Goal: Task Accomplishment & Management: Manage account settings

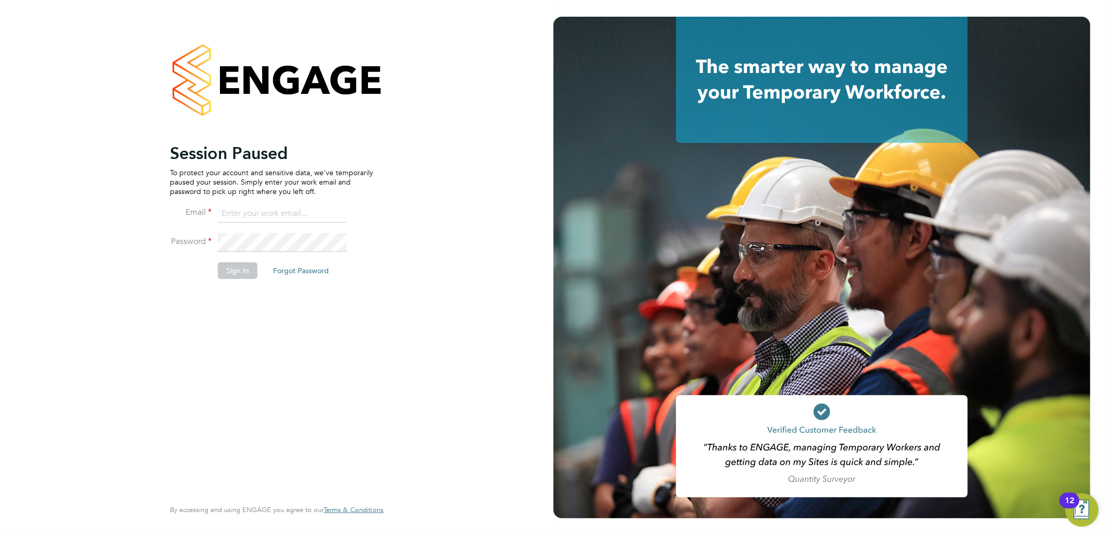
type input "lauren.butler@linsco.com"
click at [244, 264] on button "Sign In" at bounding box center [238, 270] width 40 height 17
click at [240, 274] on div "Sorry, we are having problems connecting to our services." at bounding box center [277, 267] width 554 height 535
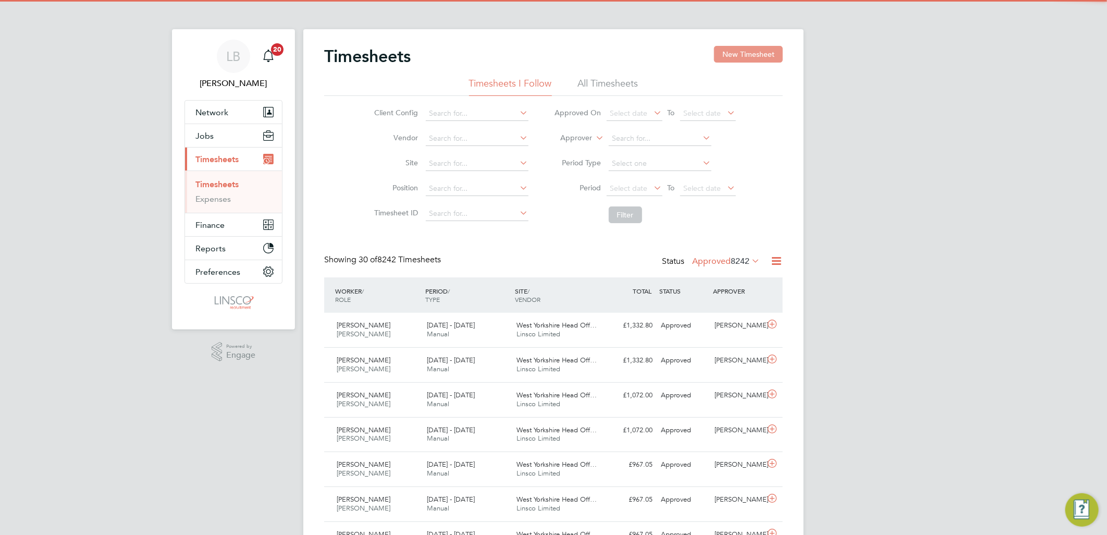
click at [739, 52] on button "New Timesheet" at bounding box center [748, 54] width 69 height 17
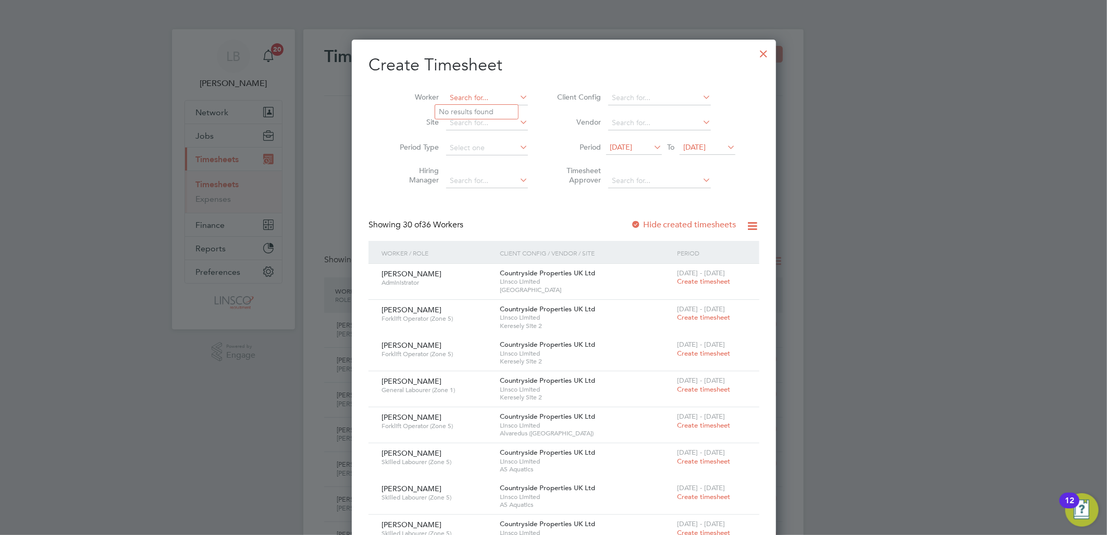
click at [488, 95] on input at bounding box center [487, 98] width 82 height 15
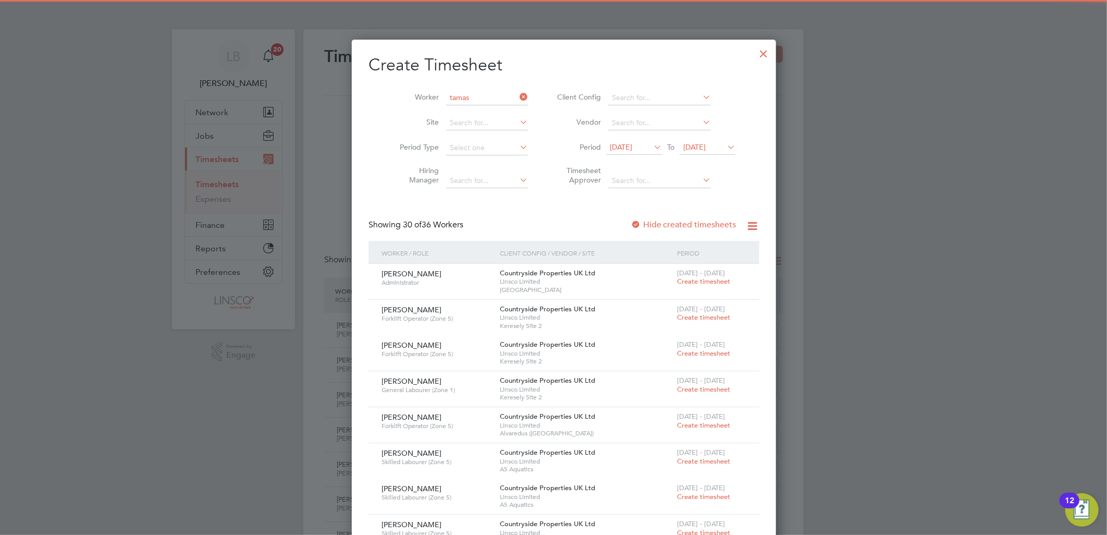
click at [472, 119] on li "Tamas Gyongyosi" at bounding box center [490, 126] width 110 height 14
type input "[PERSON_NAME]"
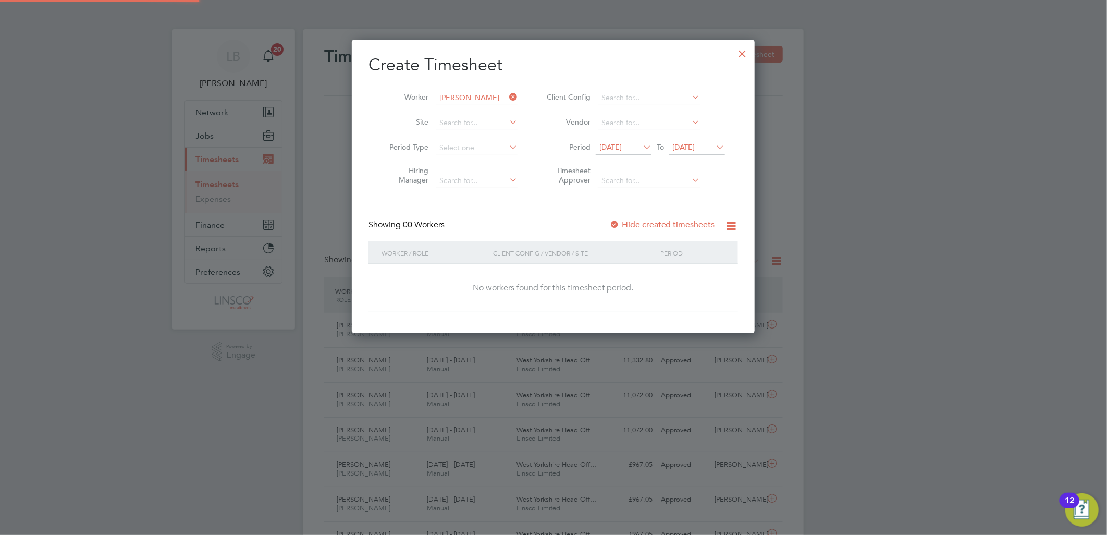
click at [650, 225] on label "Hide created timesheets" at bounding box center [662, 224] width 106 height 10
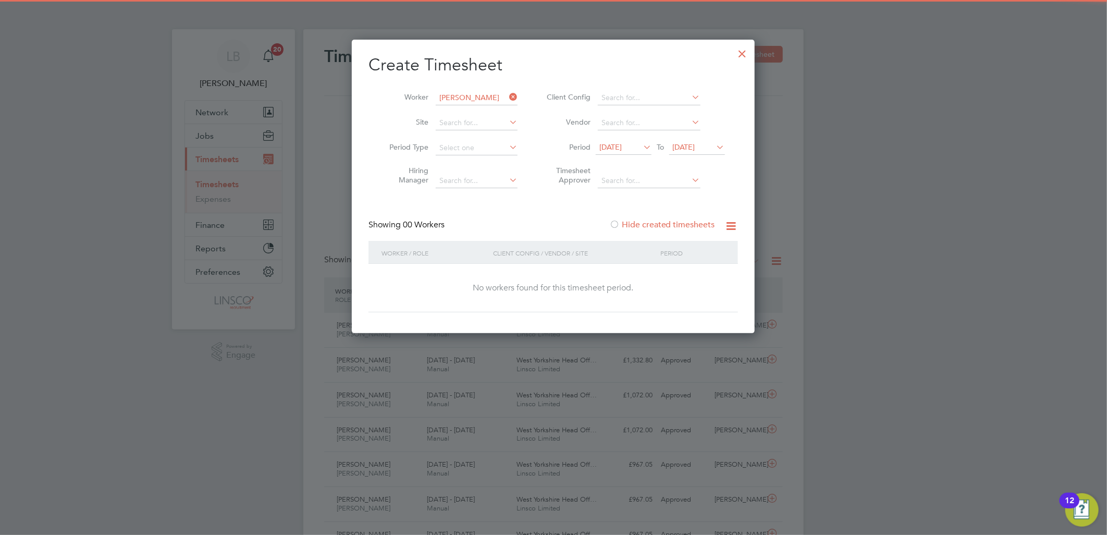
click at [658, 224] on label "Hide created timesheets" at bounding box center [662, 224] width 106 height 10
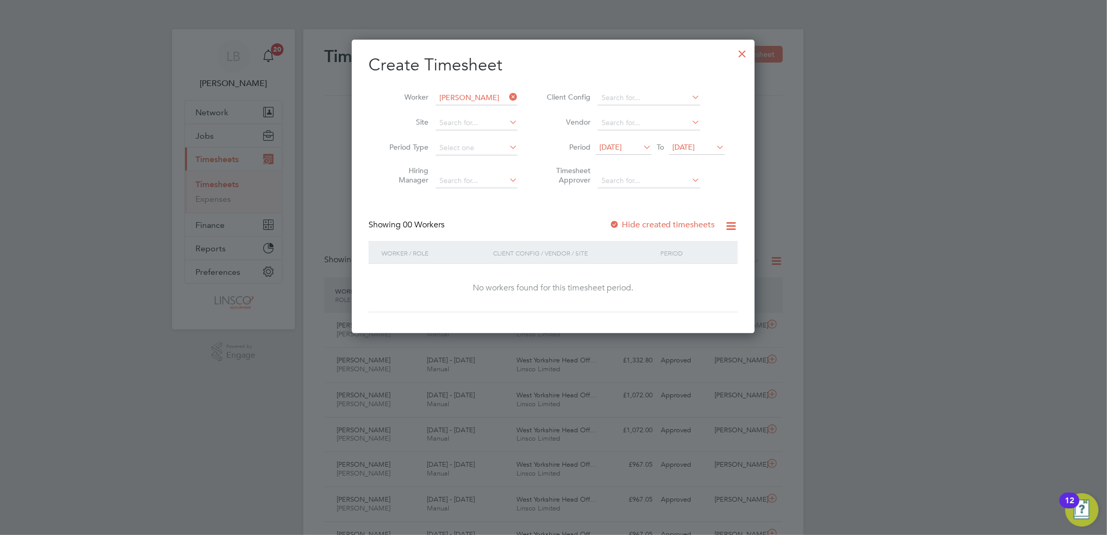
click at [622, 143] on span "[DATE]" at bounding box center [610, 146] width 22 height 9
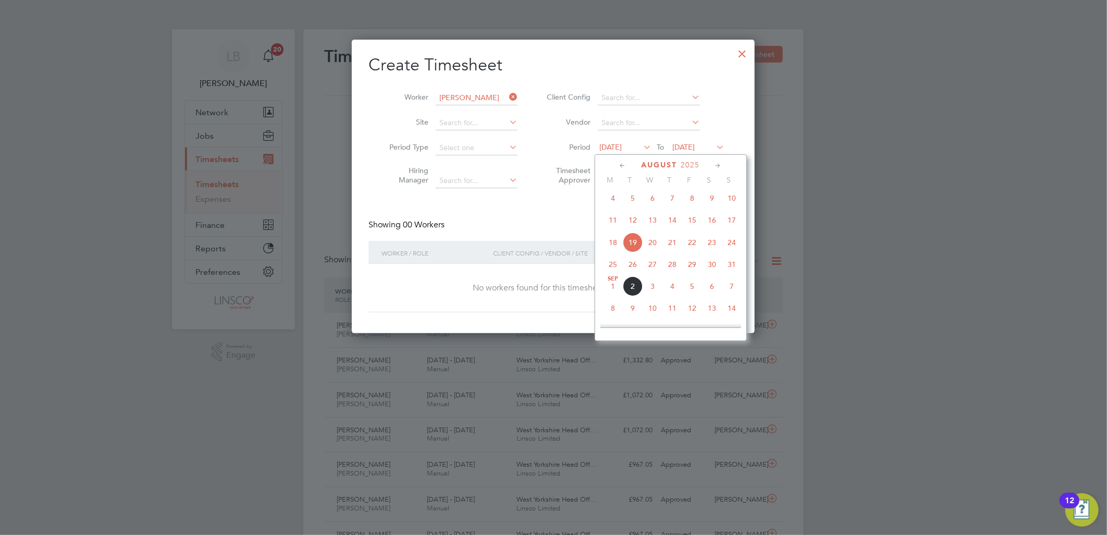
click at [675, 274] on span "28" at bounding box center [672, 264] width 20 height 20
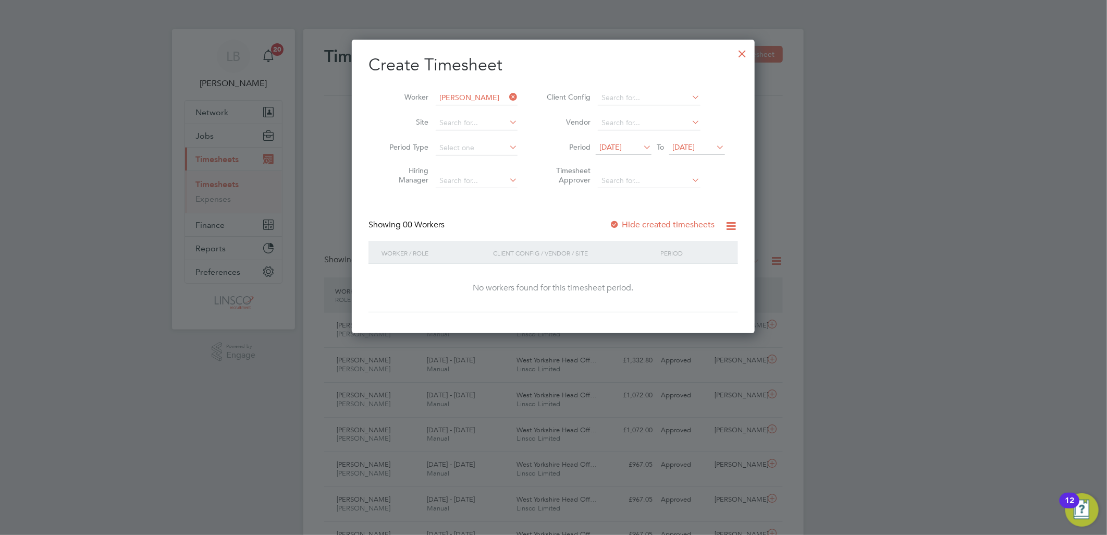
click at [654, 226] on label "Hide created timesheets" at bounding box center [662, 224] width 106 height 10
click at [654, 223] on label "Hide created timesheets" at bounding box center [662, 224] width 106 height 10
click at [507, 97] on icon at bounding box center [507, 97] width 0 height 15
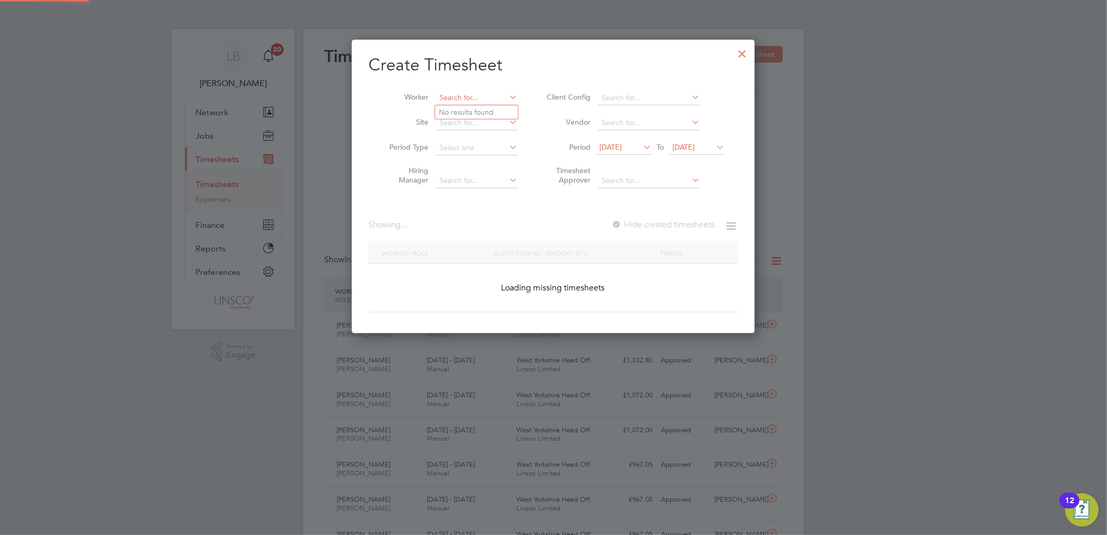
click at [483, 97] on input at bounding box center [477, 98] width 82 height 15
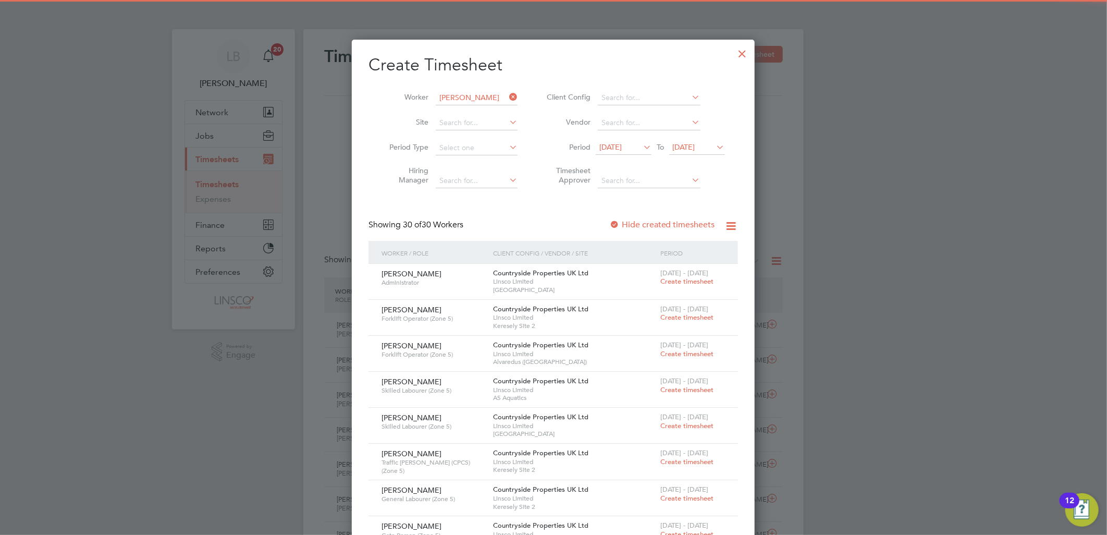
click at [477, 109] on li "Marcin T urek" at bounding box center [480, 112] width 90 height 14
type input "Marcin Turek"
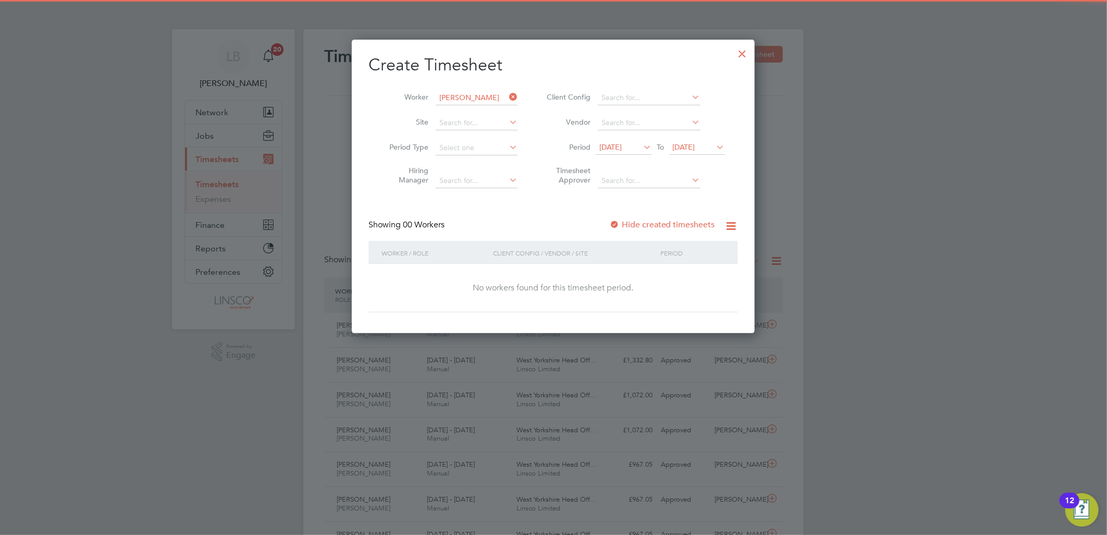
click at [643, 219] on div "Hide created timesheets" at bounding box center [663, 224] width 108 height 11
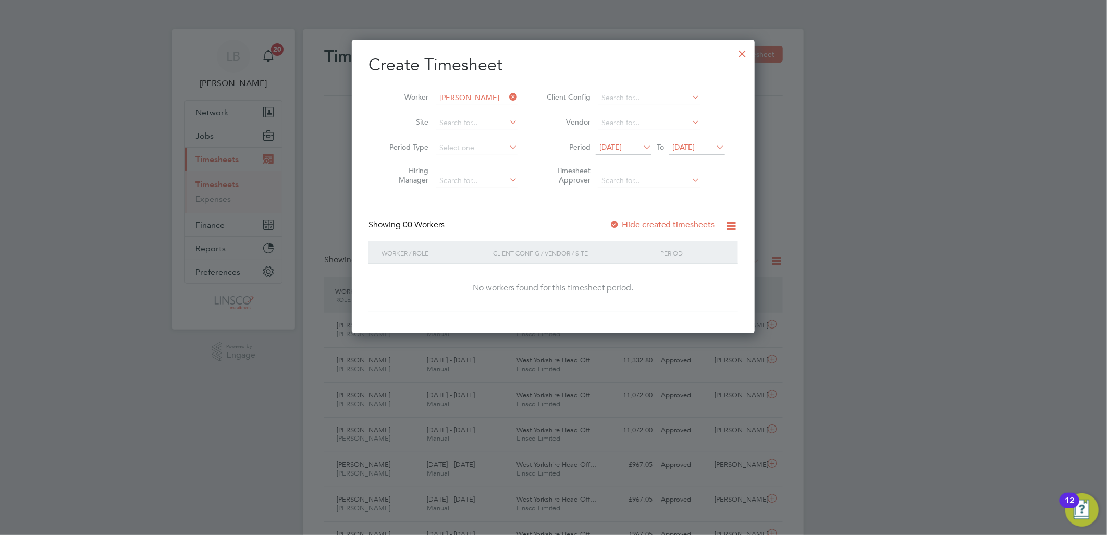
click at [647, 224] on label "Hide created timesheets" at bounding box center [662, 224] width 106 height 10
click at [664, 223] on label "Hide created timesheets" at bounding box center [662, 224] width 106 height 10
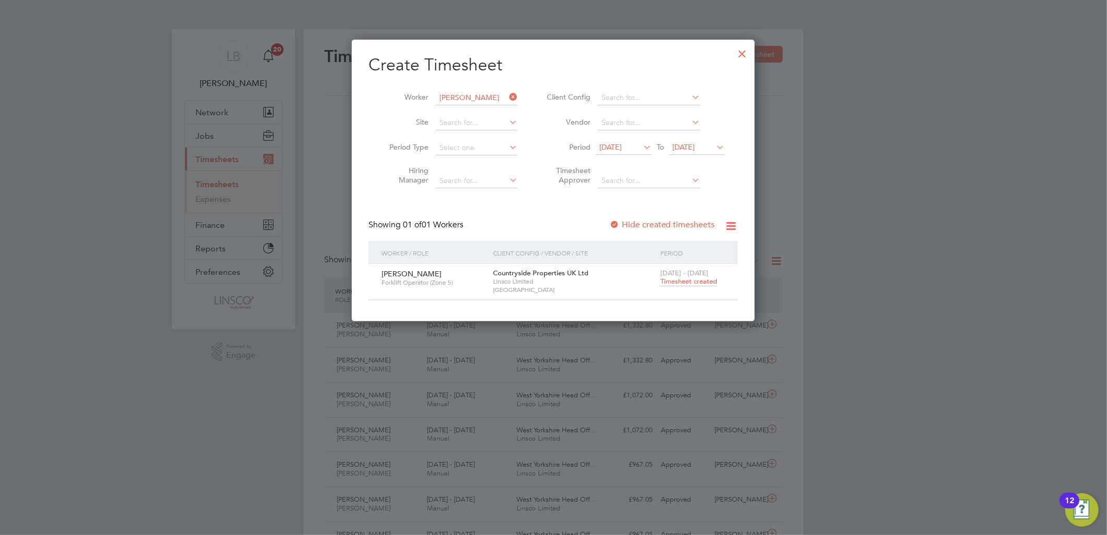
click at [694, 281] on span "Timesheet created" at bounding box center [688, 281] width 57 height 9
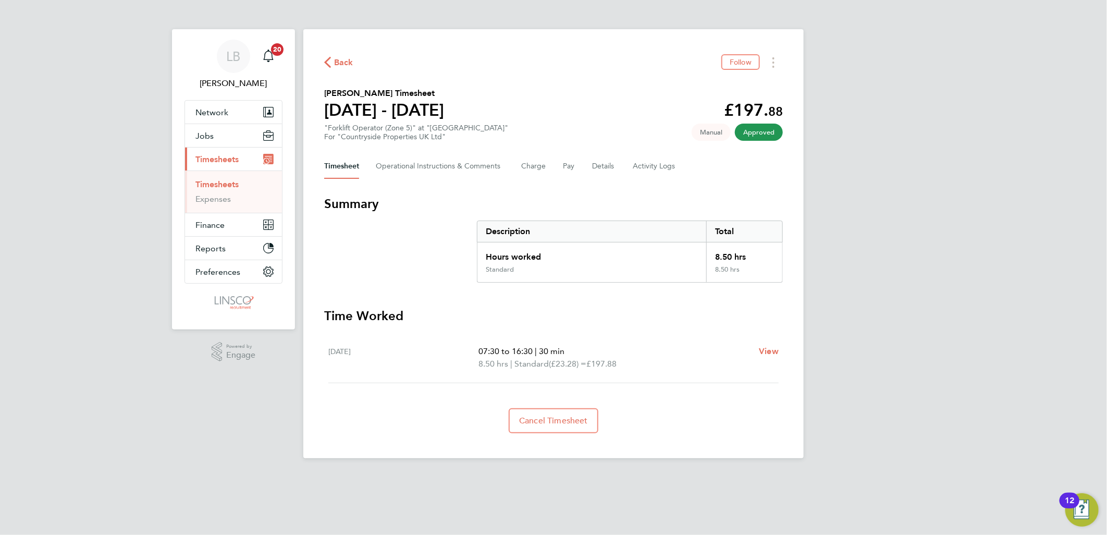
click at [342, 63] on span "Back" at bounding box center [343, 62] width 19 height 13
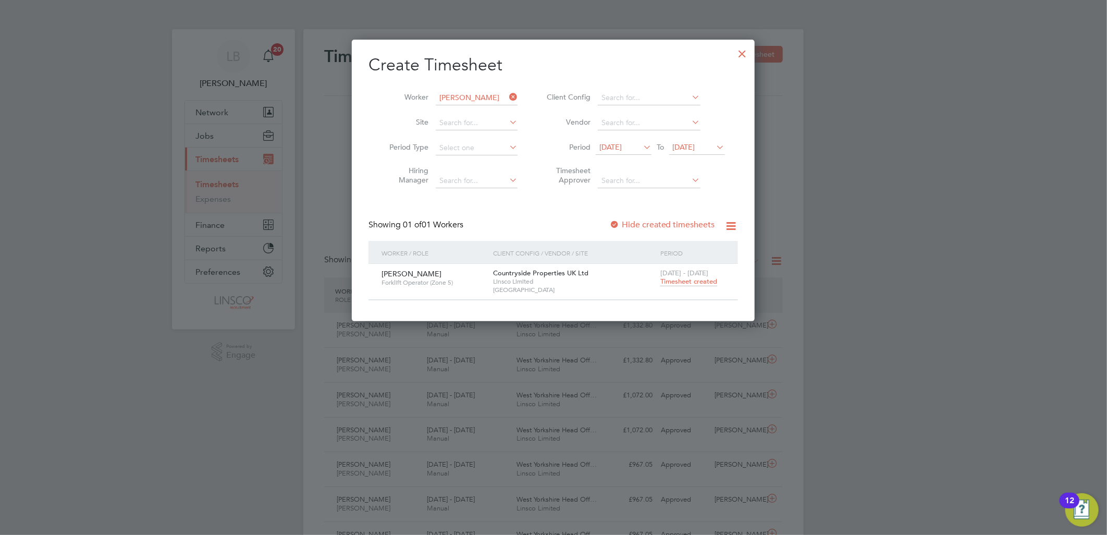
click at [507, 94] on icon at bounding box center [507, 97] width 0 height 15
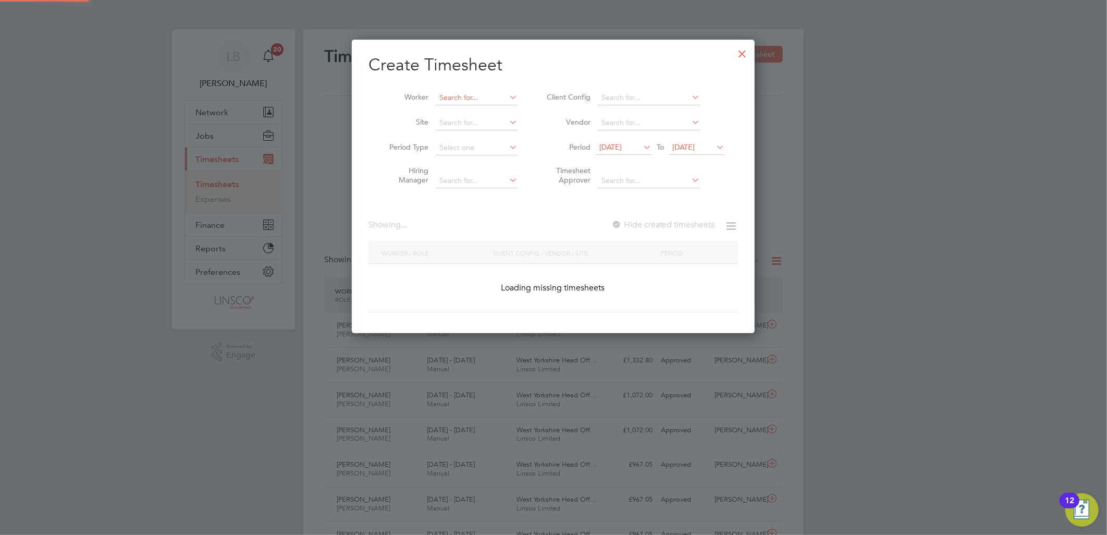
click at [471, 94] on input at bounding box center [477, 98] width 82 height 15
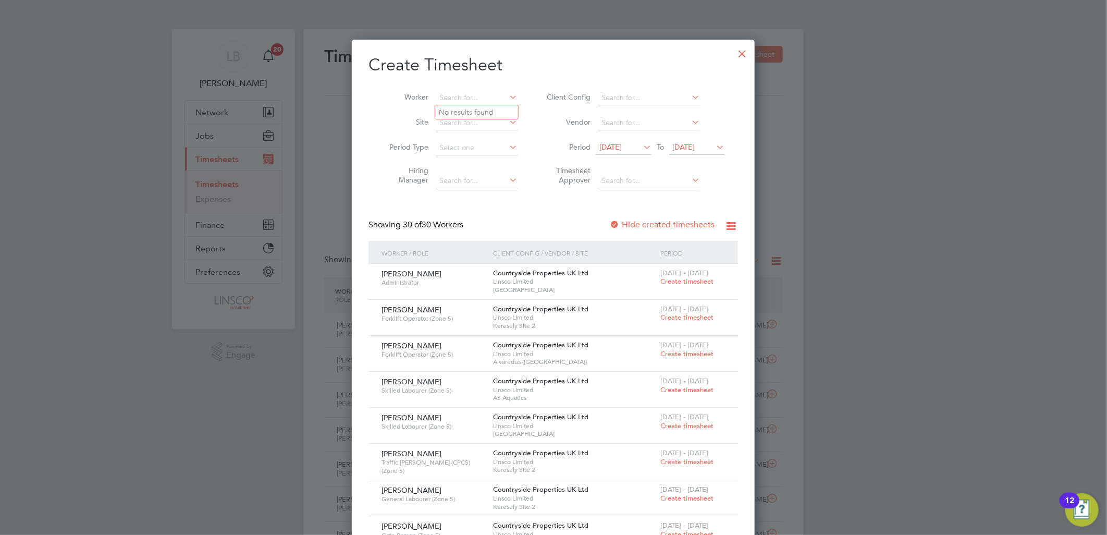
click at [746, 52] on div at bounding box center [742, 51] width 19 height 19
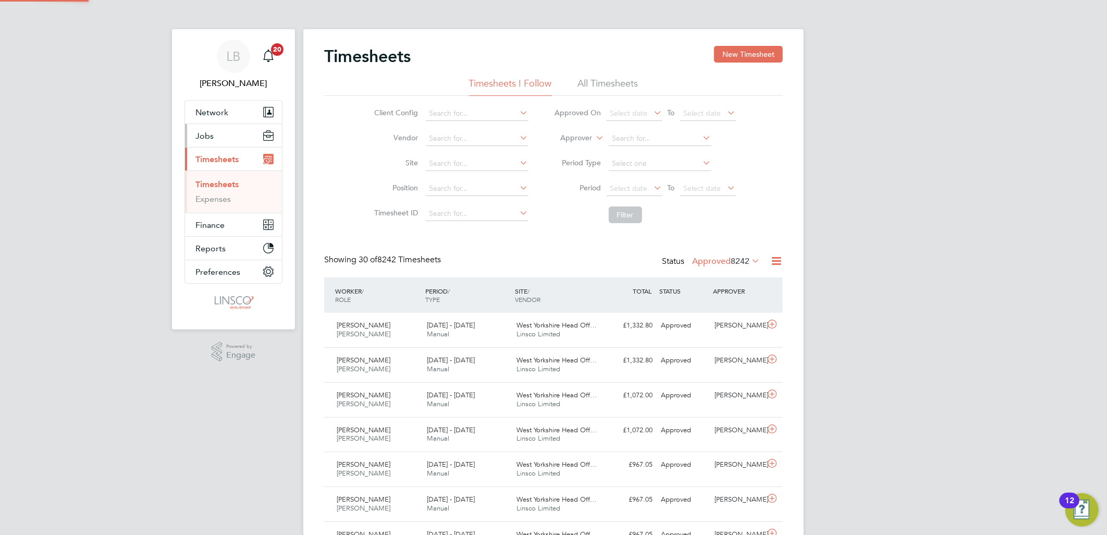
click at [202, 129] on button "Jobs" at bounding box center [233, 135] width 97 height 23
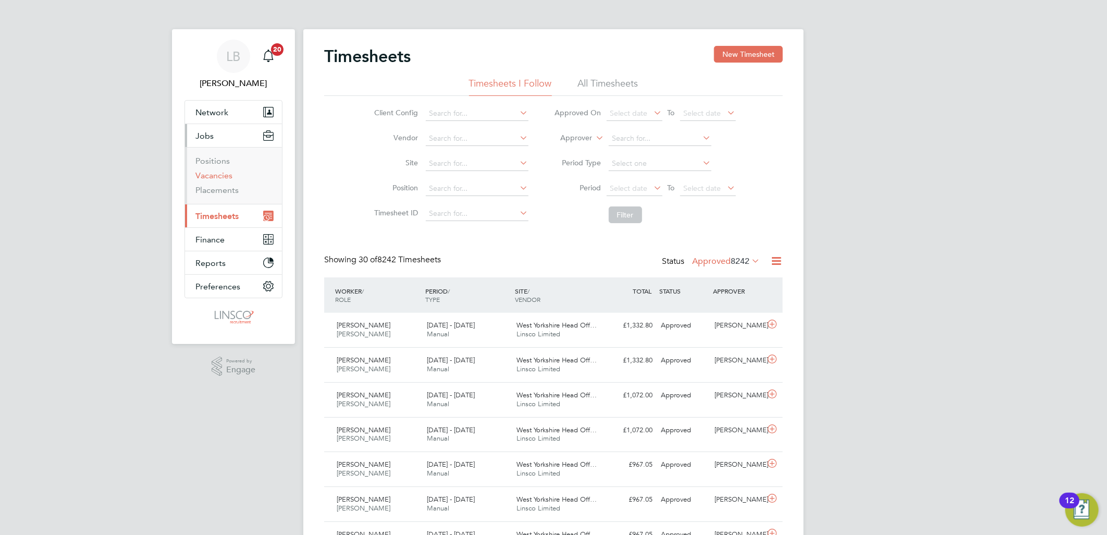
click at [214, 173] on link "Vacancies" at bounding box center [213, 175] width 37 height 10
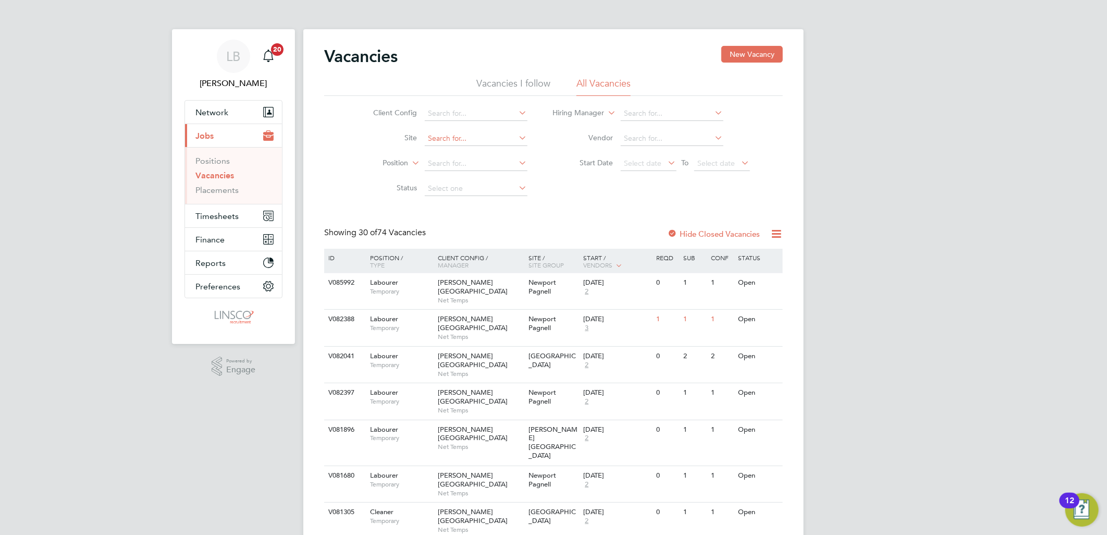
click at [444, 137] on input at bounding box center [476, 138] width 103 height 15
click at [461, 153] on li "Alvaredus ( Fair ham)" at bounding box center [476, 153] width 104 height 14
type input "Alvaredus ([GEOGRAPHIC_DATA])"
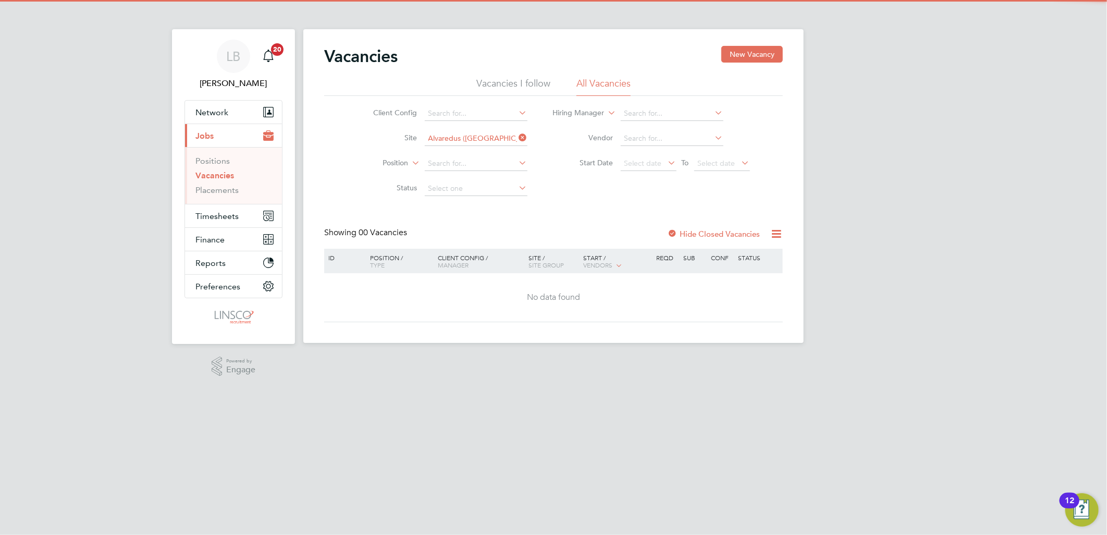
click at [683, 228] on div "Hide Closed Vacancies" at bounding box center [710, 233] width 103 height 13
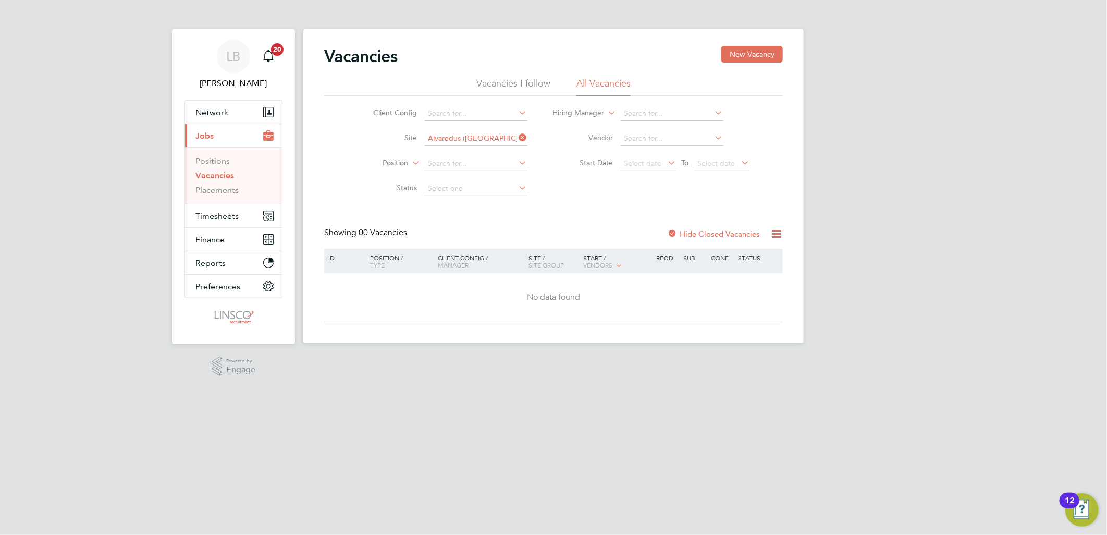
click at [677, 232] on div at bounding box center [672, 234] width 10 height 10
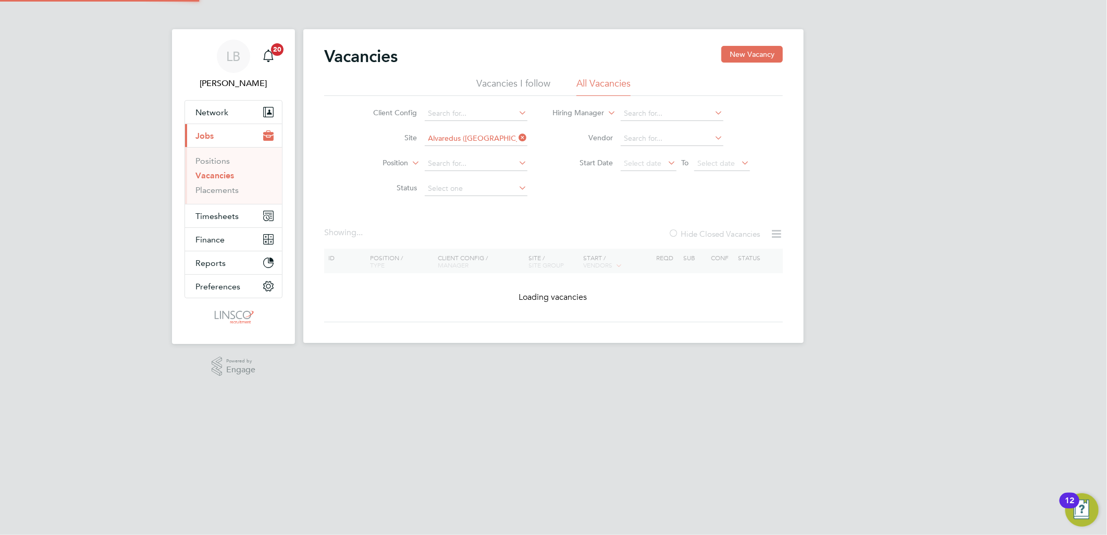
click at [678, 229] on div at bounding box center [673, 234] width 10 height 10
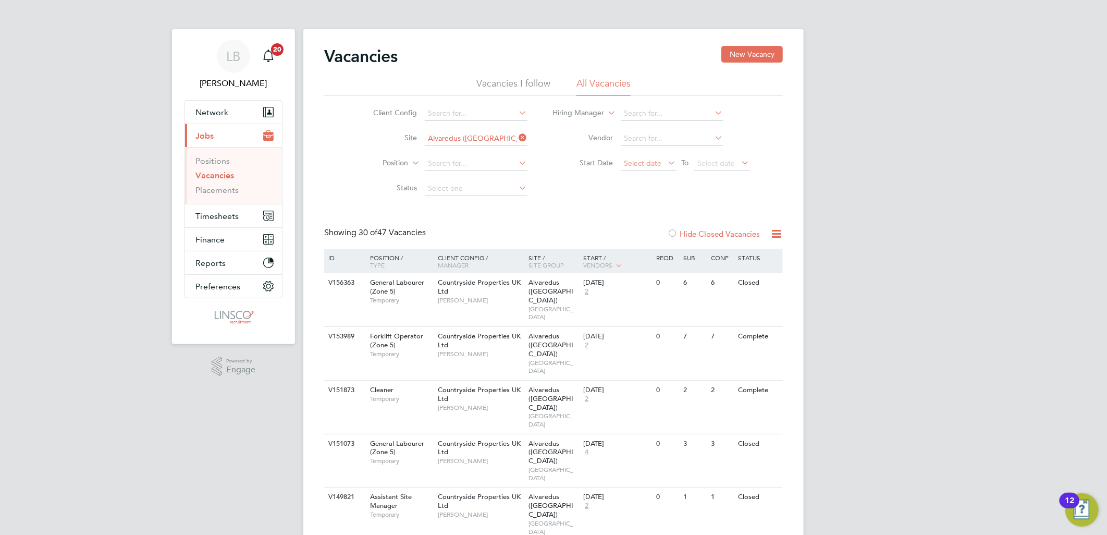
click at [649, 162] on span "Select date" at bounding box center [643, 162] width 38 height 9
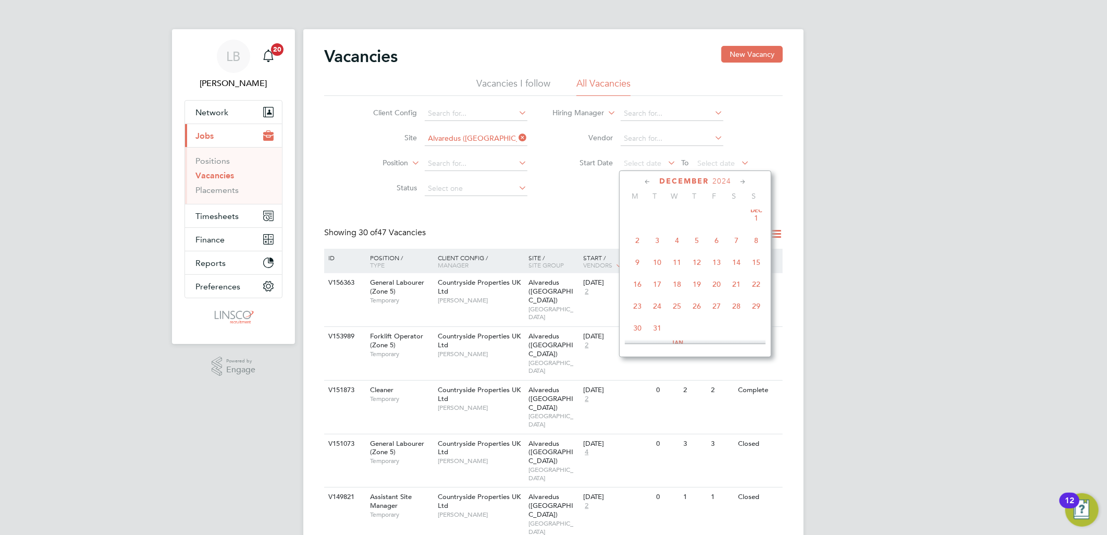
click at [637, 281] on span "16" at bounding box center [638, 284] width 20 height 20
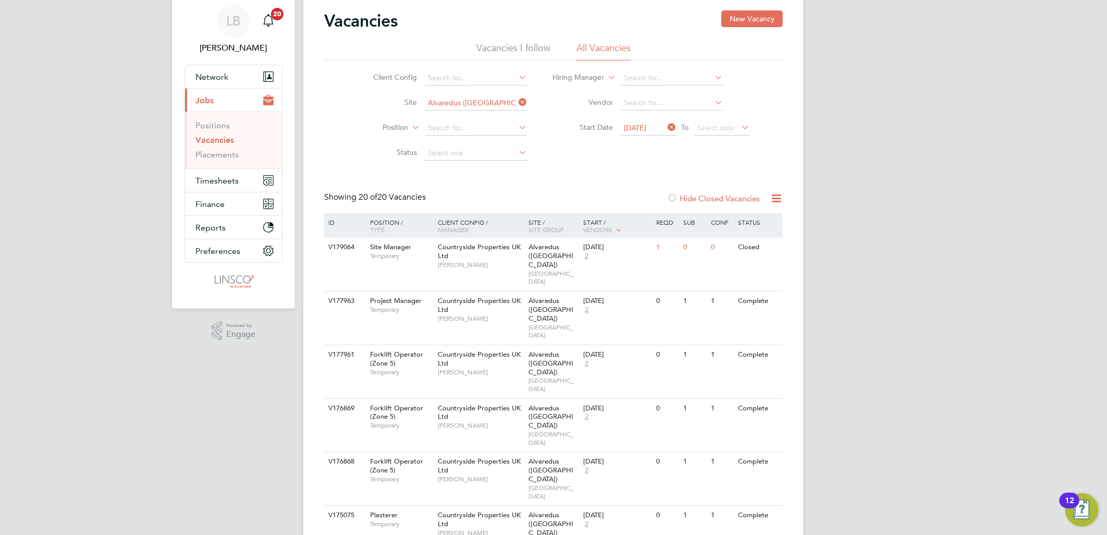
click at [647, 126] on span "16 Dec 2024" at bounding box center [635, 127] width 22 height 9
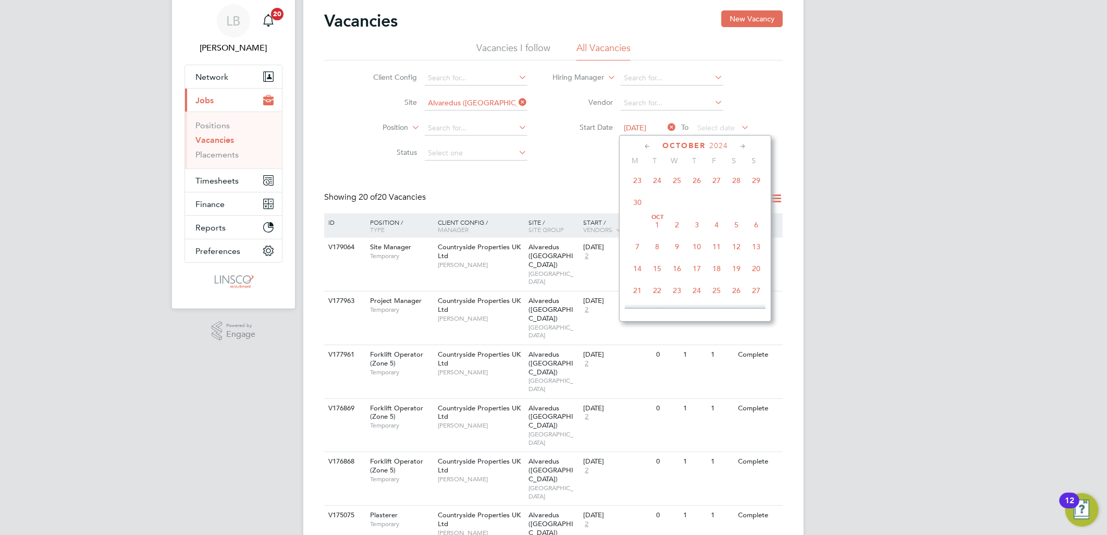
click at [638, 199] on span "30" at bounding box center [638, 202] width 20 height 20
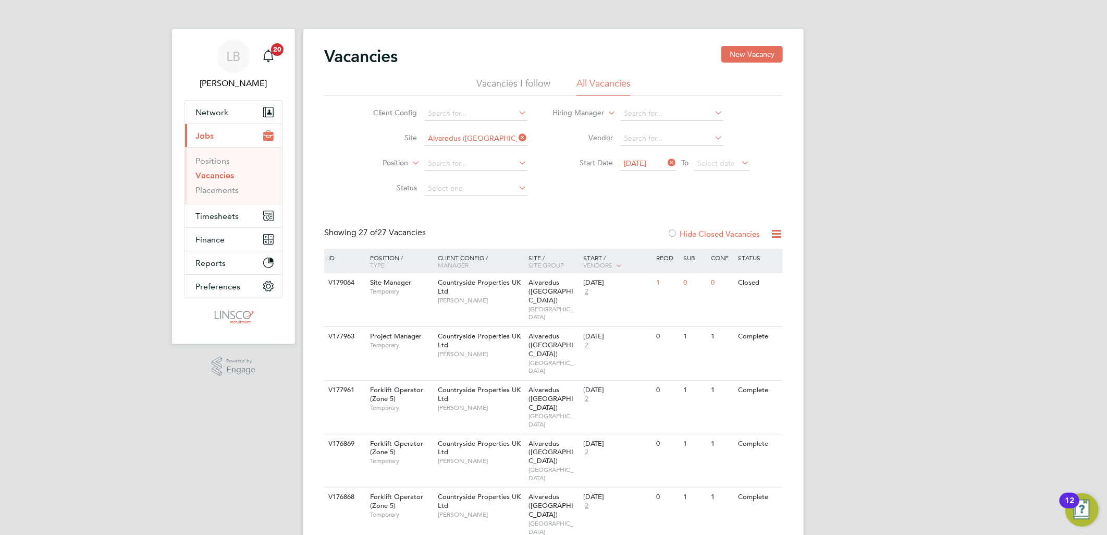
click at [640, 158] on span "30 Sep 2024" at bounding box center [635, 162] width 22 height 9
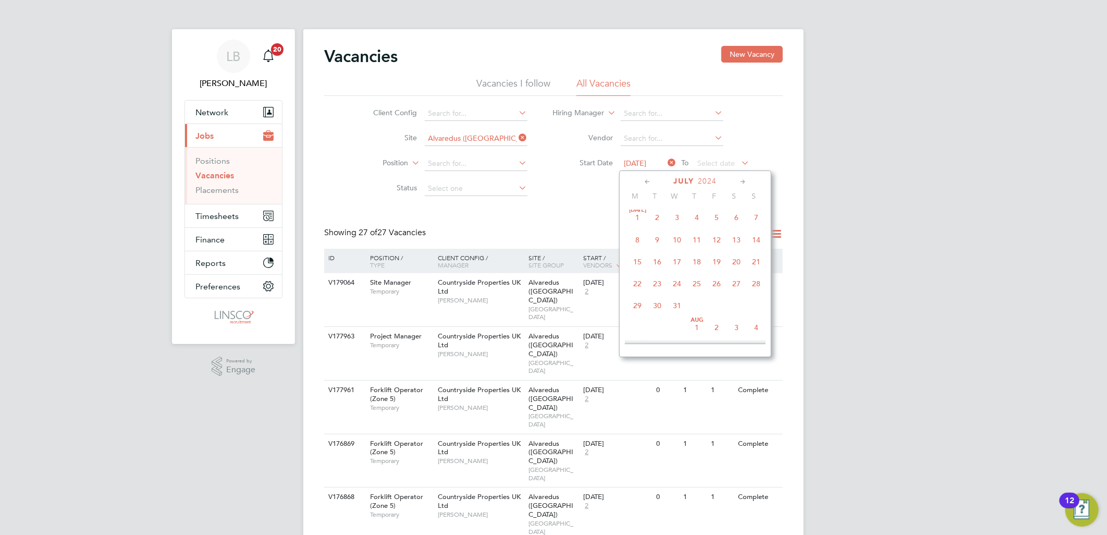
click at [641, 215] on span "Jul 1" at bounding box center [638, 217] width 20 height 20
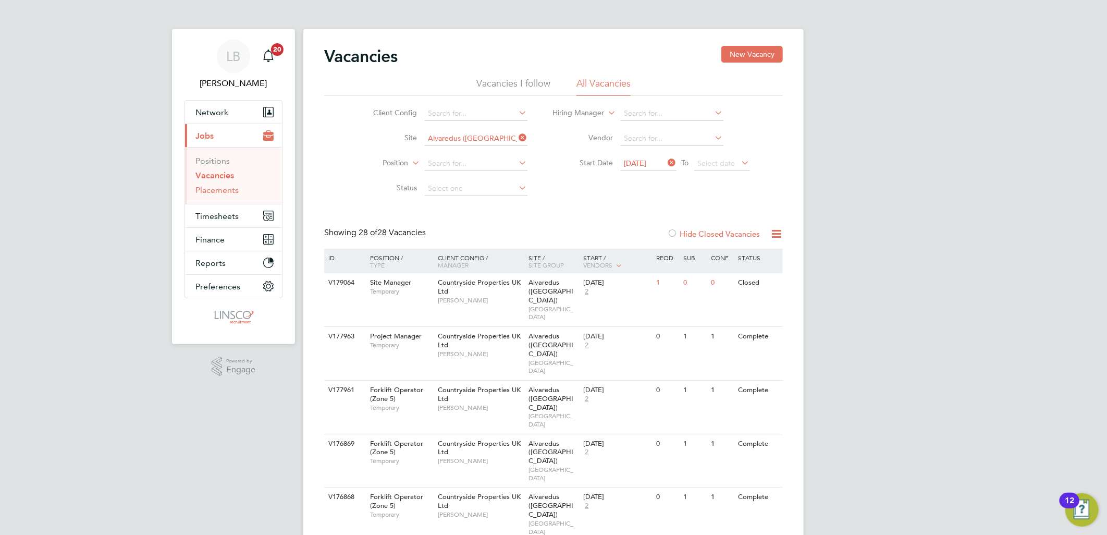
click at [205, 186] on link "Placements" at bounding box center [216, 190] width 43 height 10
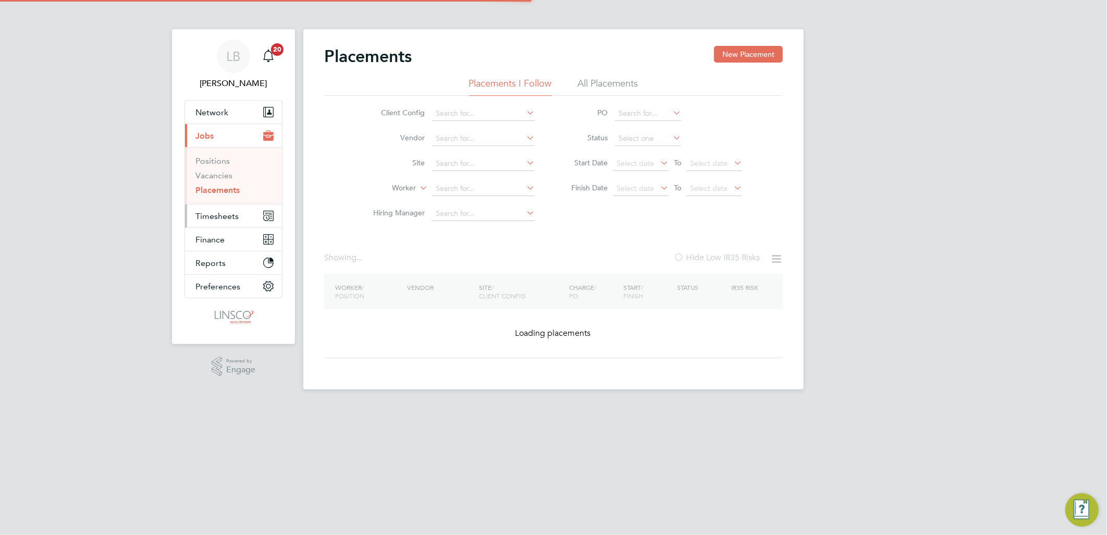
click at [213, 216] on span "Timesheets" at bounding box center [216, 216] width 43 height 10
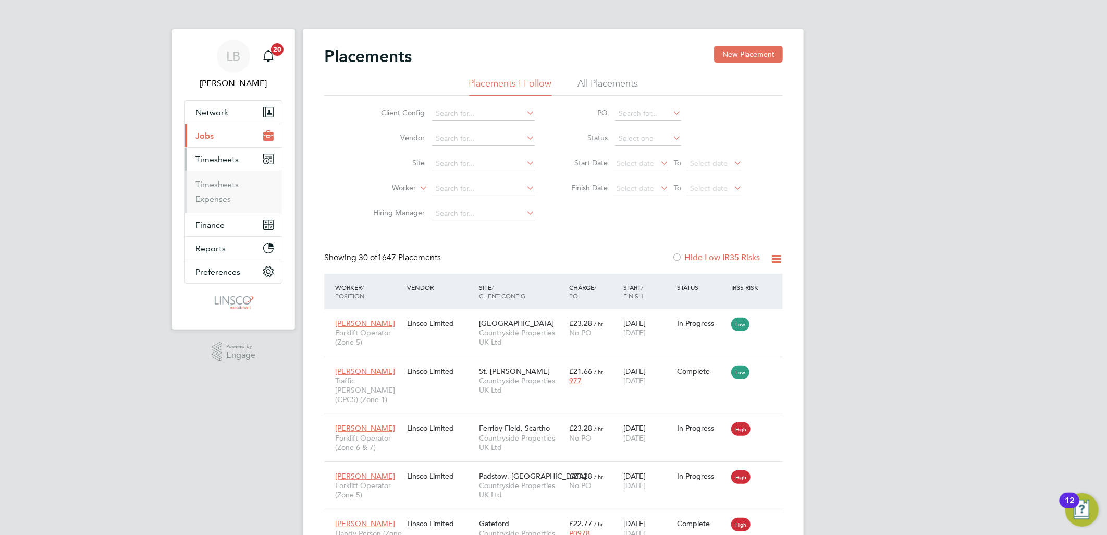
scroll to position [10, 49]
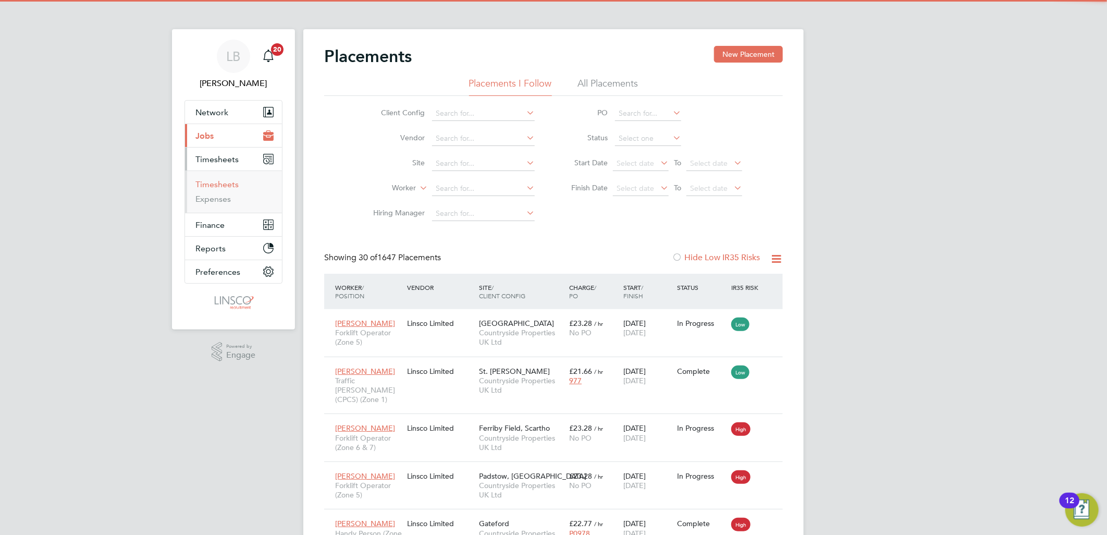
click at [225, 181] on link "Timesheets" at bounding box center [216, 184] width 43 height 10
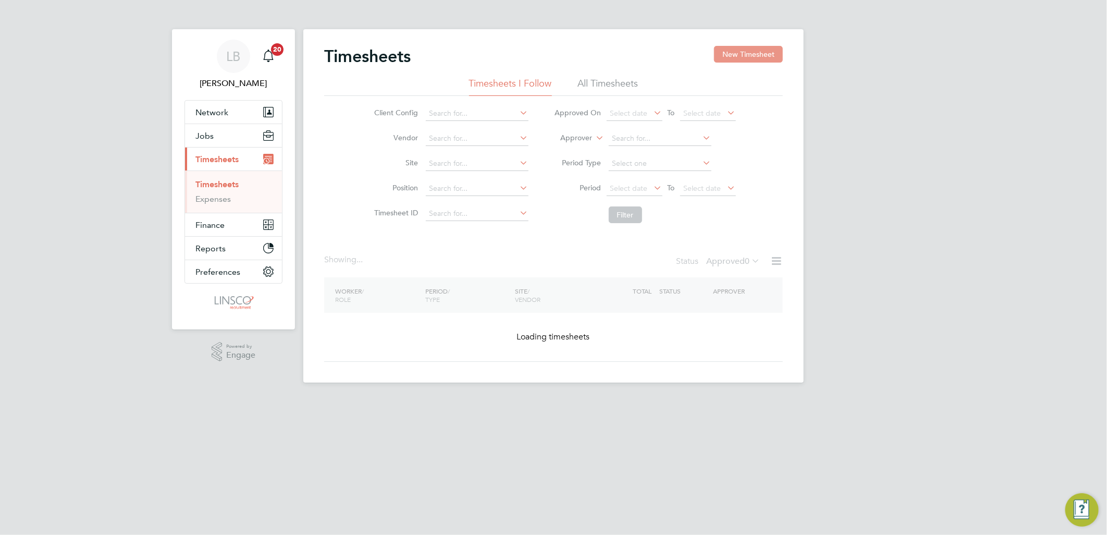
click at [752, 50] on button "New Timesheet" at bounding box center [748, 54] width 69 height 17
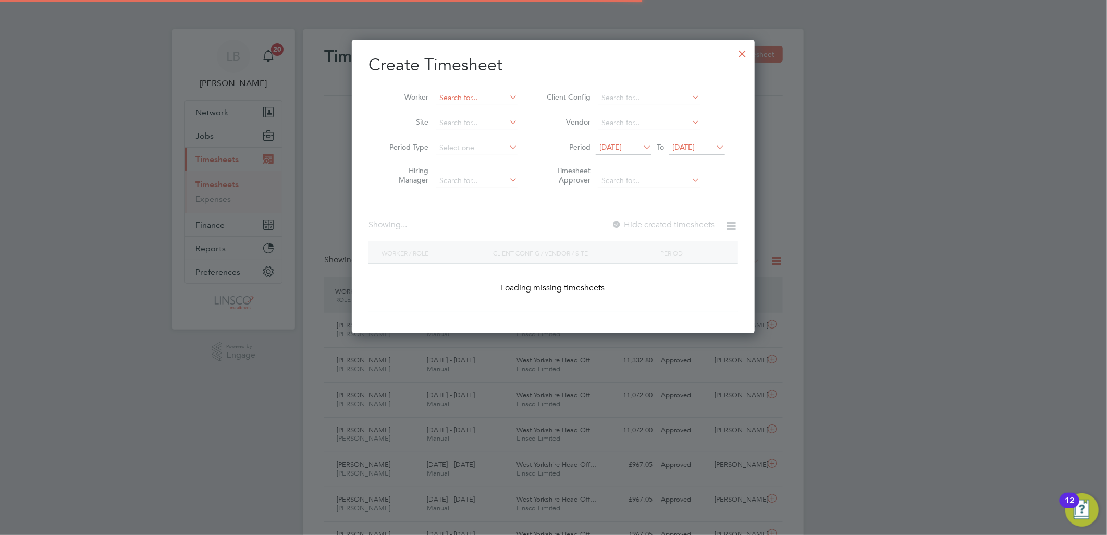
click at [454, 98] on input at bounding box center [477, 98] width 82 height 15
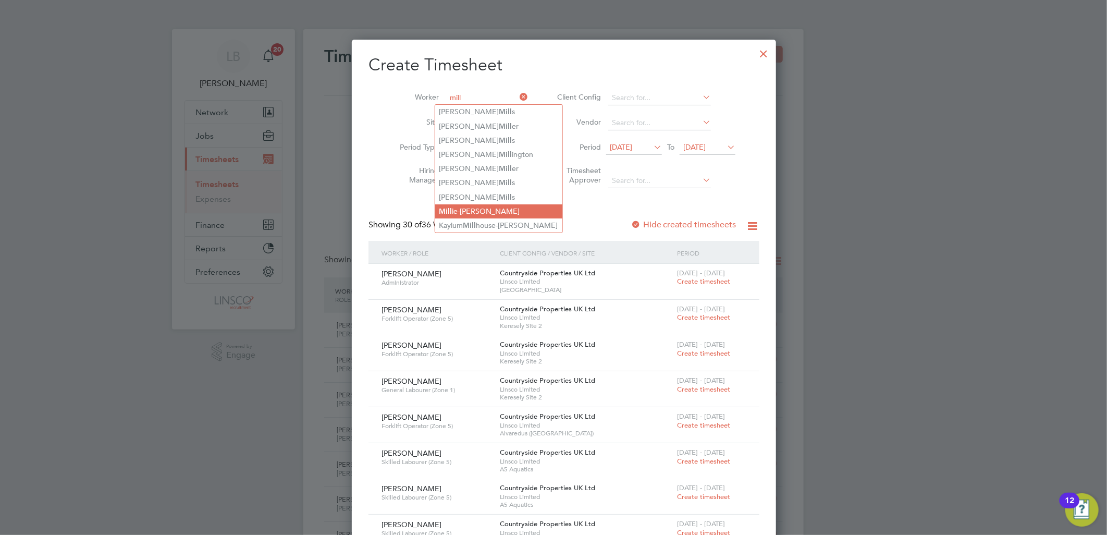
click at [472, 206] on li "Mill ie-Molly Good" at bounding box center [498, 211] width 127 height 14
type input "[PERSON_NAME]"
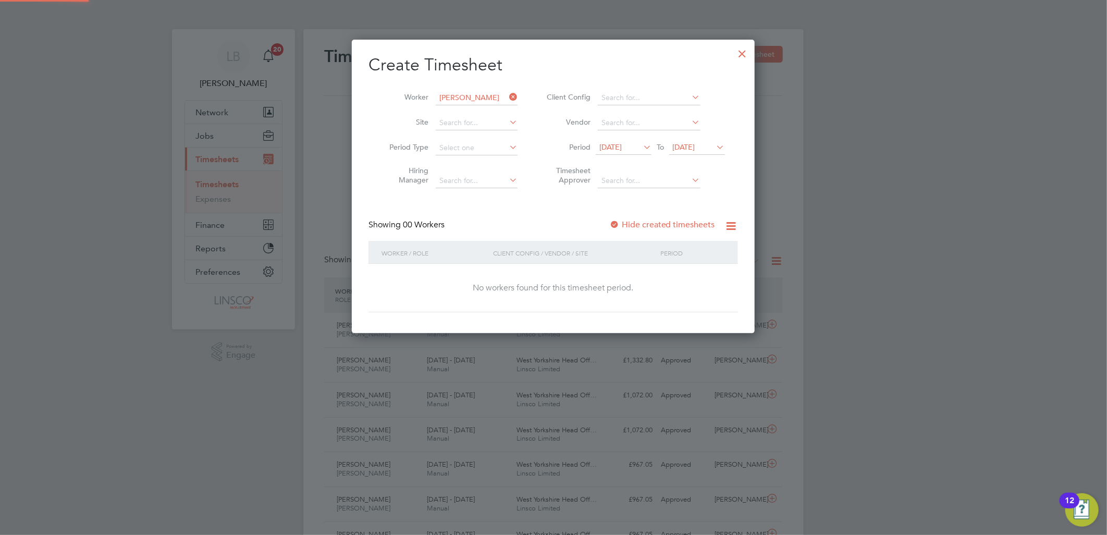
click at [655, 227] on label "Hide created timesheets" at bounding box center [662, 224] width 106 height 10
click at [655, 224] on label "Hide created timesheets" at bounding box center [662, 224] width 106 height 10
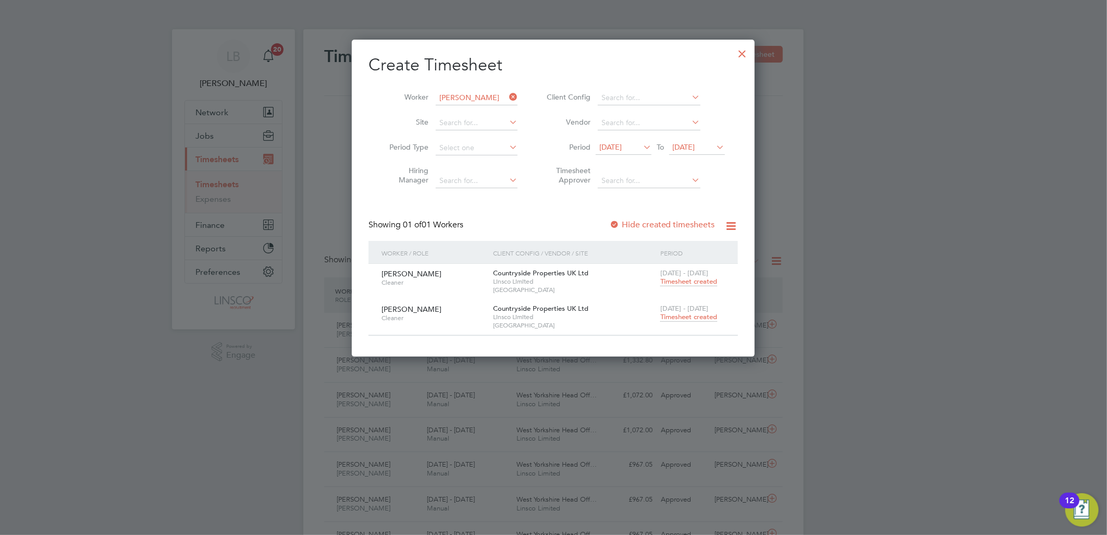
click at [681, 316] on span "Timesheet created" at bounding box center [688, 316] width 57 height 9
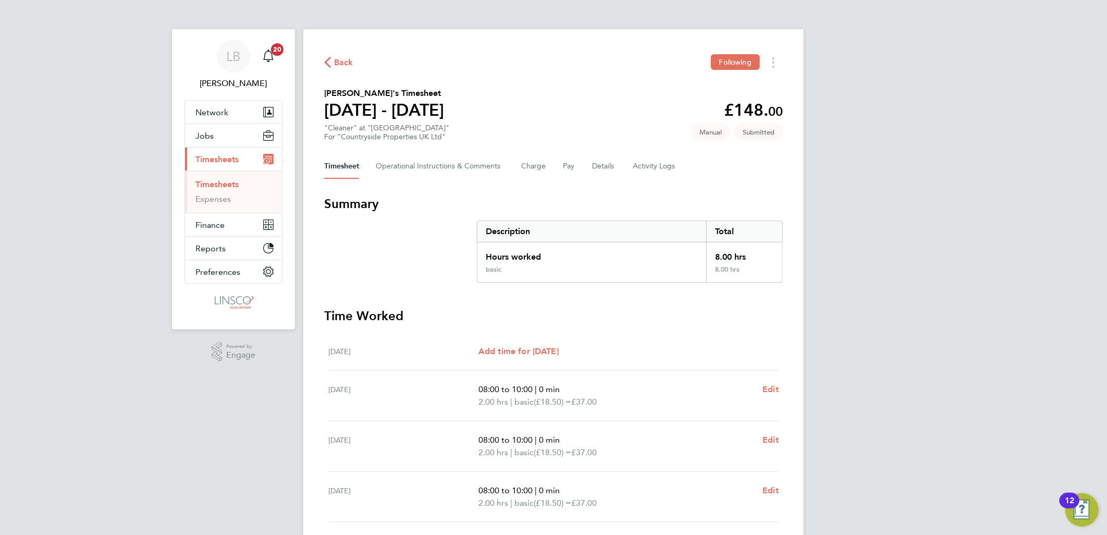
click at [337, 61] on span "Back" at bounding box center [343, 62] width 19 height 13
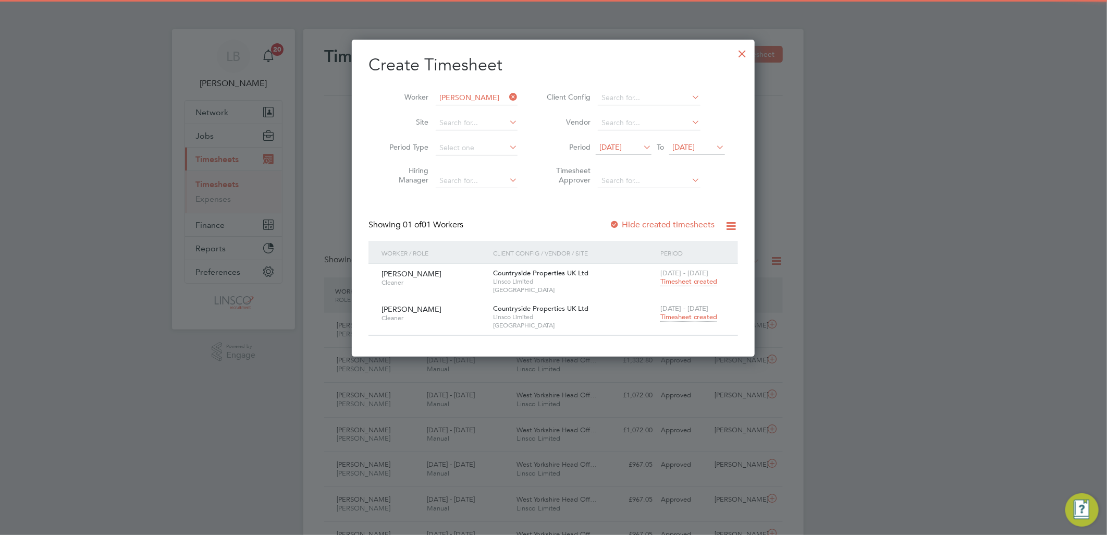
drag, startPoint x: 514, startPoint y: 96, endPoint x: 492, endPoint y: 96, distance: 22.4
click at [507, 96] on icon at bounding box center [507, 97] width 0 height 15
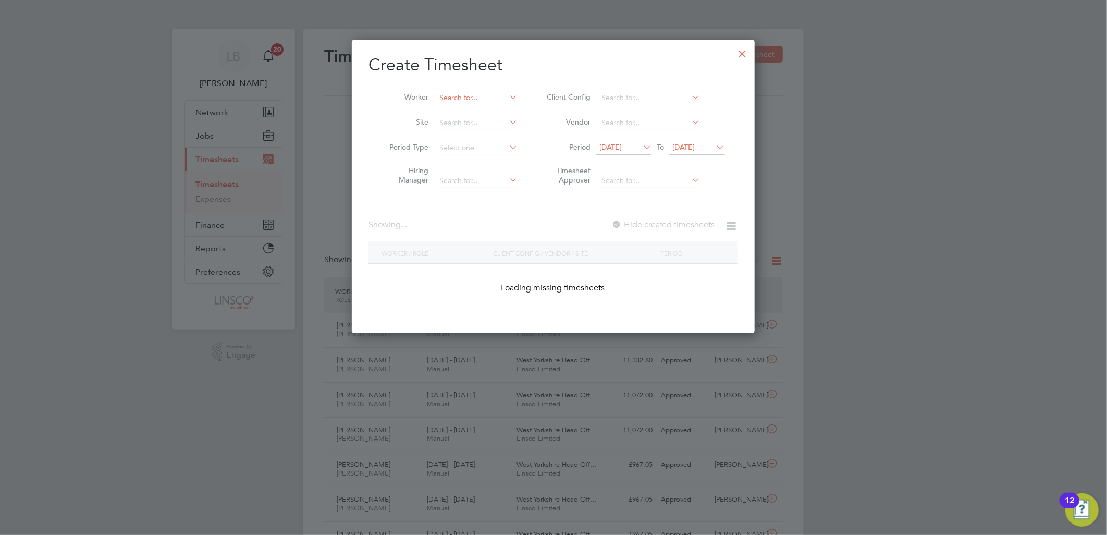
click at [490, 96] on input at bounding box center [477, 98] width 82 height 15
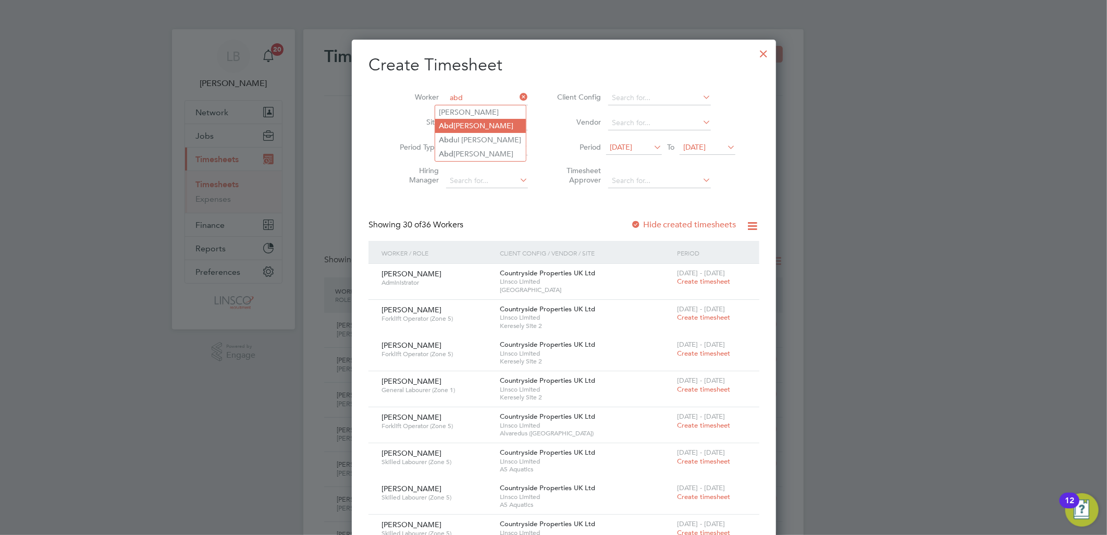
click at [468, 125] on li "Abd ullah Afif" at bounding box center [480, 126] width 91 height 14
type input "Abdullah Afif"
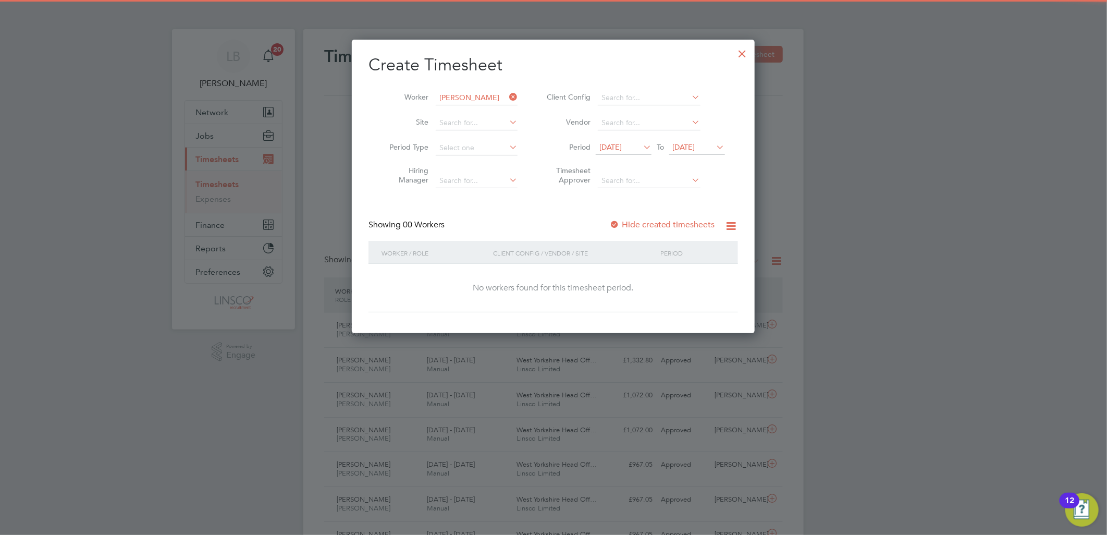
click at [672, 222] on label "Hide created timesheets" at bounding box center [662, 224] width 106 height 10
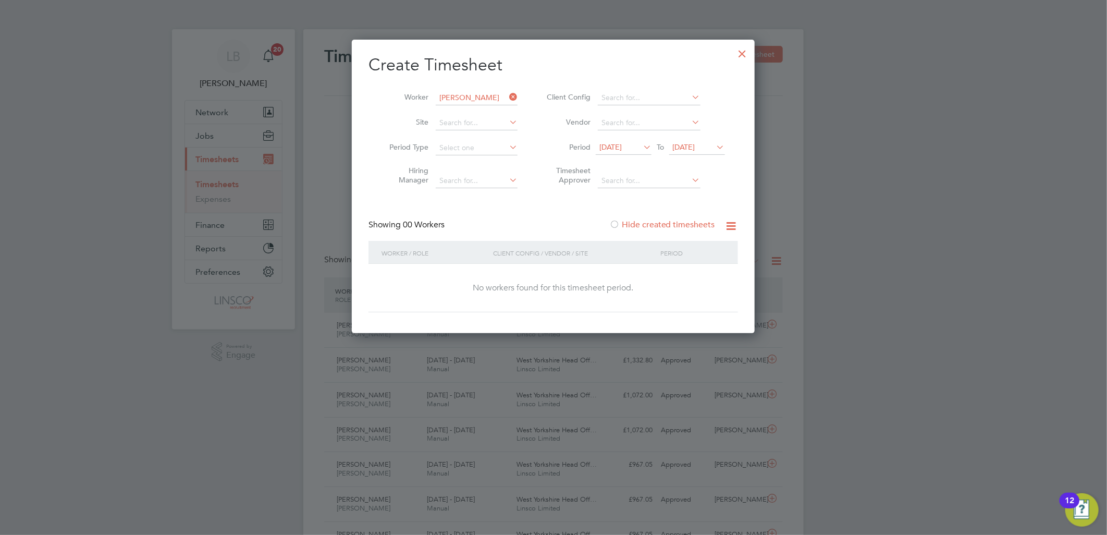
click at [648, 221] on label "Hide created timesheets" at bounding box center [662, 224] width 106 height 10
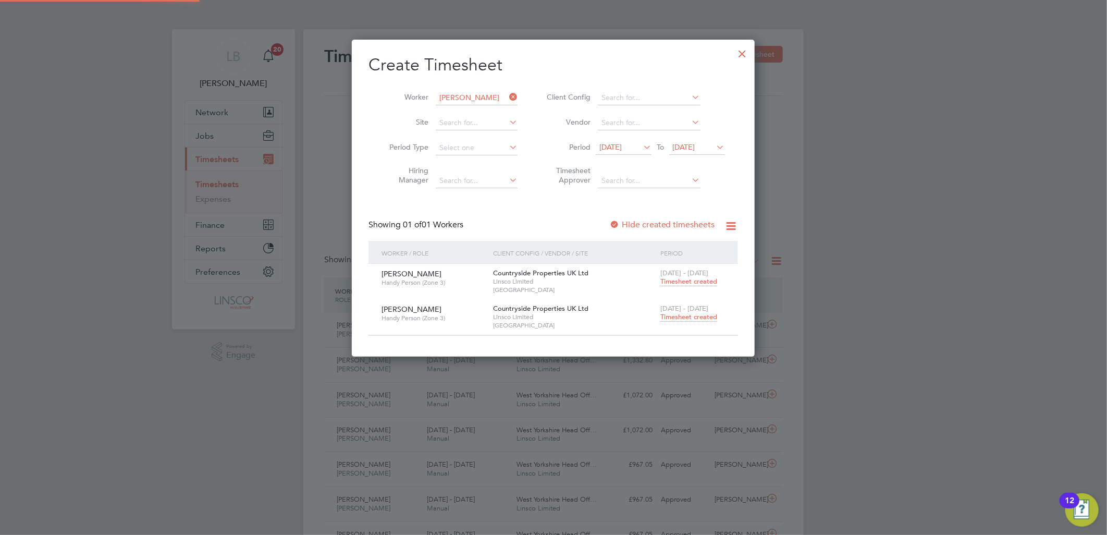
click at [698, 321] on div "25 - 31 Aug 2025 Timesheet created" at bounding box center [693, 313] width 70 height 28
click at [697, 320] on span "Timesheet created" at bounding box center [688, 316] width 57 height 9
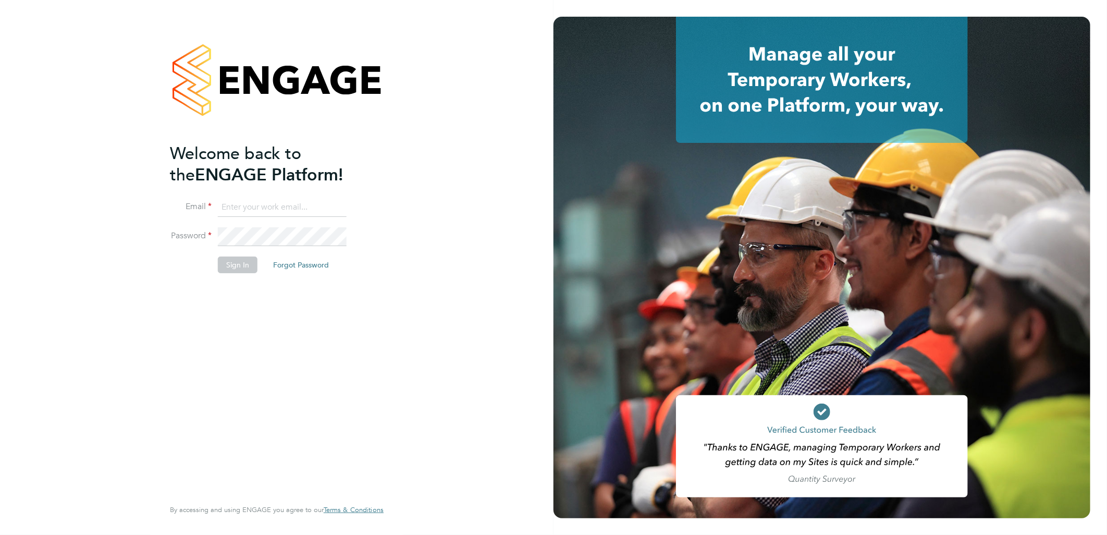
type input "lauren.butler@linsco.com"
click at [228, 267] on button "Sign In" at bounding box center [238, 264] width 40 height 17
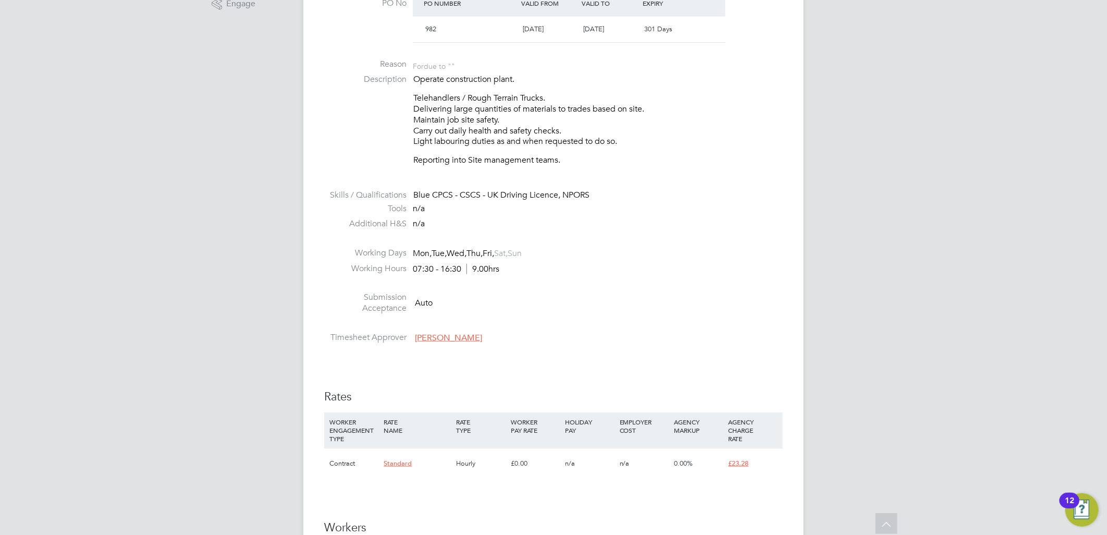
scroll to position [637, 0]
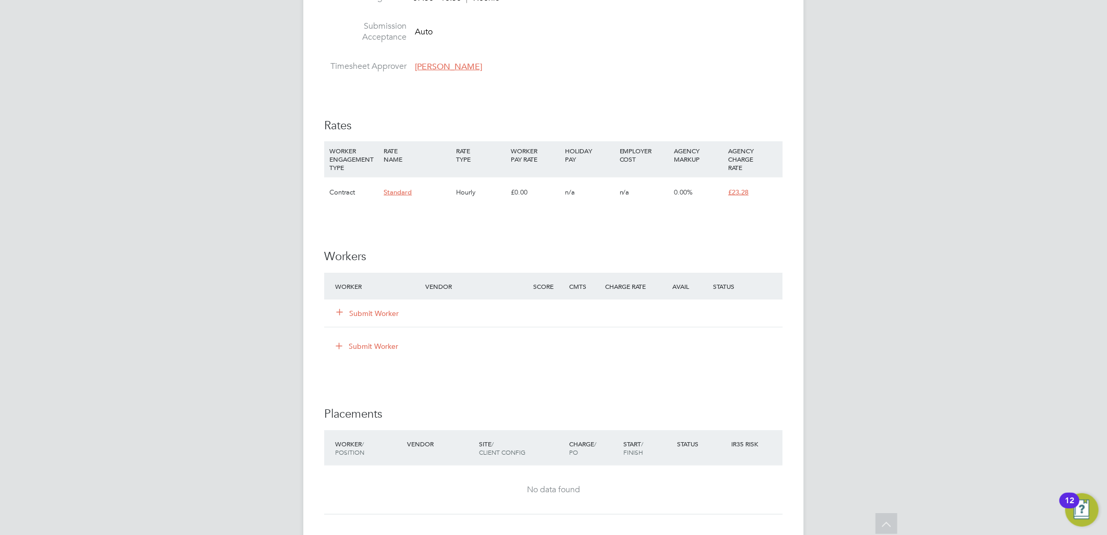
click at [347, 313] on button "Submit Worker" at bounding box center [368, 313] width 63 height 10
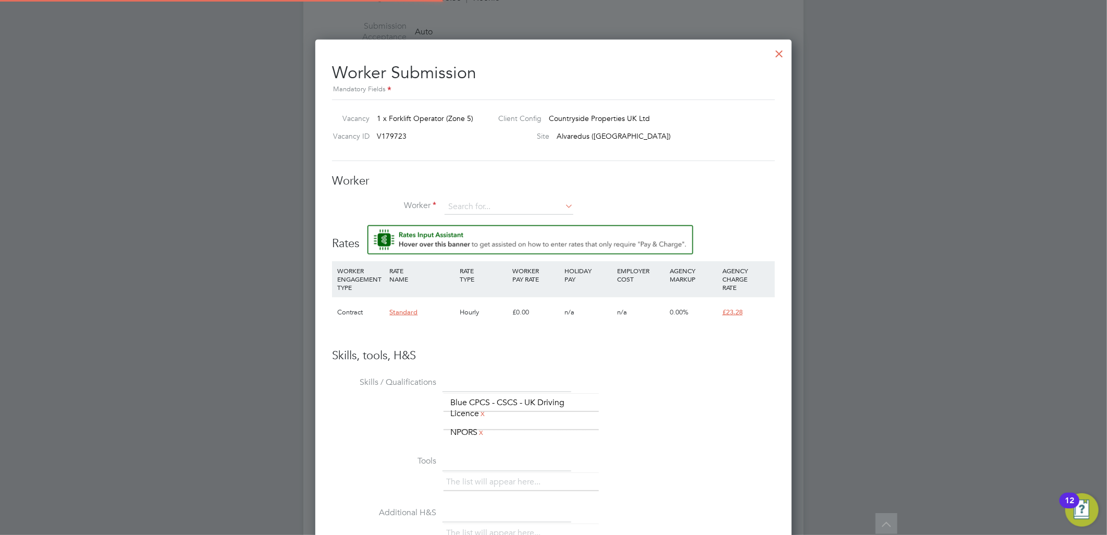
scroll to position [671, 477]
type input "t"
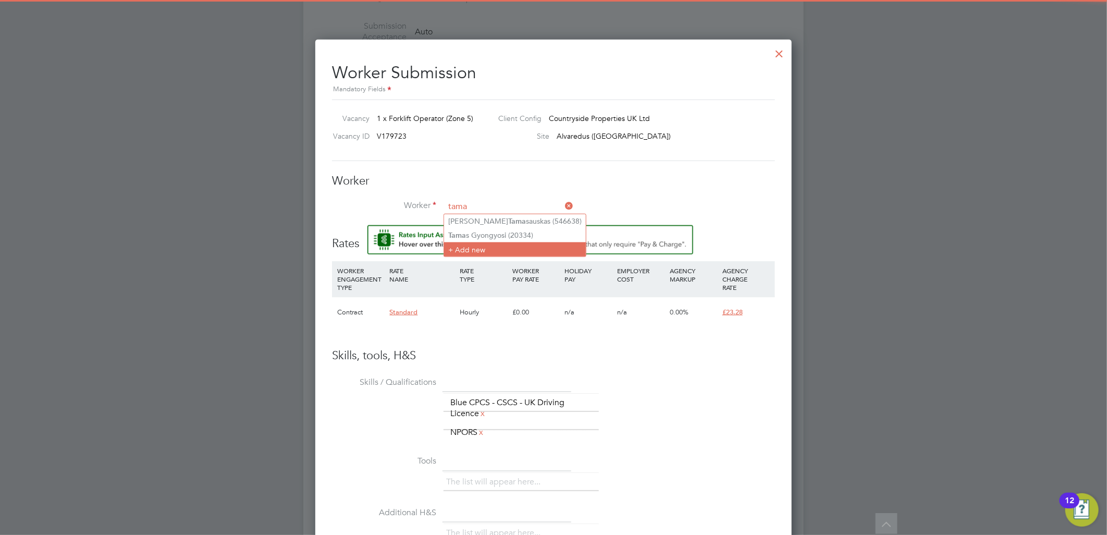
type input "tama"
click at [484, 242] on li "+ Add new" at bounding box center [515, 249] width 142 height 14
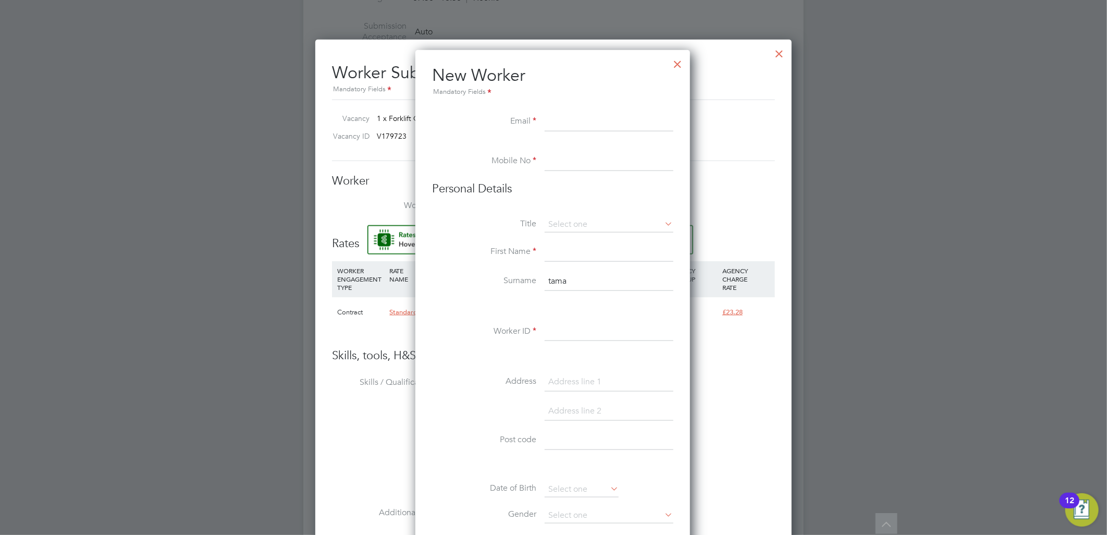
scroll to position [886, 277]
click at [681, 60] on div at bounding box center [678, 61] width 19 height 19
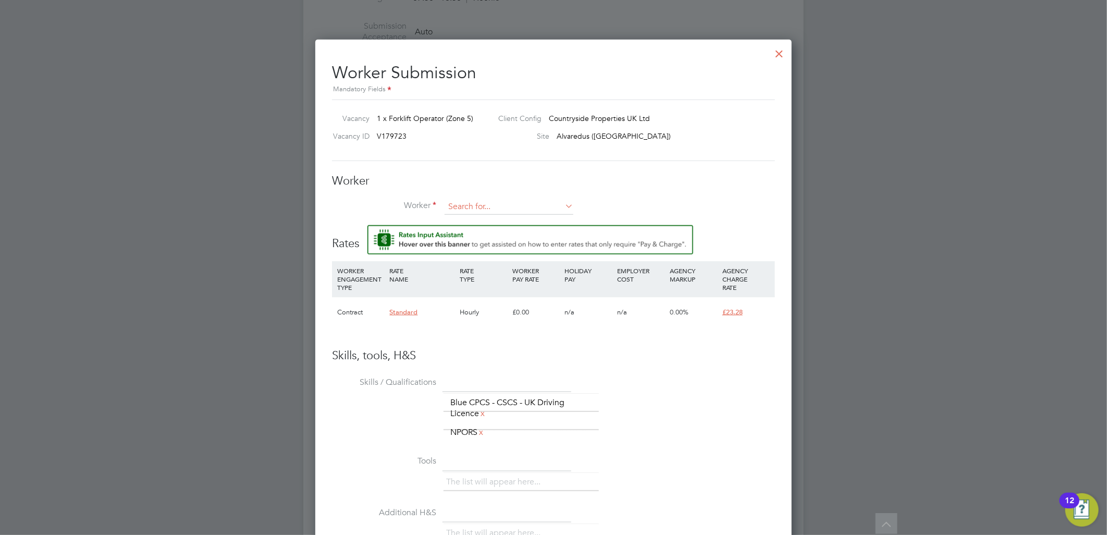
click at [486, 207] on input at bounding box center [509, 207] width 129 height 16
click at [490, 232] on li "Tamas Gyongyosi (20334)" at bounding box center [515, 235] width 142 height 14
type input "Tamas Gyongyosi (20334)"
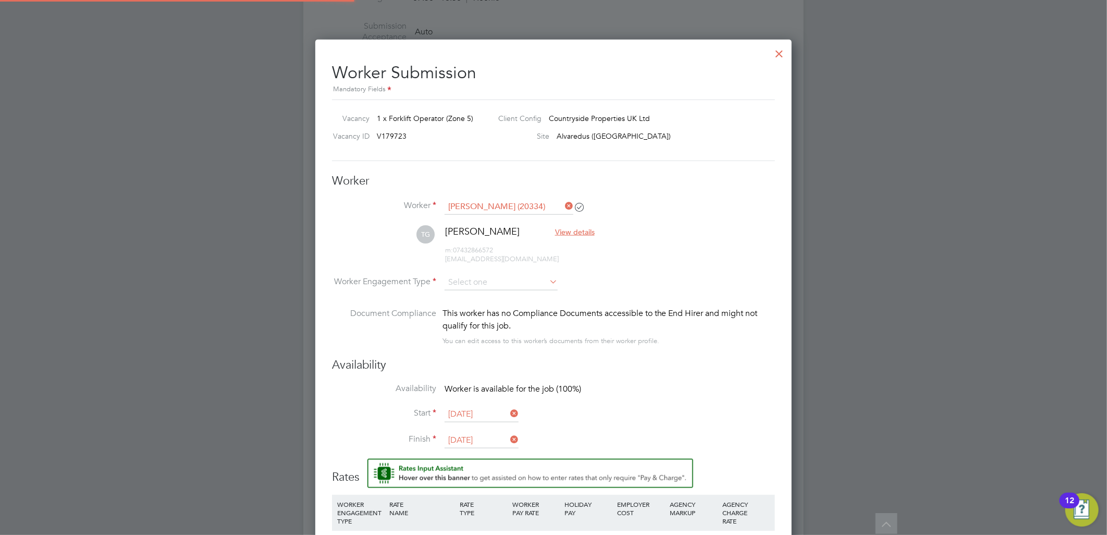
scroll to position [902, 477]
click at [470, 275] on input at bounding box center [501, 283] width 113 height 16
click at [475, 293] on li "Contract" at bounding box center [501, 296] width 114 height 14
type input "Contract"
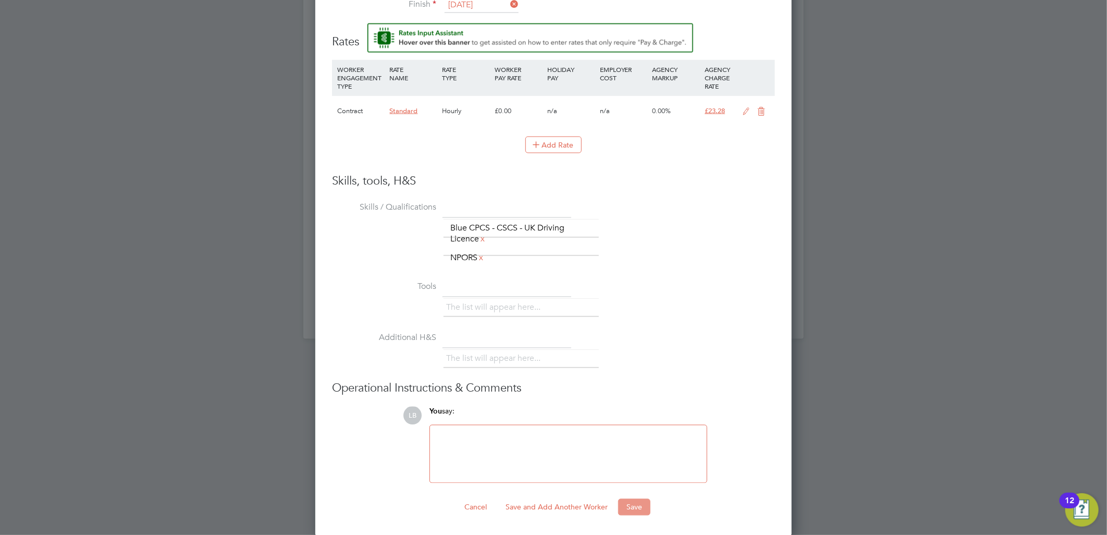
click at [629, 502] on button "Save" at bounding box center [634, 507] width 32 height 17
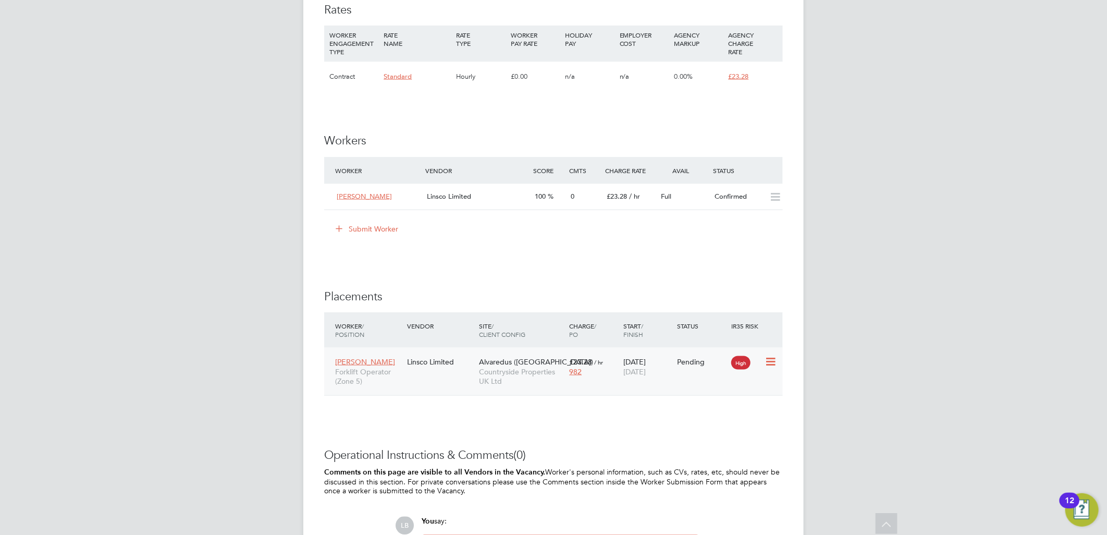
click at [759, 366] on div "High" at bounding box center [746, 361] width 31 height 9
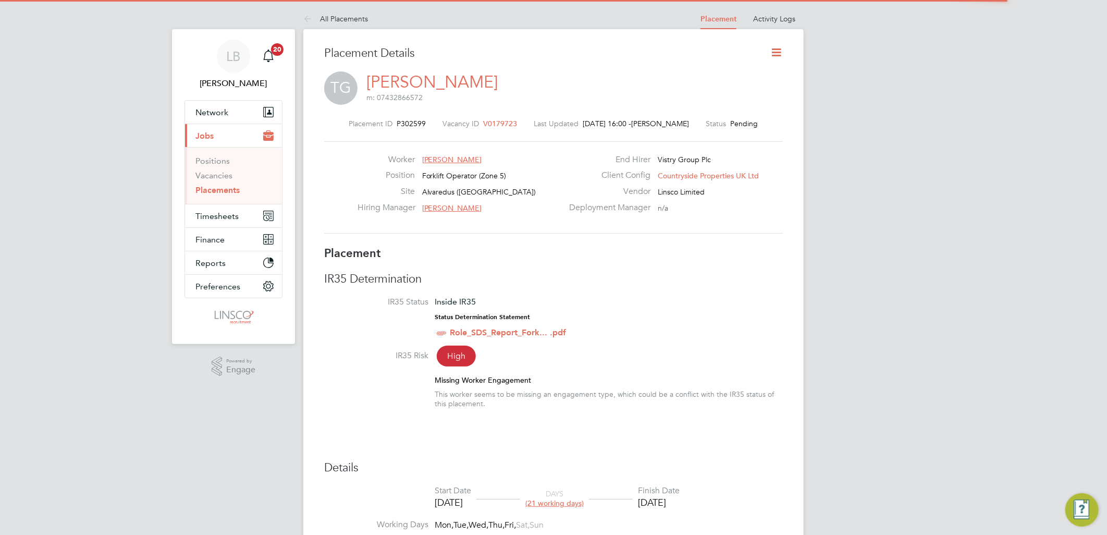
click at [773, 51] on icon at bounding box center [776, 52] width 13 height 13
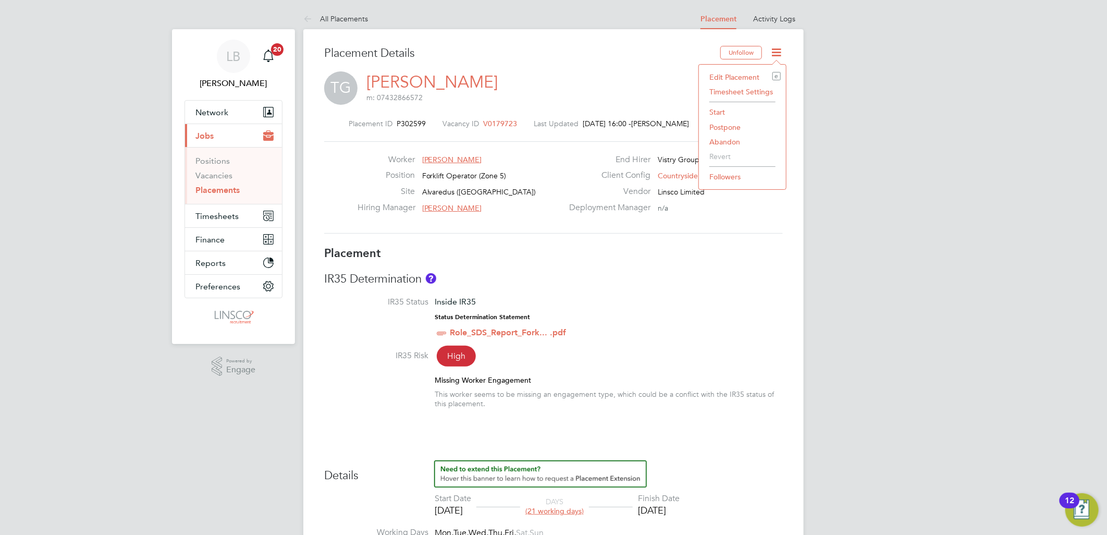
click at [752, 77] on li "Edit Placement e" at bounding box center [742, 77] width 77 height 15
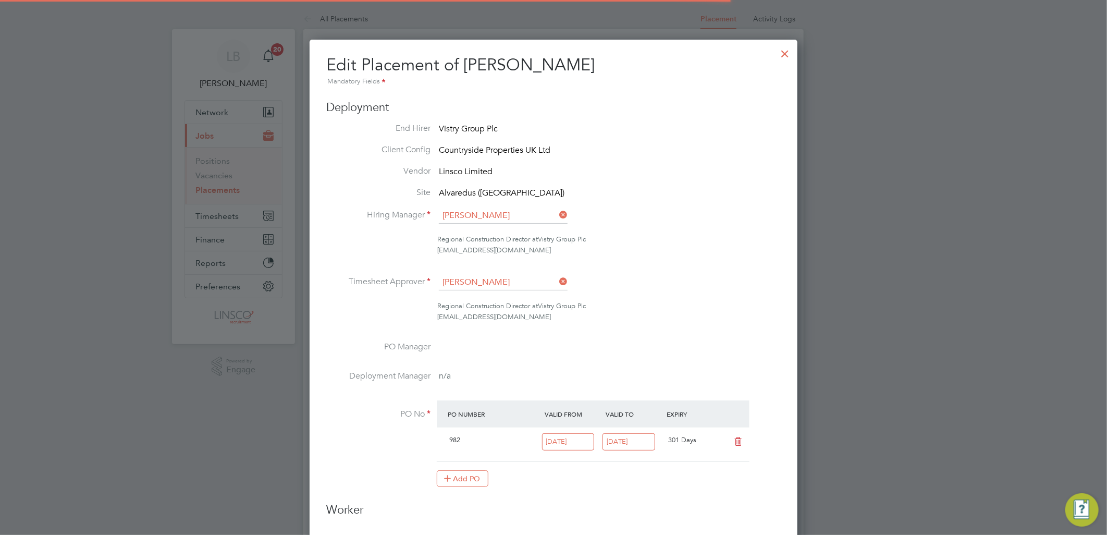
scroll to position [5, 5]
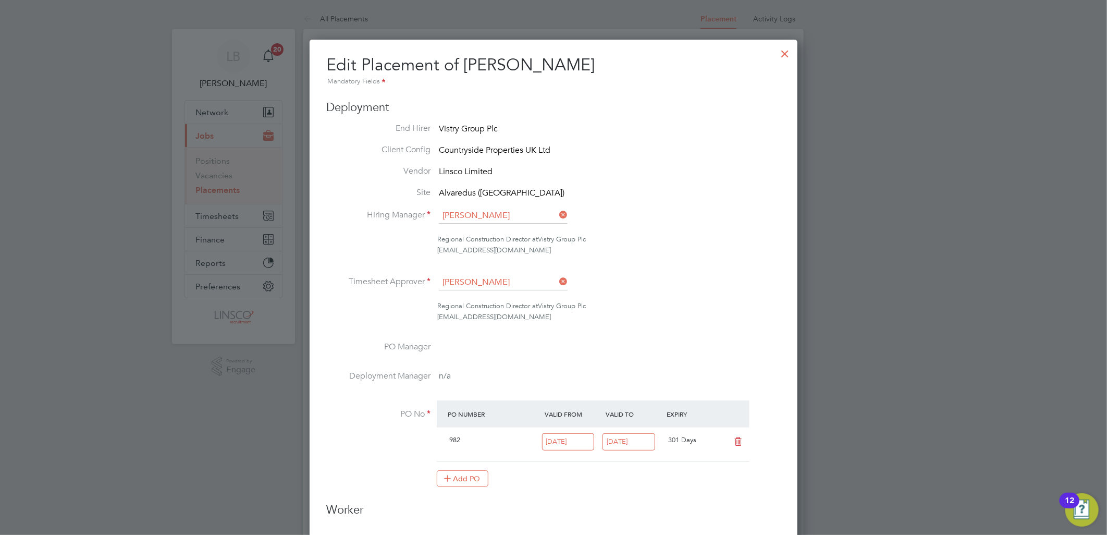
click at [569, 438] on input "27 Jun 2023" at bounding box center [568, 441] width 53 height 17
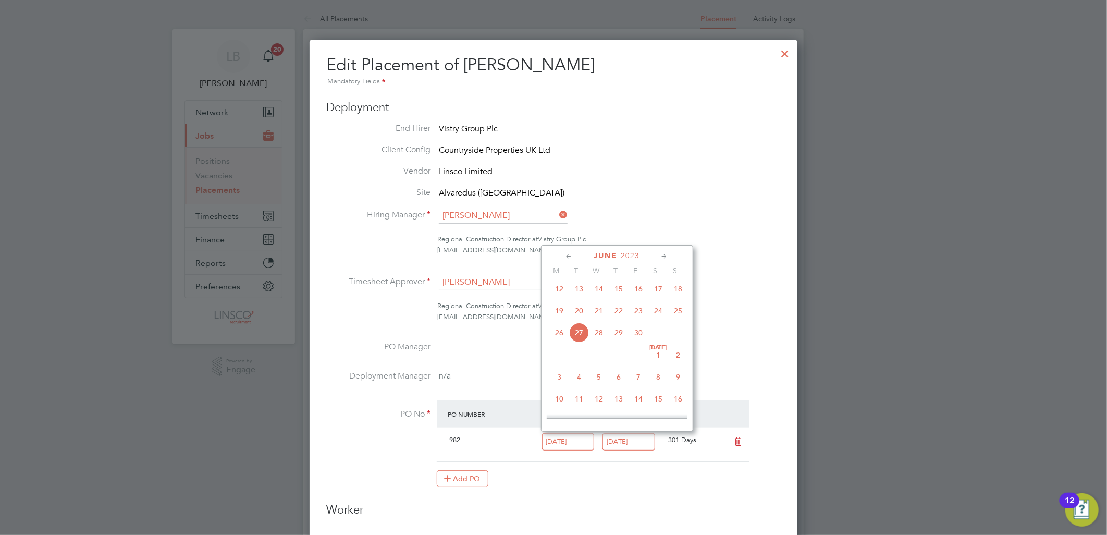
click at [563, 311] on span "19" at bounding box center [559, 311] width 20 height 20
type input "19 Jun 2023"
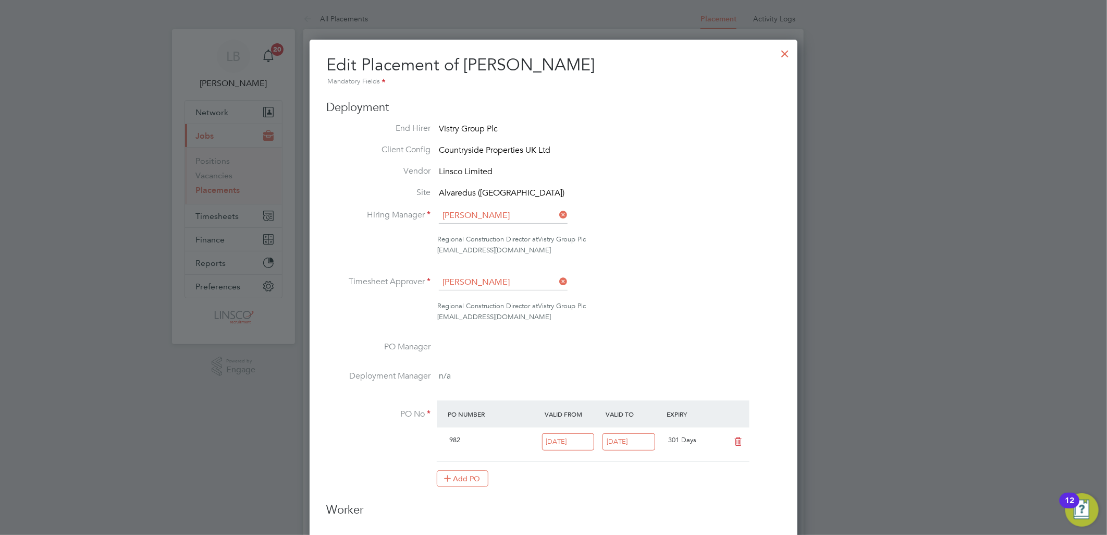
click at [631, 444] on input "30 Jun 2026" at bounding box center [629, 441] width 53 height 17
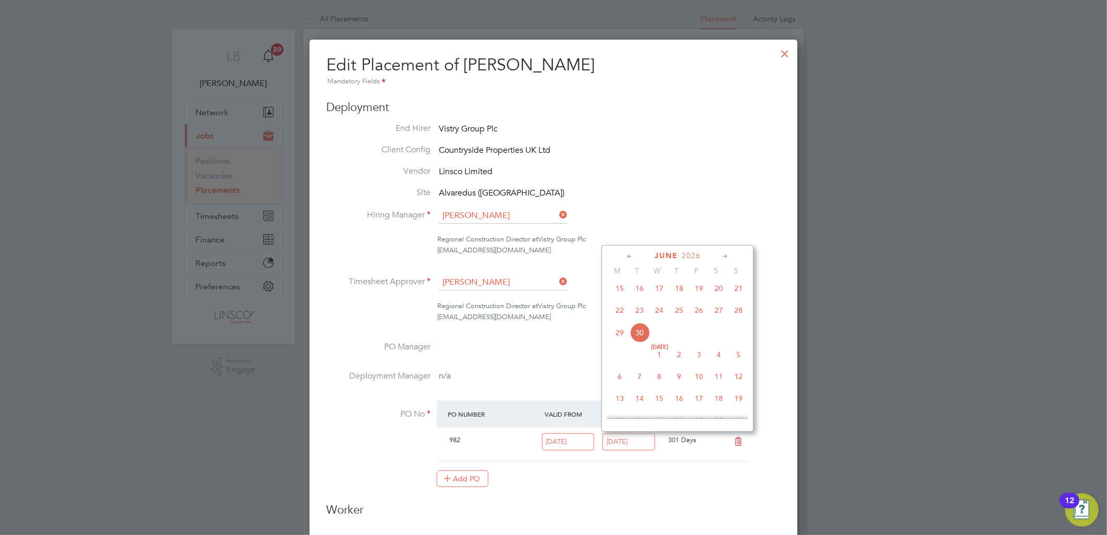
click at [668, 153] on li "Client Config Countryside Properties UK Ltd" at bounding box center [553, 150] width 454 height 13
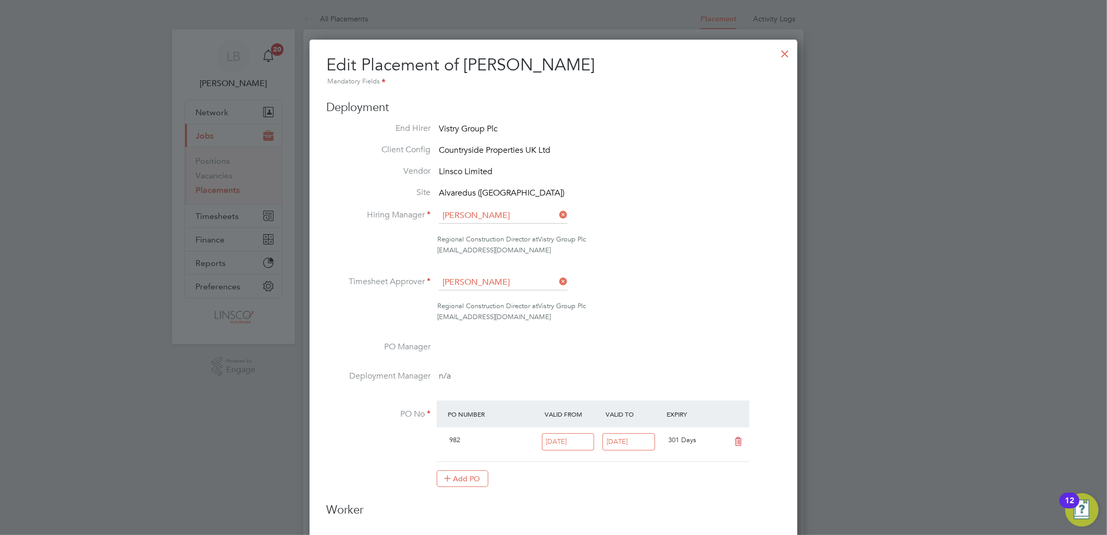
drag, startPoint x: 790, startPoint y: 53, endPoint x: 741, endPoint y: 129, distance: 90.5
click at [789, 53] on div at bounding box center [785, 51] width 19 height 19
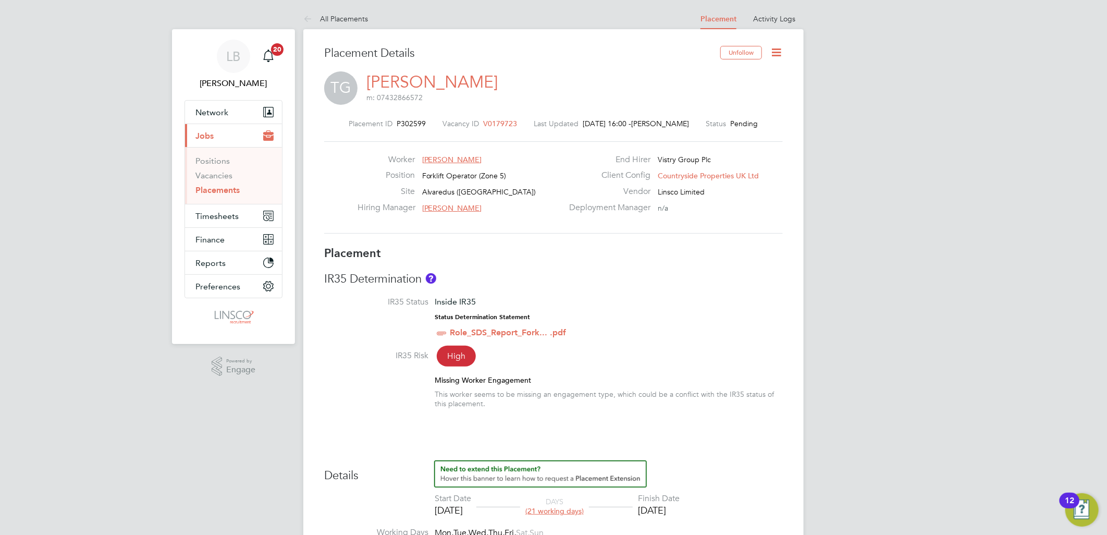
drag, startPoint x: 780, startPoint y: 49, endPoint x: 773, endPoint y: 59, distance: 12.0
click at [779, 50] on icon at bounding box center [776, 52] width 13 height 13
click at [732, 75] on li "Edit Placement e" at bounding box center [742, 77] width 77 height 15
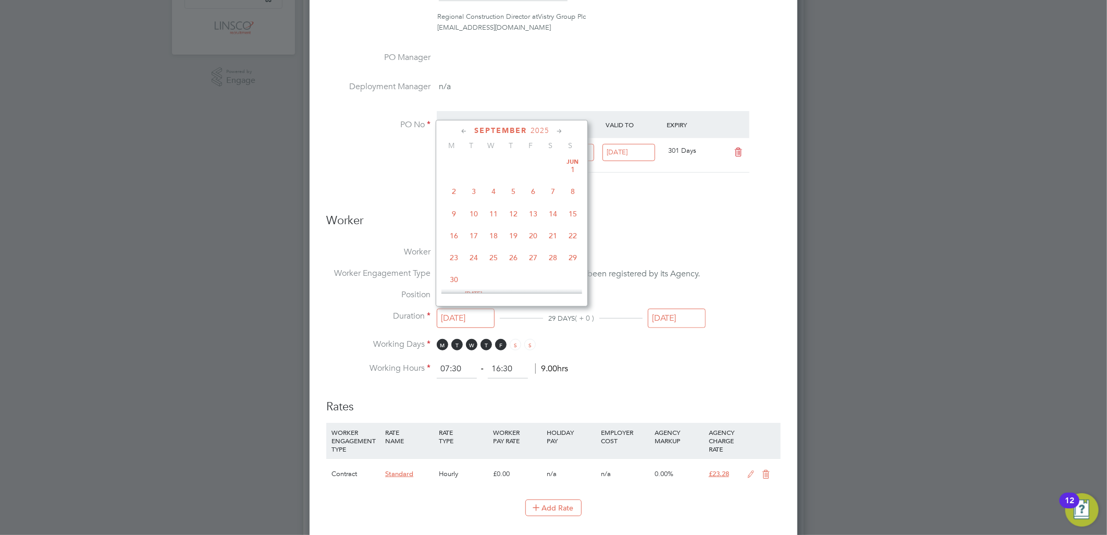
click at [469, 321] on input "02 Sep 2025" at bounding box center [466, 318] width 58 height 19
click at [477, 189] on span "26" at bounding box center [474, 187] width 20 height 20
type input "[DATE]"
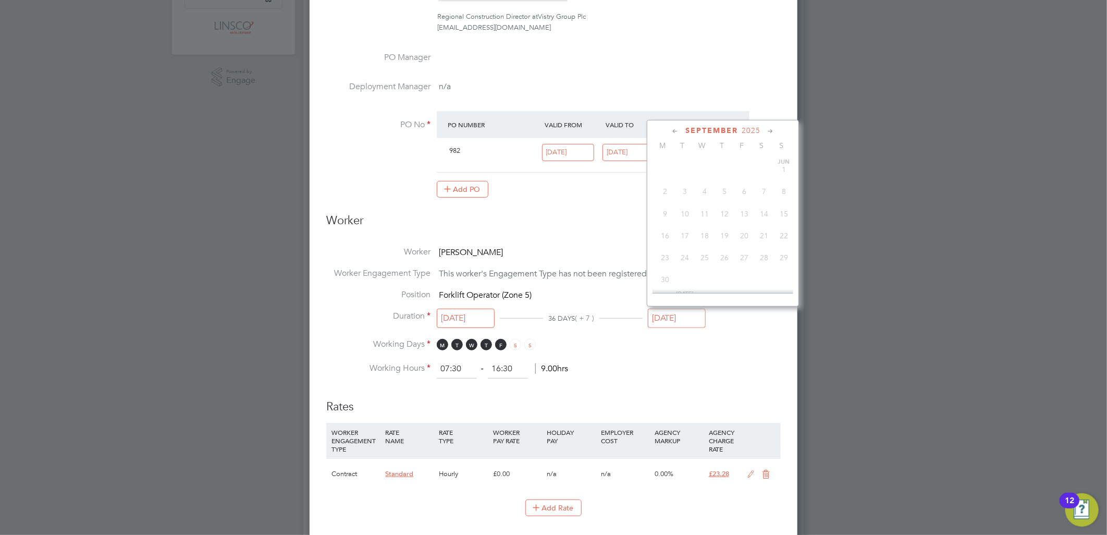
click at [675, 315] on input "30 Sep 2025" at bounding box center [677, 318] width 58 height 19
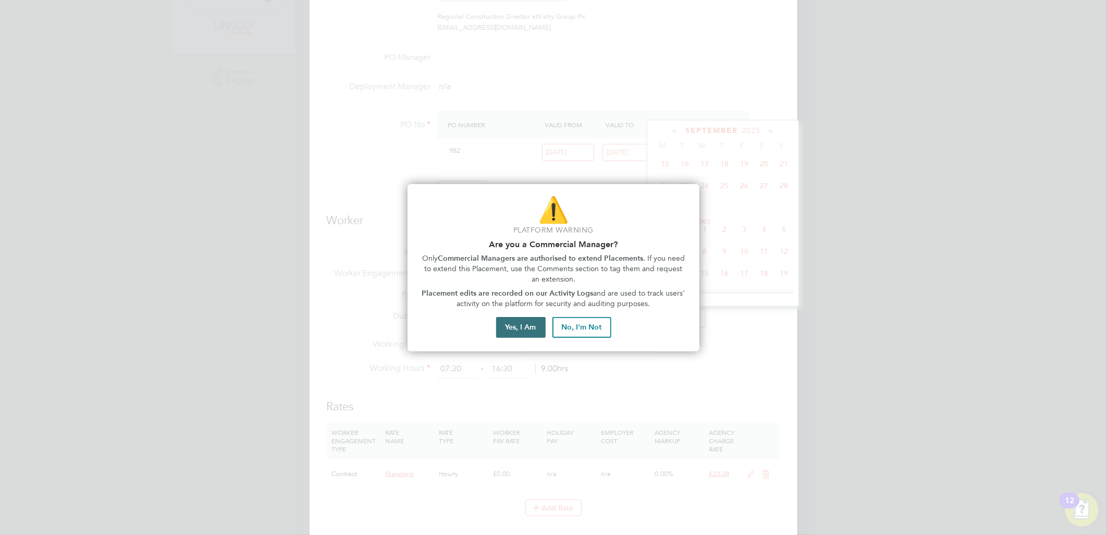
click at [510, 326] on button "Yes, I Am" at bounding box center [521, 327] width 50 height 21
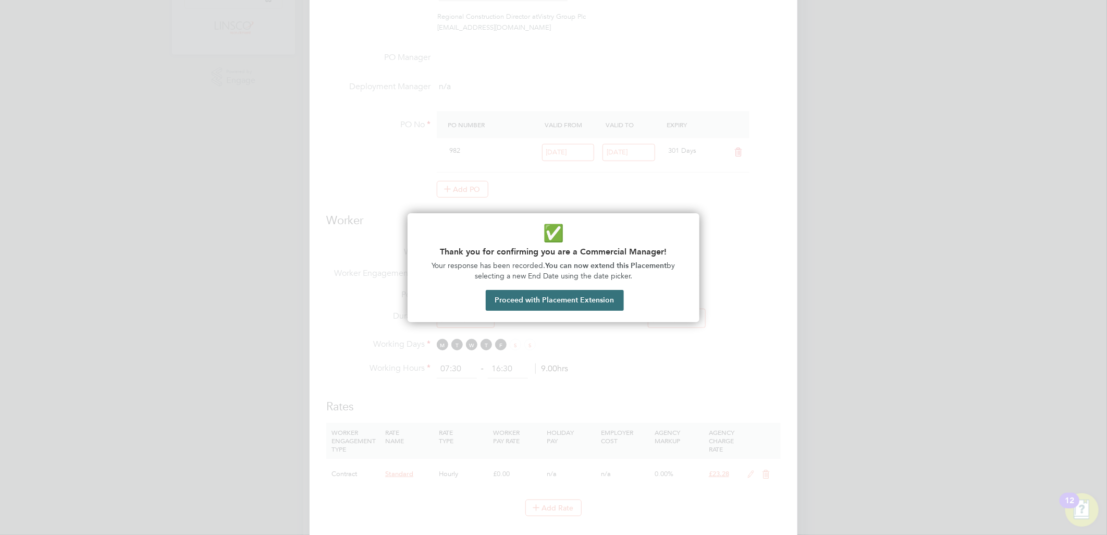
click at [589, 296] on button "Proceed with Placement Extension" at bounding box center [555, 300] width 138 height 21
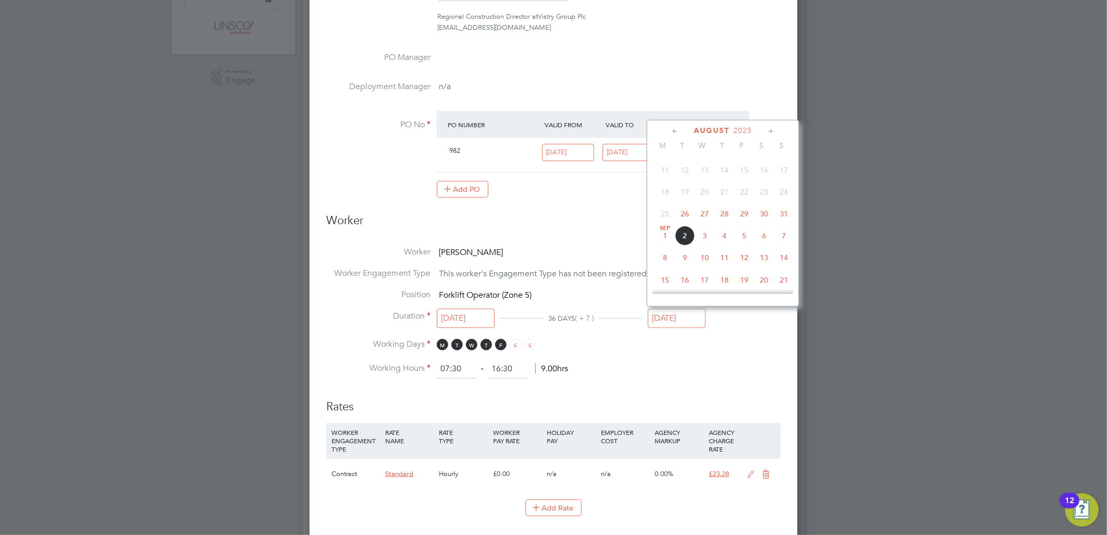
click at [742, 216] on span "29" at bounding box center [744, 214] width 20 height 20
type input "29 Aug 2025"
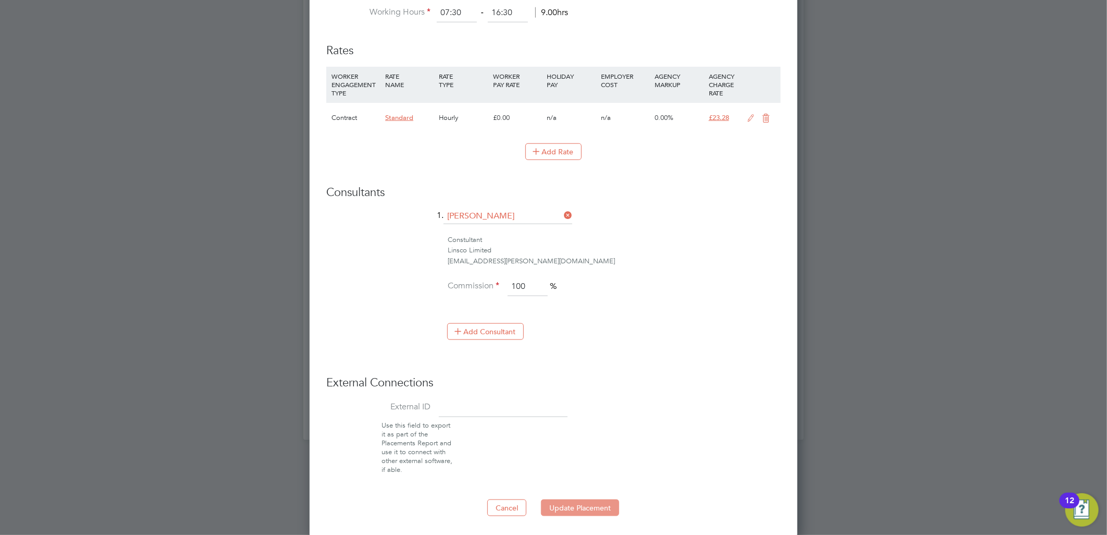
click at [565, 502] on button "Update Placement" at bounding box center [580, 507] width 78 height 17
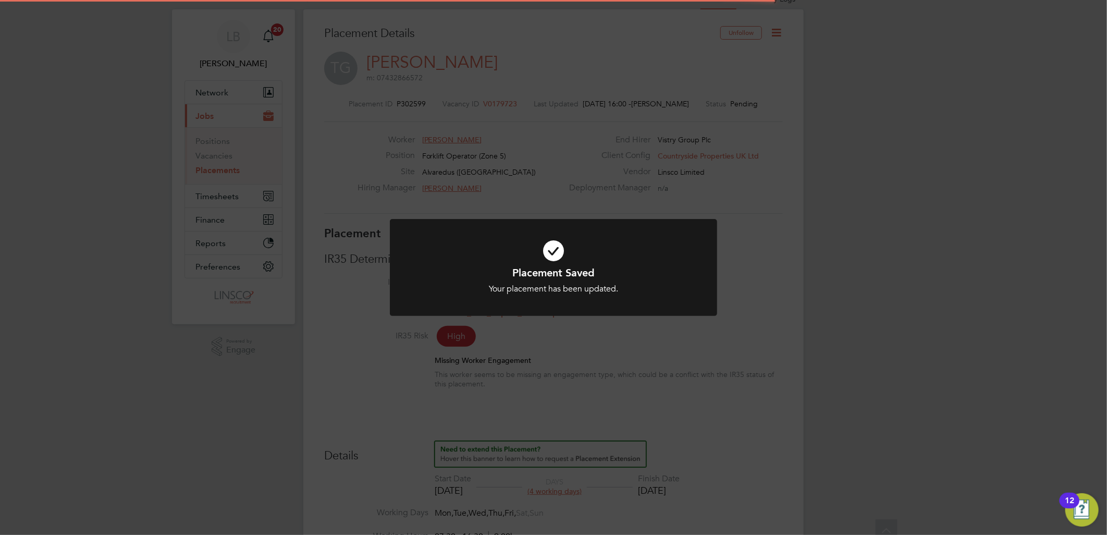
click at [933, 371] on div "Placement Saved Your placement has been updated. Cancel Okay" at bounding box center [553, 267] width 1107 height 535
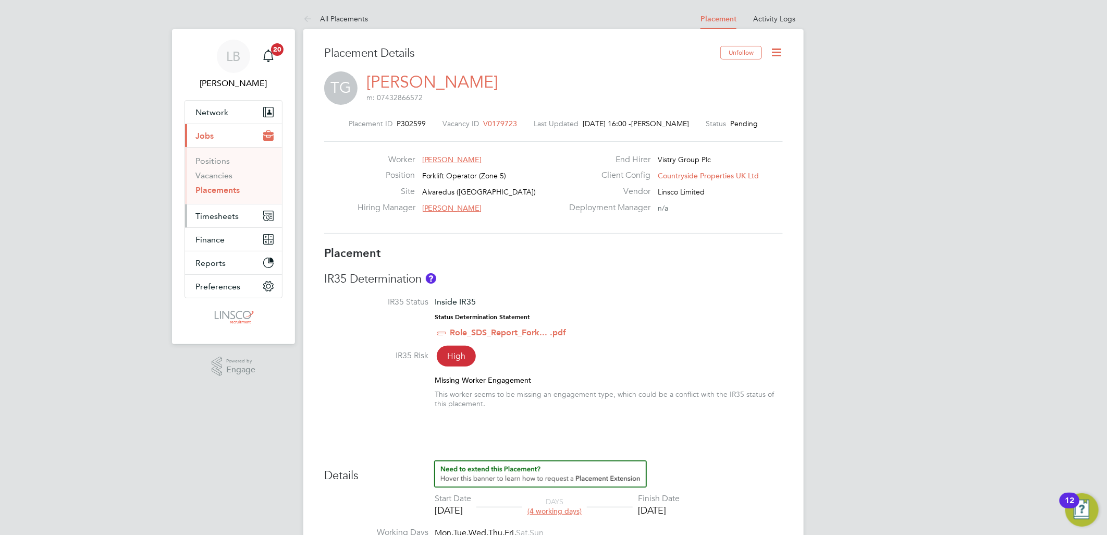
click at [216, 212] on span "Timesheets" at bounding box center [216, 216] width 43 height 10
click at [673, 117] on div "Placement ID P302599 Vacancy ID V0179723 Last Updated 02 Sep 2025, 16:00 - Laur…" at bounding box center [553, 176] width 459 height 140
drag, startPoint x: 673, startPoint y: 117, endPoint x: 781, endPoint y: 50, distance: 127.4
click at [781, 50] on icon at bounding box center [776, 52] width 13 height 13
click at [710, 108] on li "Start" at bounding box center [742, 112] width 77 height 15
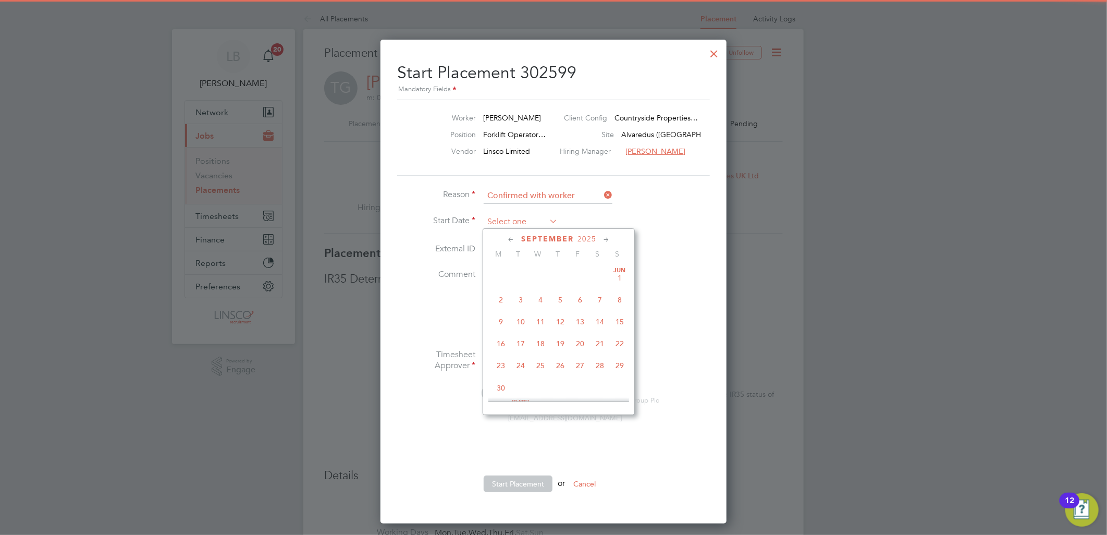
click at [514, 215] on input at bounding box center [521, 222] width 74 height 16
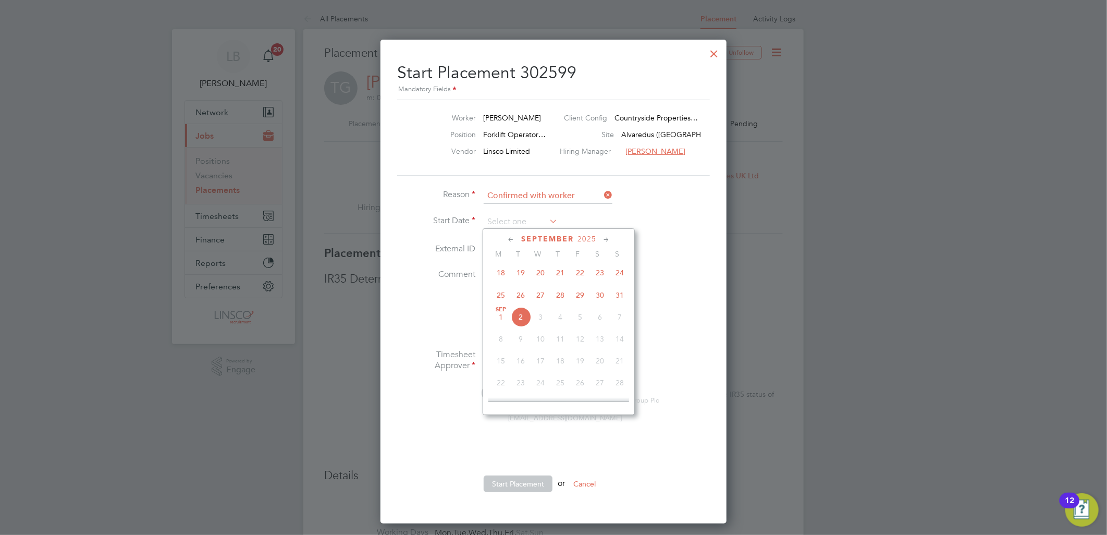
click at [525, 293] on span "26" at bounding box center [521, 295] width 20 height 20
type input "[DATE]"
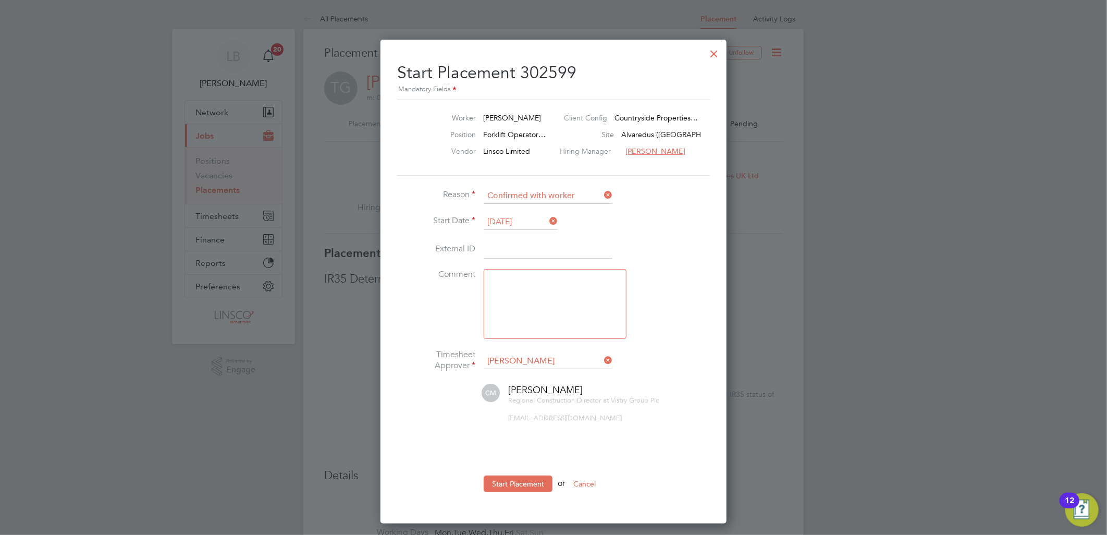
click at [509, 495] on li "Start Placement or Cancel" at bounding box center [553, 488] width 313 height 27
click at [512, 483] on button "Start Placement" at bounding box center [518, 483] width 69 height 17
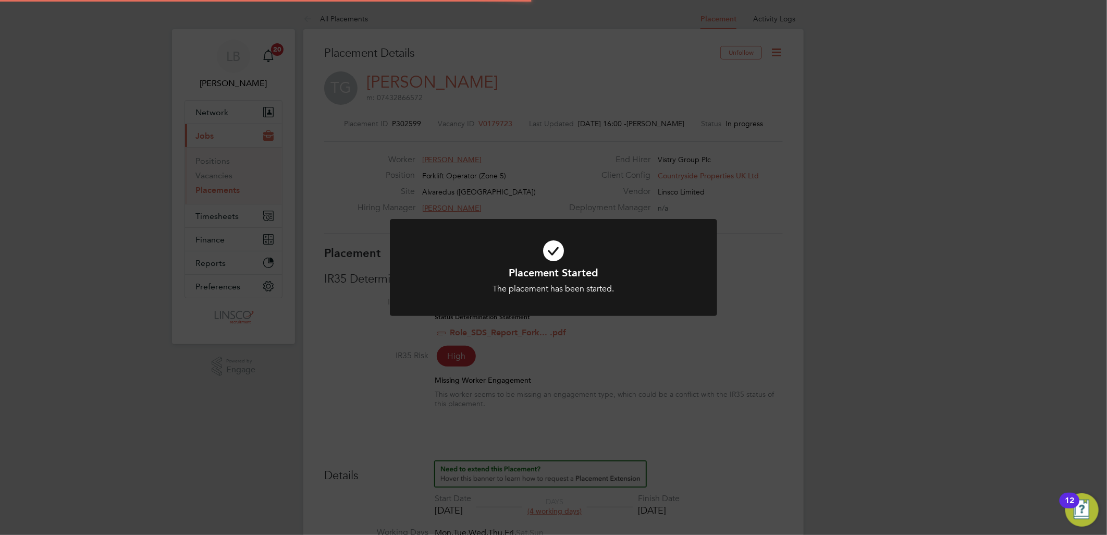
drag, startPoint x: 828, startPoint y: 345, endPoint x: 185, endPoint y: 188, distance: 661.4
click at [828, 343] on div "Placement Started The placement has been started. Cancel Okay" at bounding box center [553, 267] width 1107 height 535
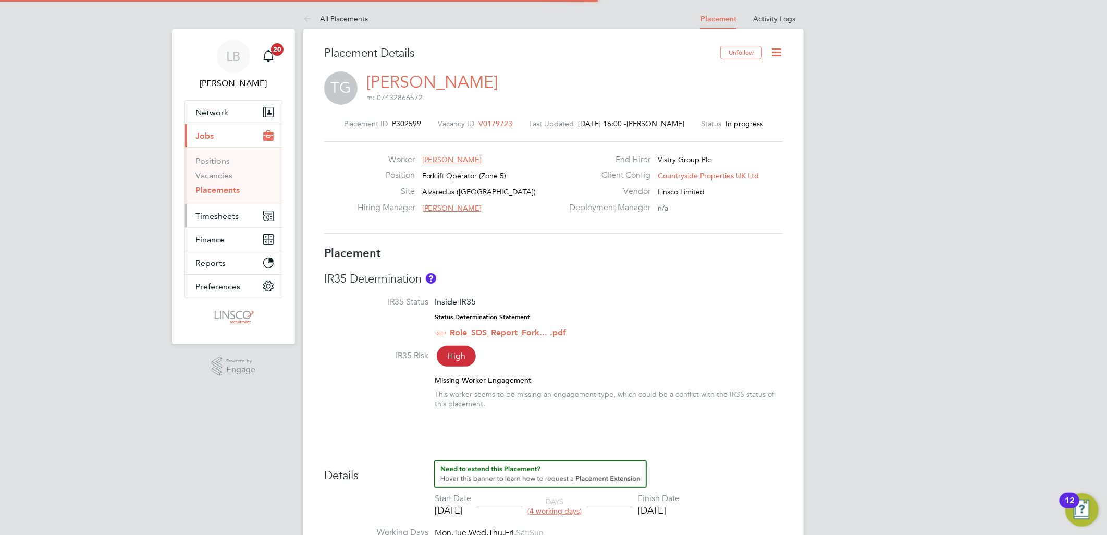
click at [216, 208] on button "Timesheets" at bounding box center [233, 215] width 97 height 23
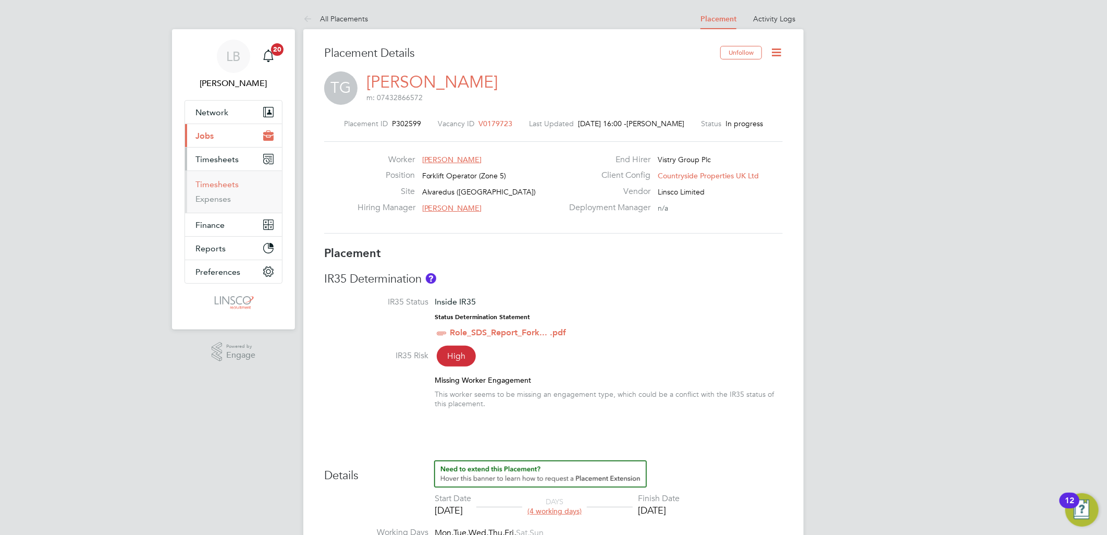
click at [222, 188] on link "Timesheets" at bounding box center [216, 184] width 43 height 10
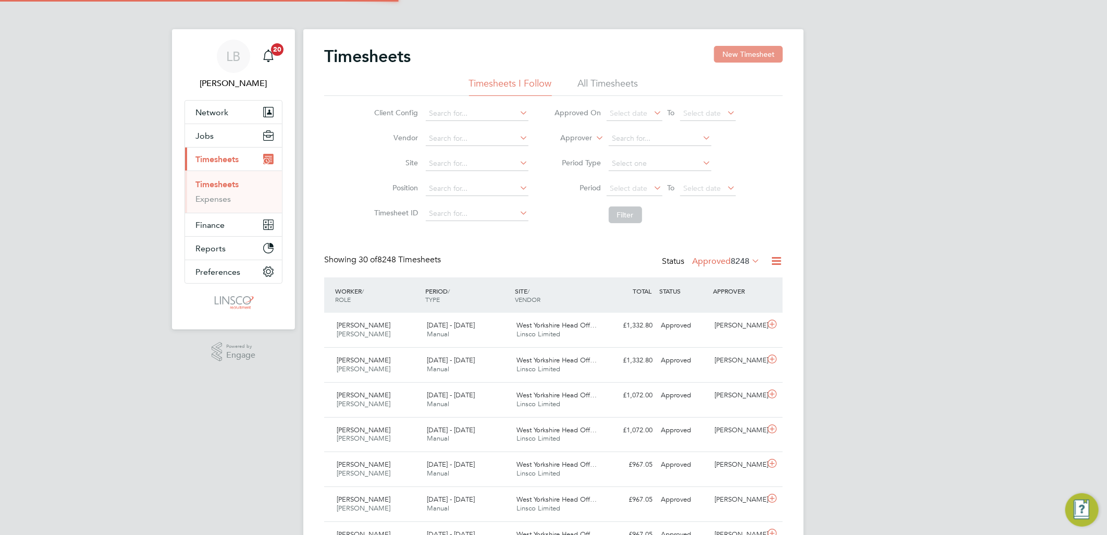
click at [725, 58] on button "New Timesheet" at bounding box center [748, 54] width 69 height 17
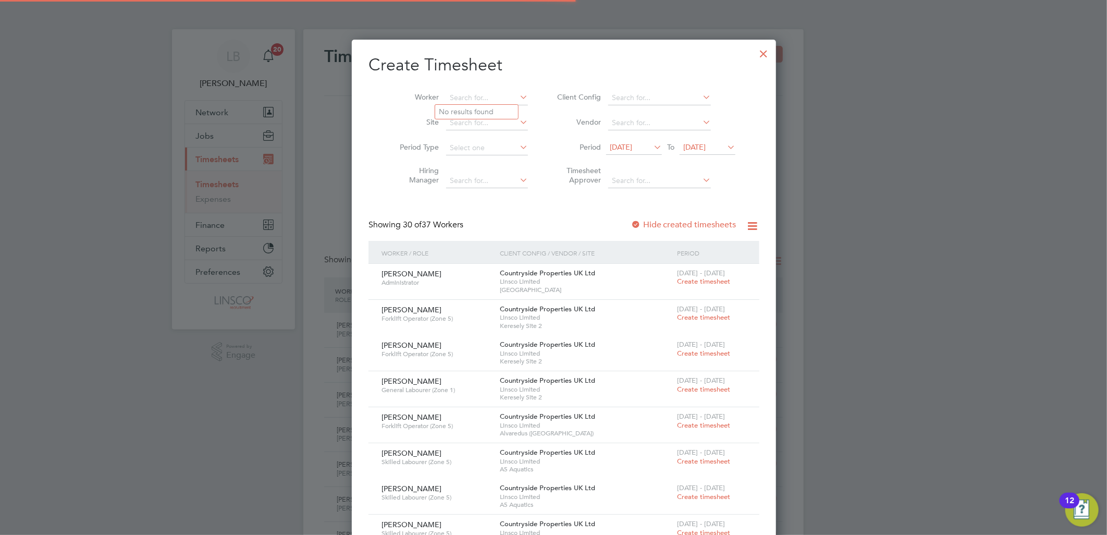
drag, startPoint x: 471, startPoint y: 98, endPoint x: 483, endPoint y: 115, distance: 20.8
click at [472, 98] on input at bounding box center [487, 98] width 82 height 15
type input "t"
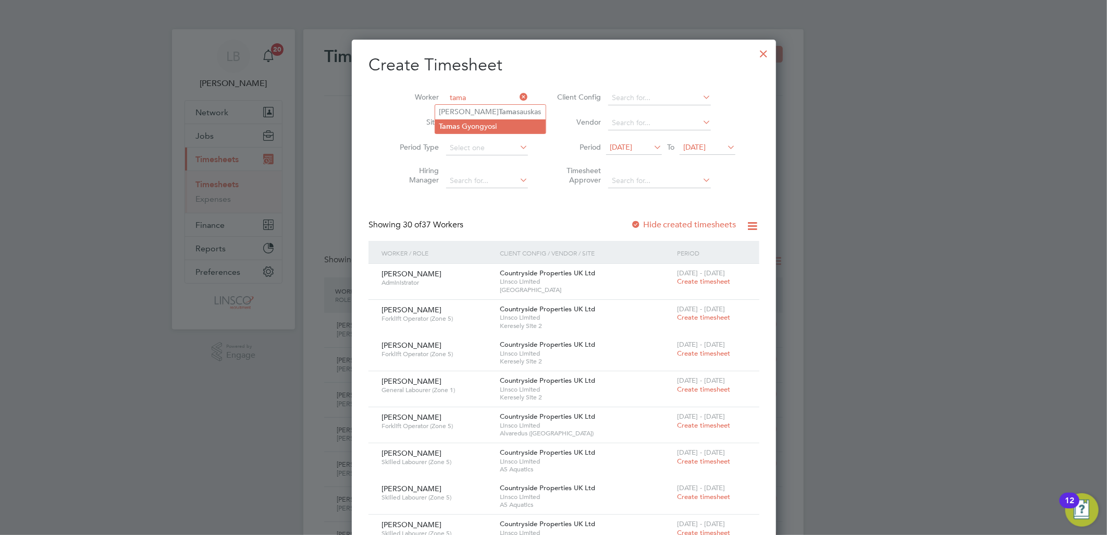
click at [473, 126] on li "Tama s Gyongyosi" at bounding box center [490, 126] width 110 height 14
type input "[PERSON_NAME]"
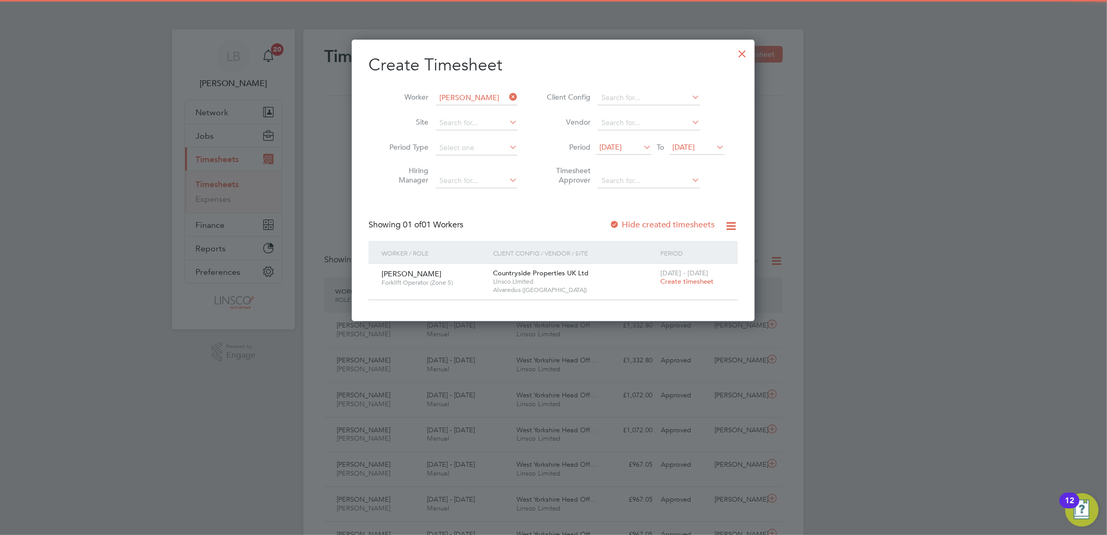
click at [689, 282] on span "Create timesheet" at bounding box center [686, 281] width 53 height 9
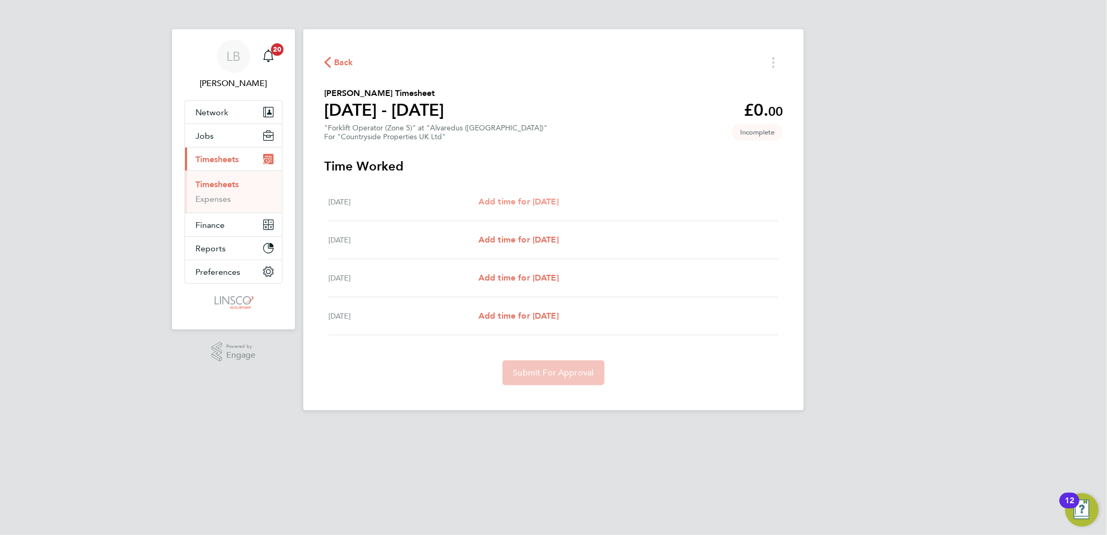
click at [506, 196] on span "Add time for Tue 26 Aug" at bounding box center [518, 201] width 80 height 10
select select "30"
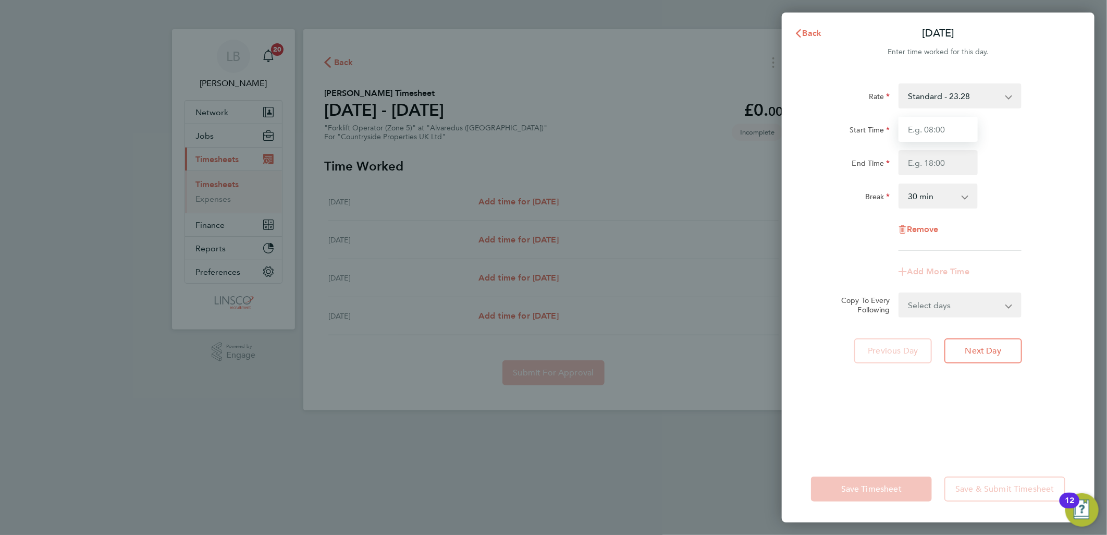
click at [920, 137] on input "Start Time" at bounding box center [938, 129] width 79 height 25
type input "07:30"
click at [914, 159] on input "End Time" at bounding box center [938, 162] width 79 height 25
type input "16:30"
click at [1065, 142] on div "Start Time 07:30 End Time 16:30" at bounding box center [938, 146] width 263 height 58
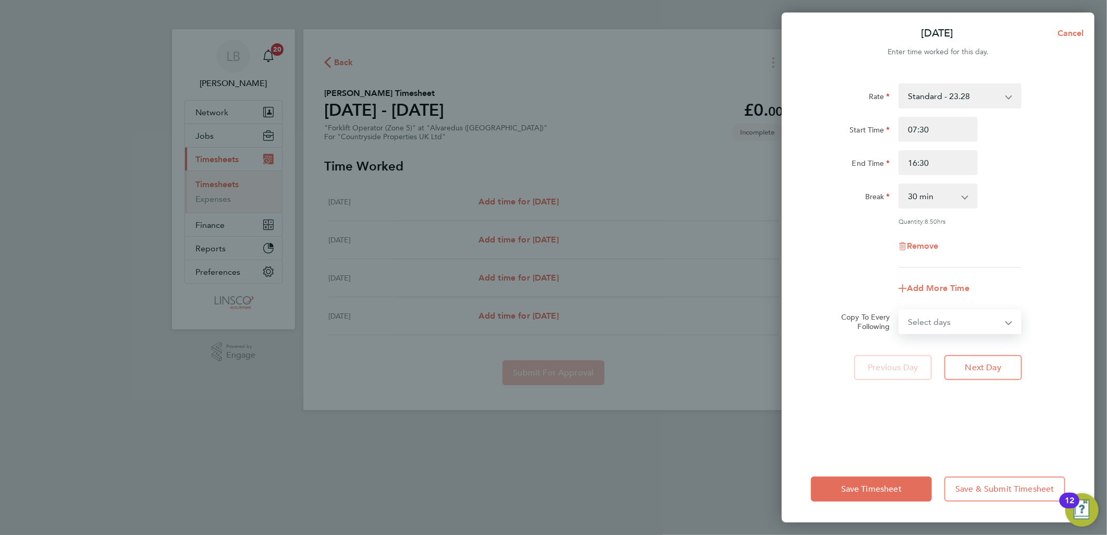
drag, startPoint x: 966, startPoint y: 322, endPoint x: 965, endPoint y: 327, distance: 5.2
click at [966, 322] on select "Select days Day Wednesday Thursday Friday" at bounding box center [954, 321] width 109 height 23
select select "DAY"
click at [900, 310] on select "Select days Day Wednesday Thursday Friday" at bounding box center [954, 321] width 109 height 23
select select "2025-08-29"
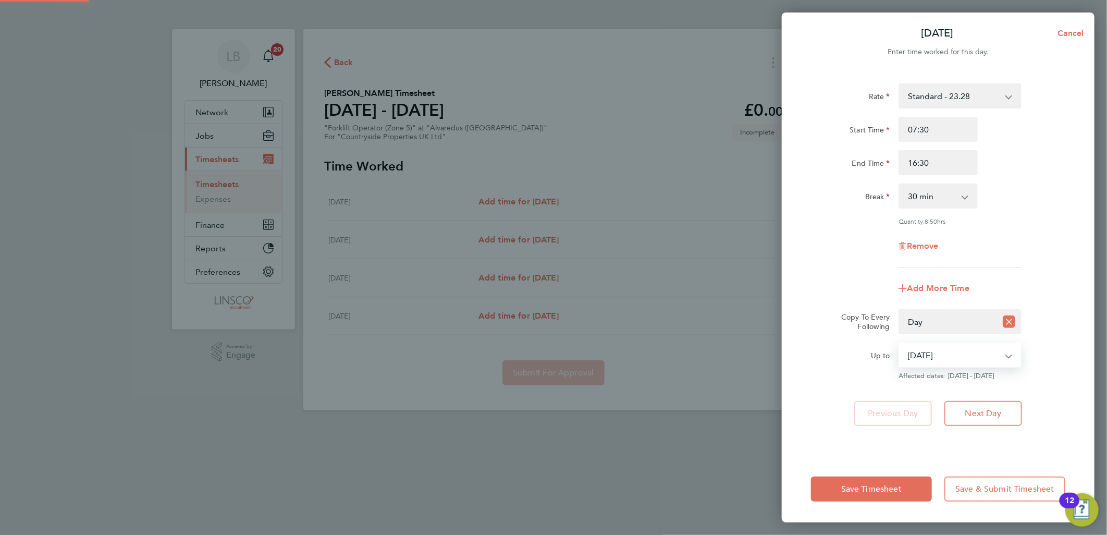
click at [960, 363] on select "27 Aug 2025 28 Aug 2025 29 Aug 2025" at bounding box center [954, 354] width 108 height 23
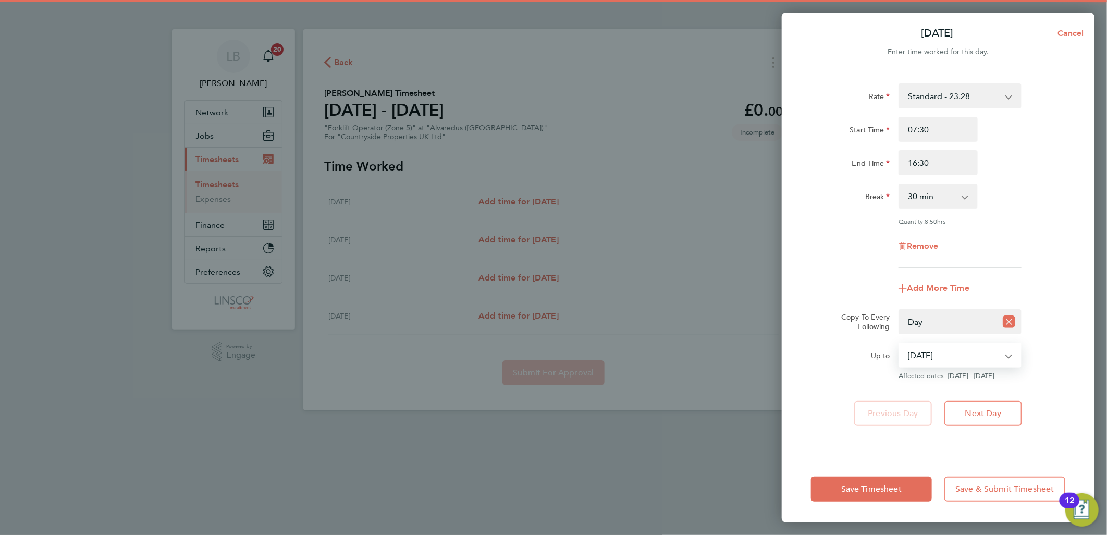
click at [900, 343] on select "27 Aug 2025 28 Aug 2025 29 Aug 2025" at bounding box center [954, 354] width 108 height 23
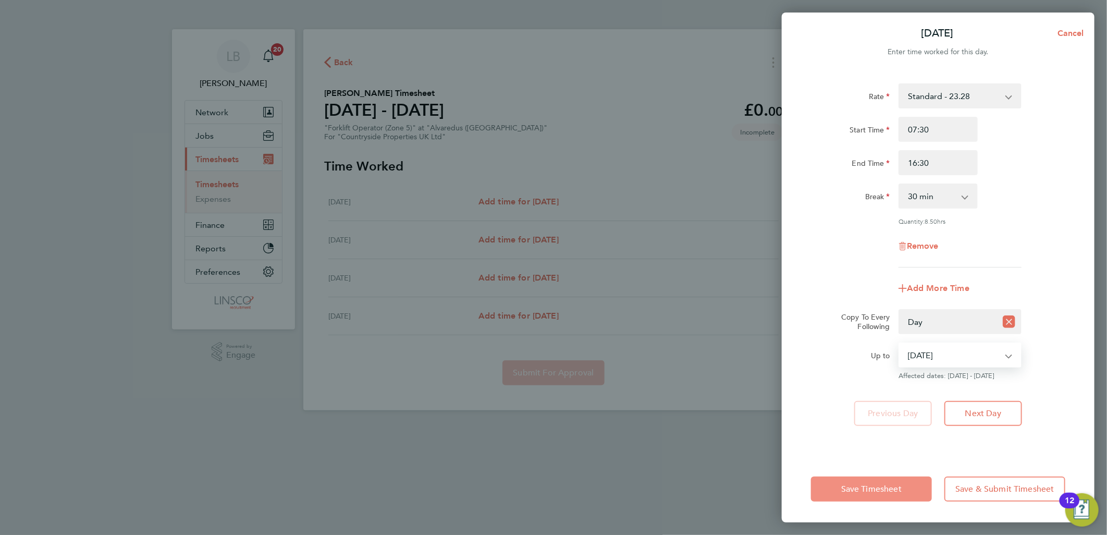
click at [883, 500] on button "Save Timesheet" at bounding box center [871, 488] width 121 height 25
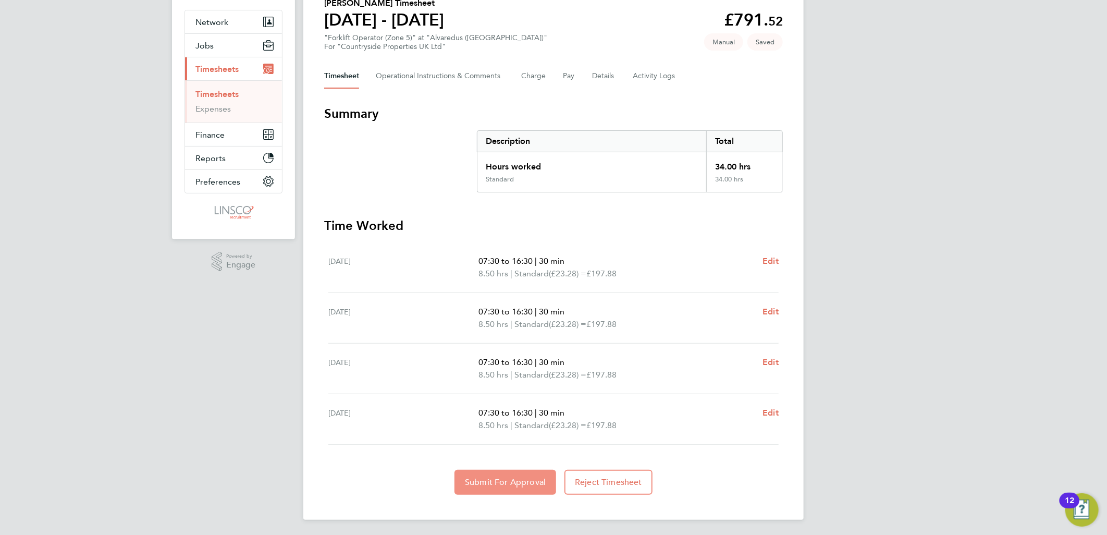
click at [512, 480] on span "Submit For Approval" at bounding box center [505, 482] width 81 height 10
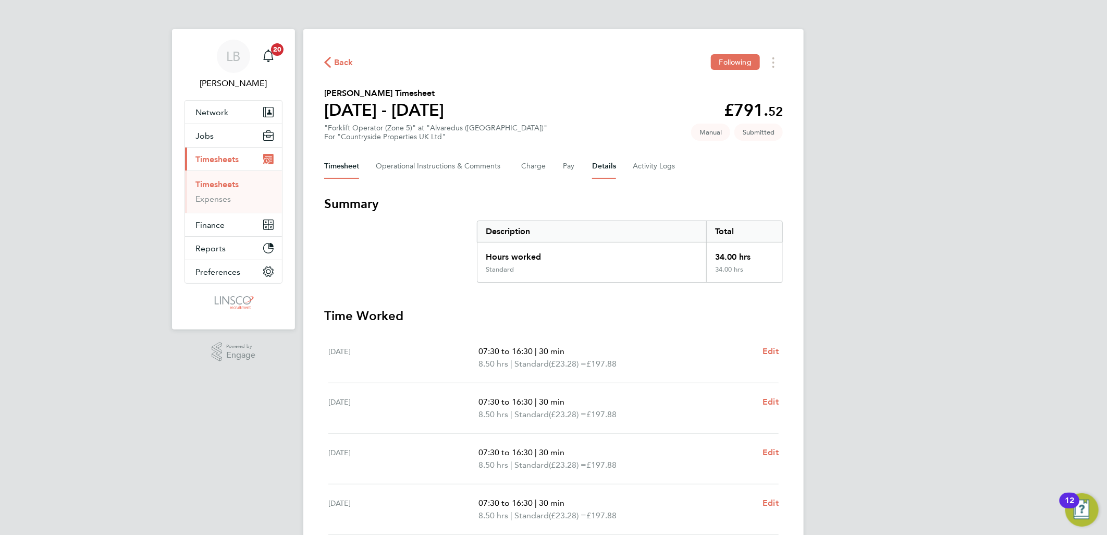
click at [599, 163] on button "Details" at bounding box center [604, 166] width 24 height 25
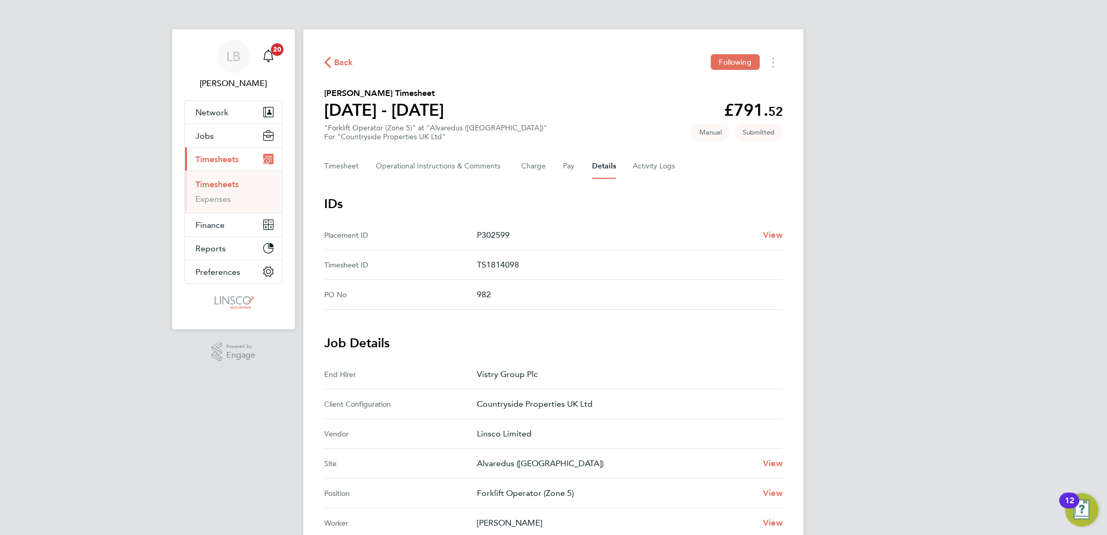
click at [343, 68] on span "Back" at bounding box center [343, 62] width 19 height 13
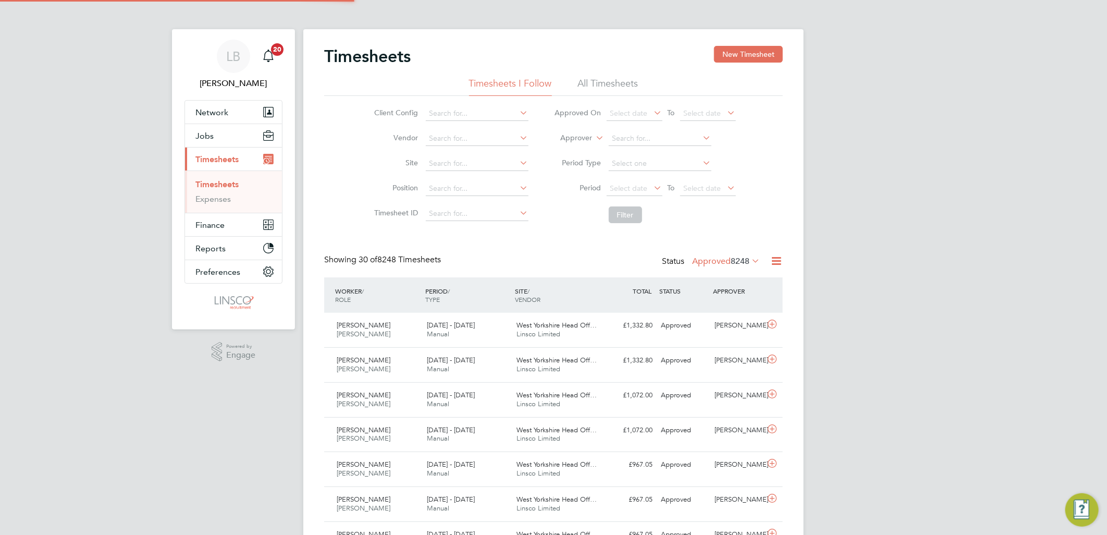
click at [723, 51] on button "New Timesheet" at bounding box center [748, 54] width 69 height 17
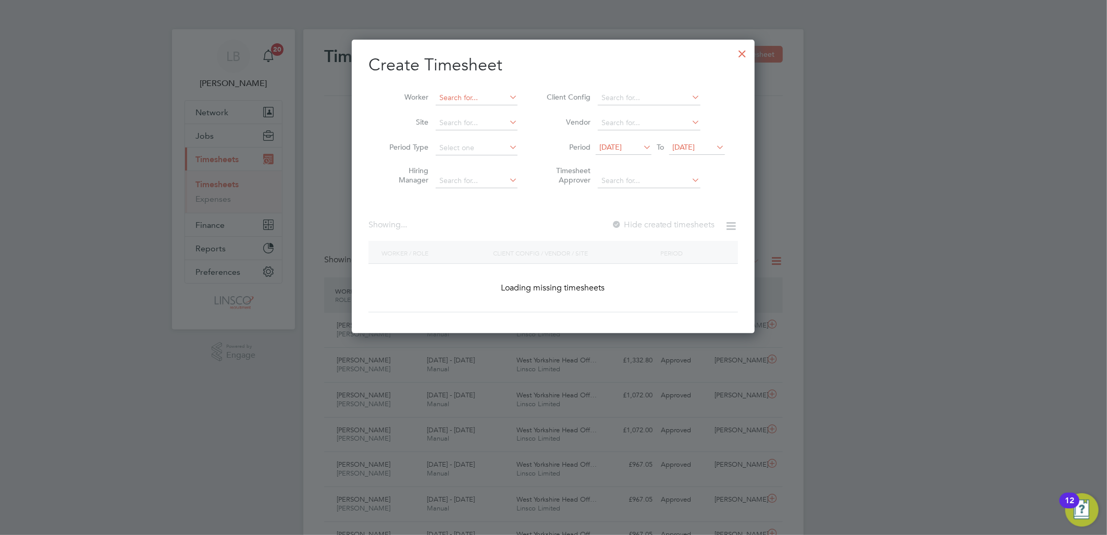
click at [452, 97] on input at bounding box center [477, 98] width 82 height 15
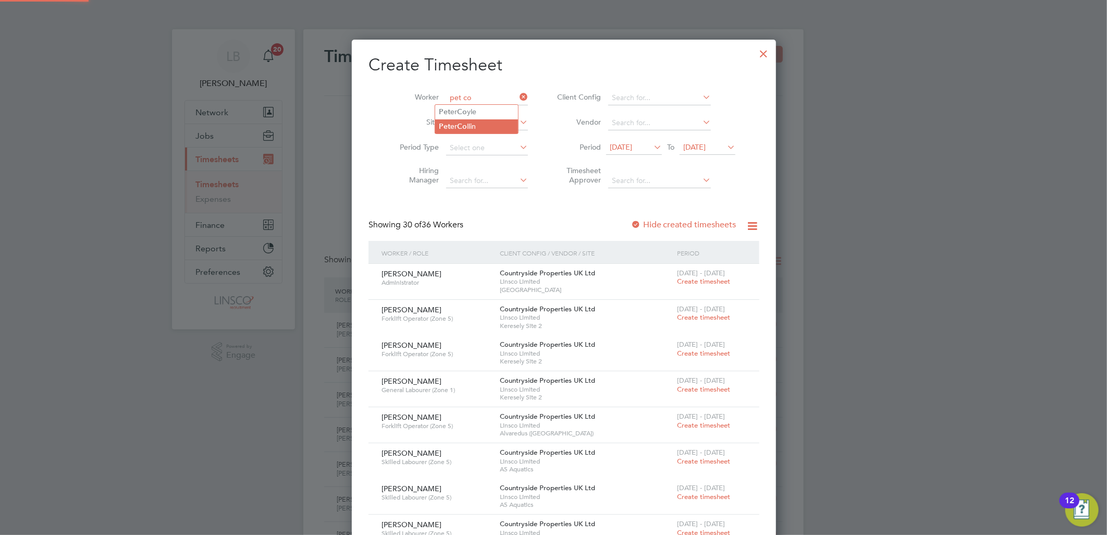
click at [467, 129] on b "Co" at bounding box center [463, 126] width 10 height 9
type input "Peter Collin"
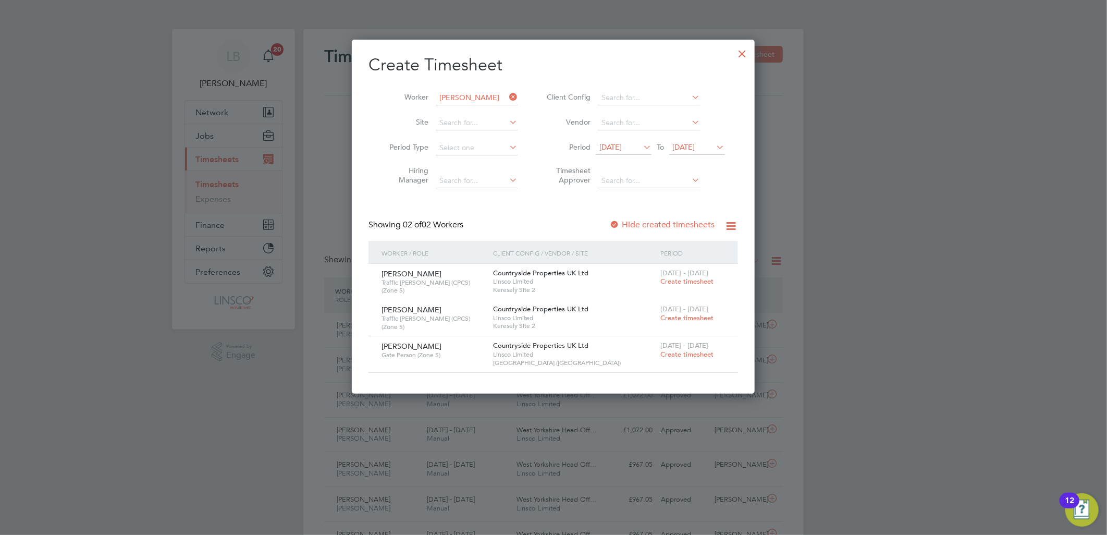
click at [678, 354] on span "Create timesheet" at bounding box center [686, 354] width 53 height 9
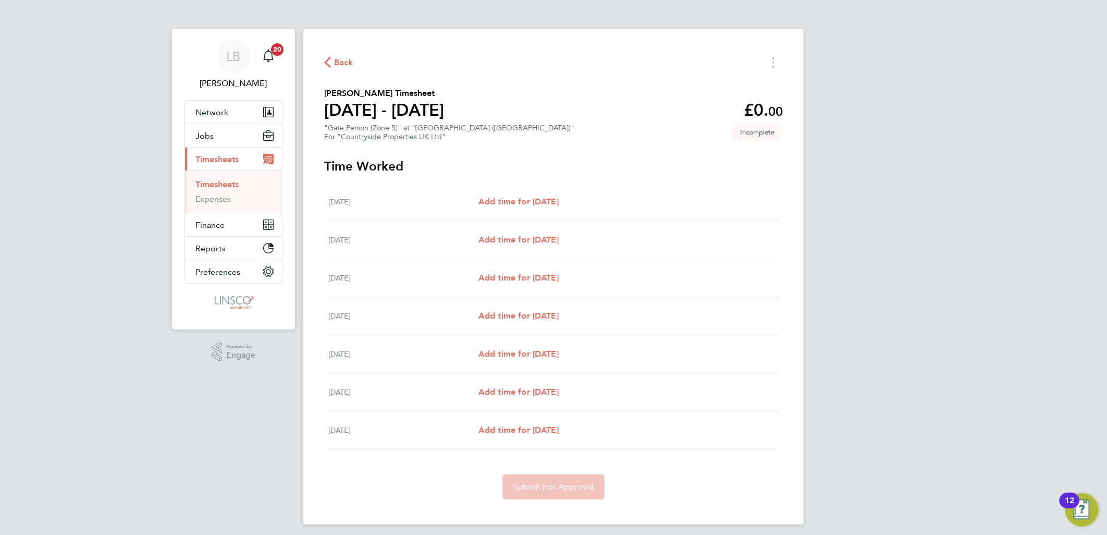
click at [338, 60] on span "Back" at bounding box center [343, 62] width 19 height 13
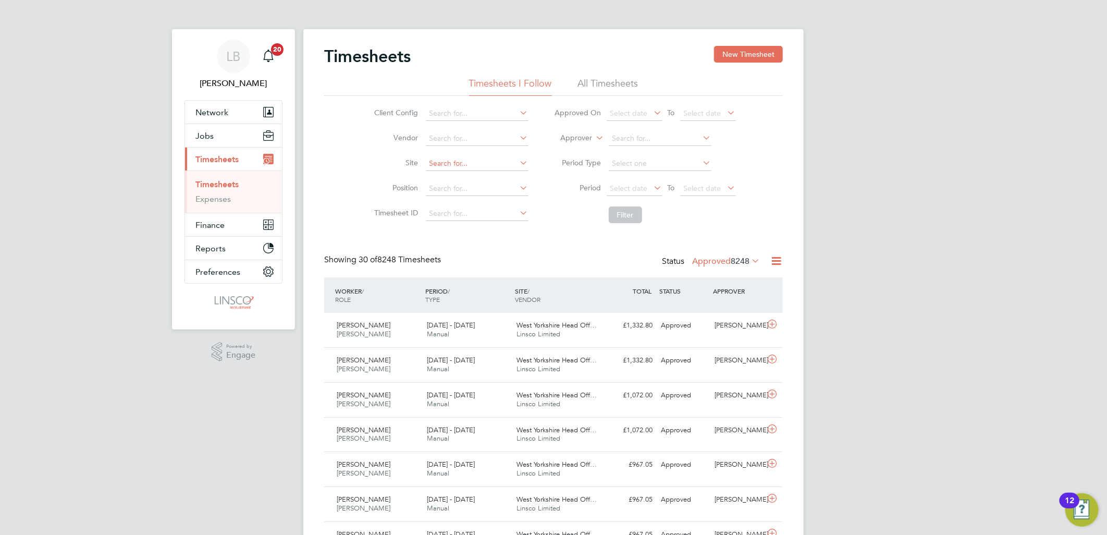
click at [445, 162] on input at bounding box center [477, 163] width 103 height 15
click at [483, 202] on li "West Y orkshire Head Office (Joiners)" at bounding box center [498, 206] width 146 height 14
type input "West Yorkshire Head Office (Joiners)"
click at [624, 212] on button "Filter" at bounding box center [625, 214] width 33 height 17
click at [616, 184] on span "Select date" at bounding box center [629, 187] width 38 height 9
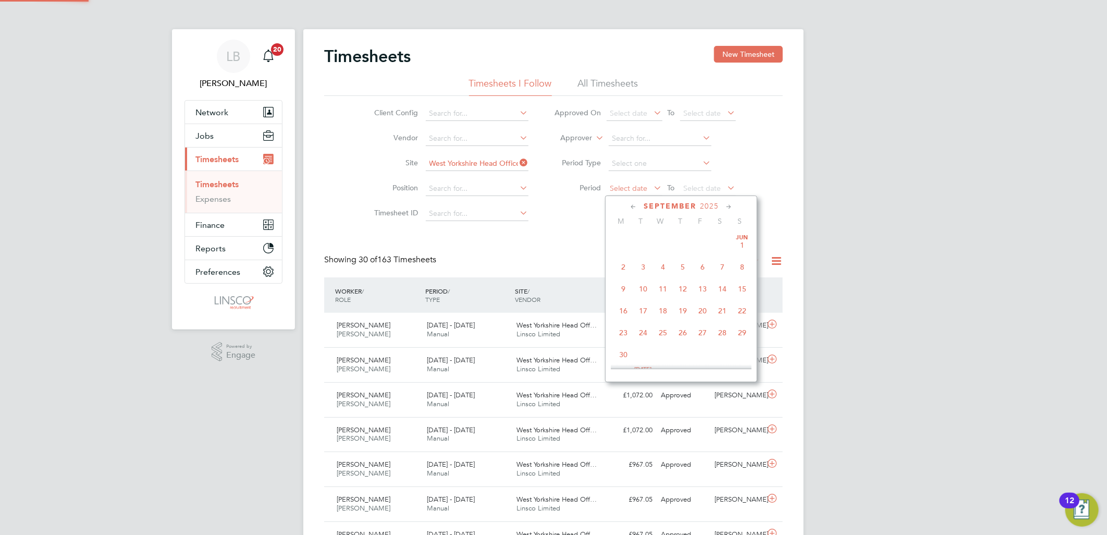
scroll to position [26, 91]
click at [622, 243] on span "18" at bounding box center [623, 240] width 20 height 20
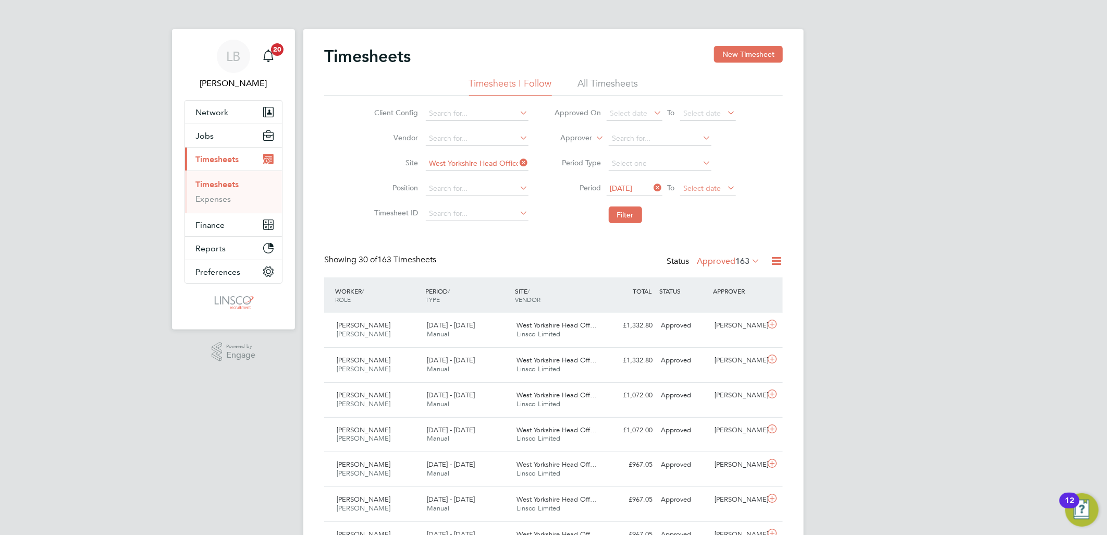
click at [698, 194] on span "Select date" at bounding box center [708, 189] width 56 height 14
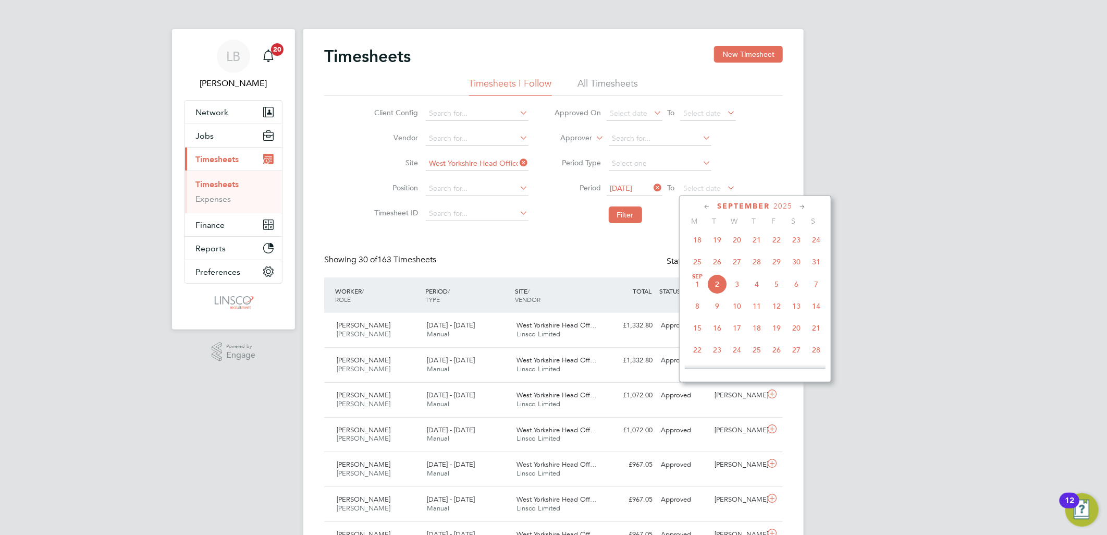
drag, startPoint x: 817, startPoint y: 266, endPoint x: 690, endPoint y: 252, distance: 128.0
click at [817, 265] on span "31" at bounding box center [816, 262] width 20 height 20
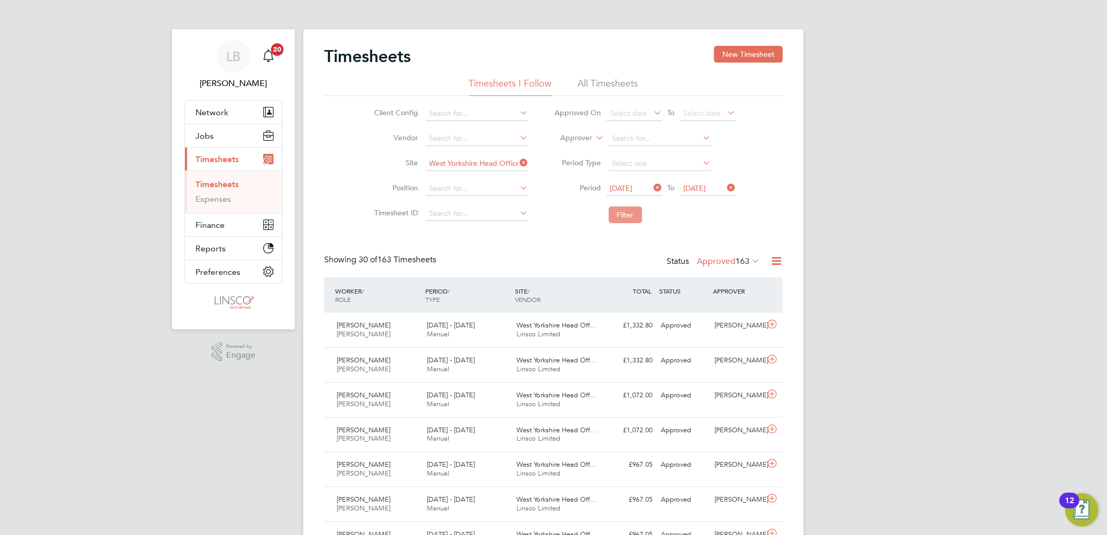
click at [629, 217] on button "Filter" at bounding box center [625, 214] width 33 height 17
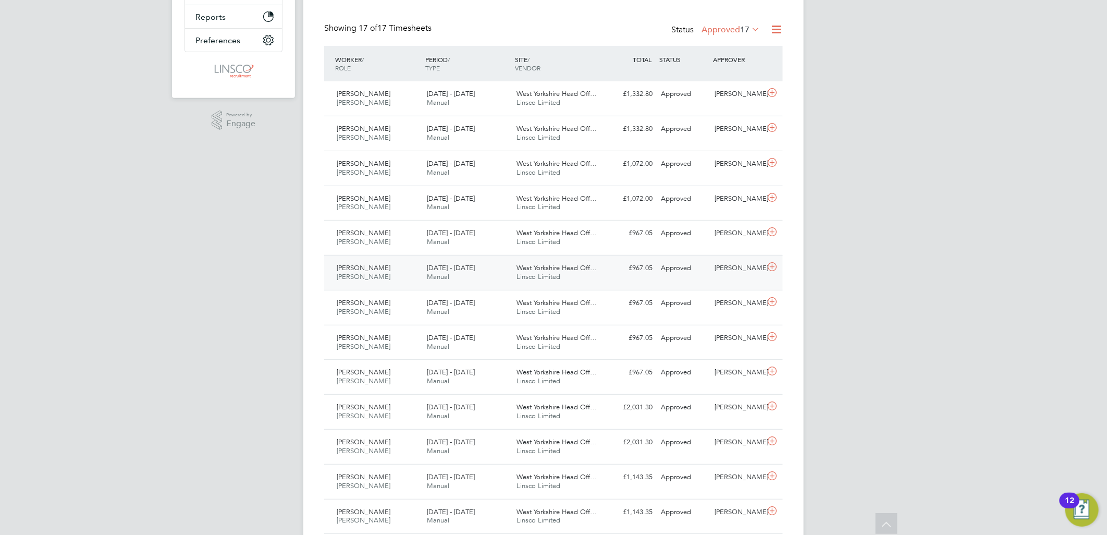
click at [386, 276] on div "Joe Hutchinson Joiner 25 - 31 Aug 2025" at bounding box center [378, 273] width 90 height 26
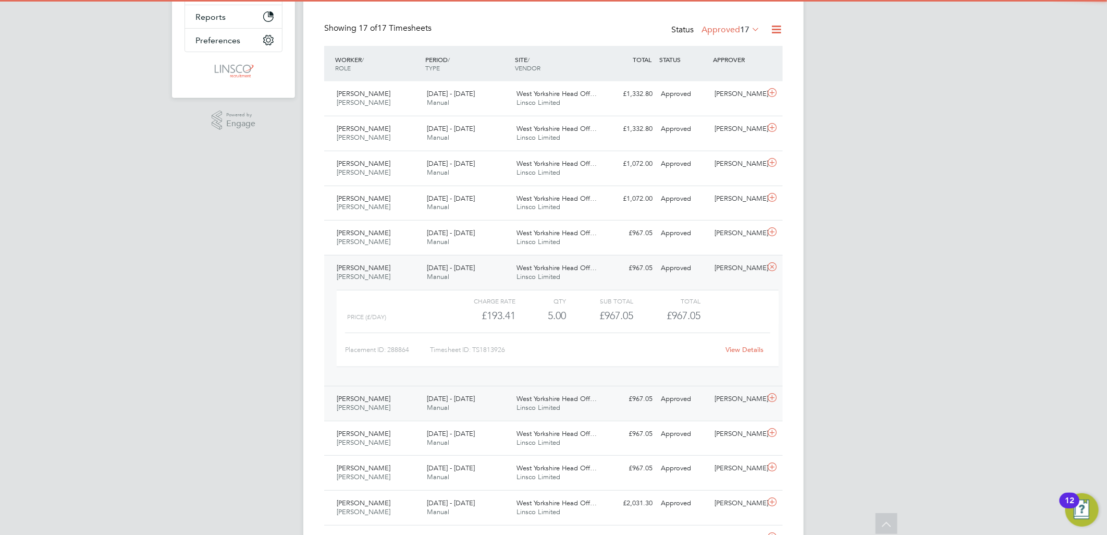
click at [392, 400] on div "Joe Hutchinson Joiner 18 - 24 Aug 2025" at bounding box center [378, 403] width 90 height 26
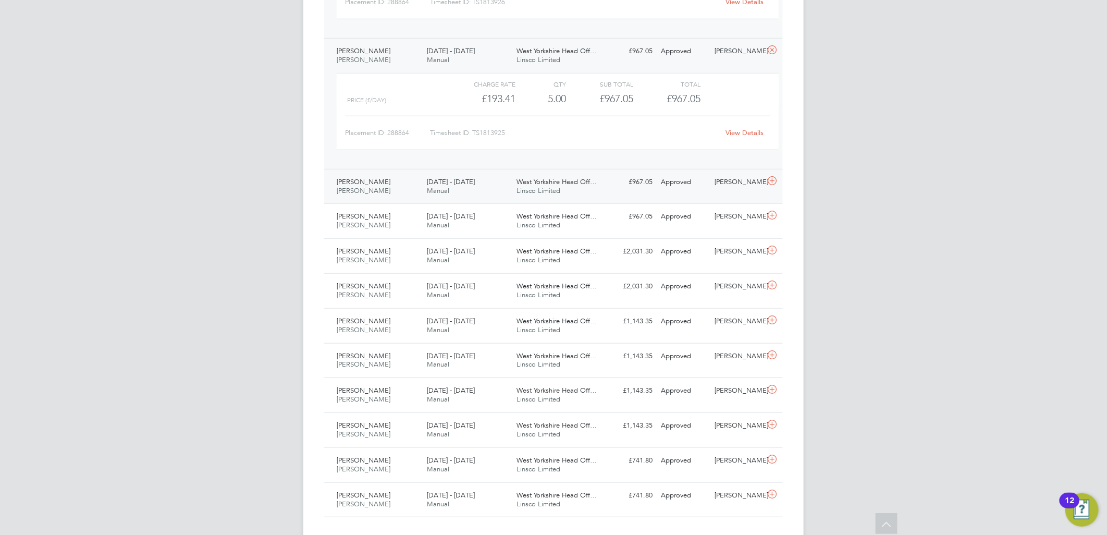
click at [393, 186] on div "Lee Hirst Joiner 25 - 31 Aug 2025" at bounding box center [378, 187] width 90 height 26
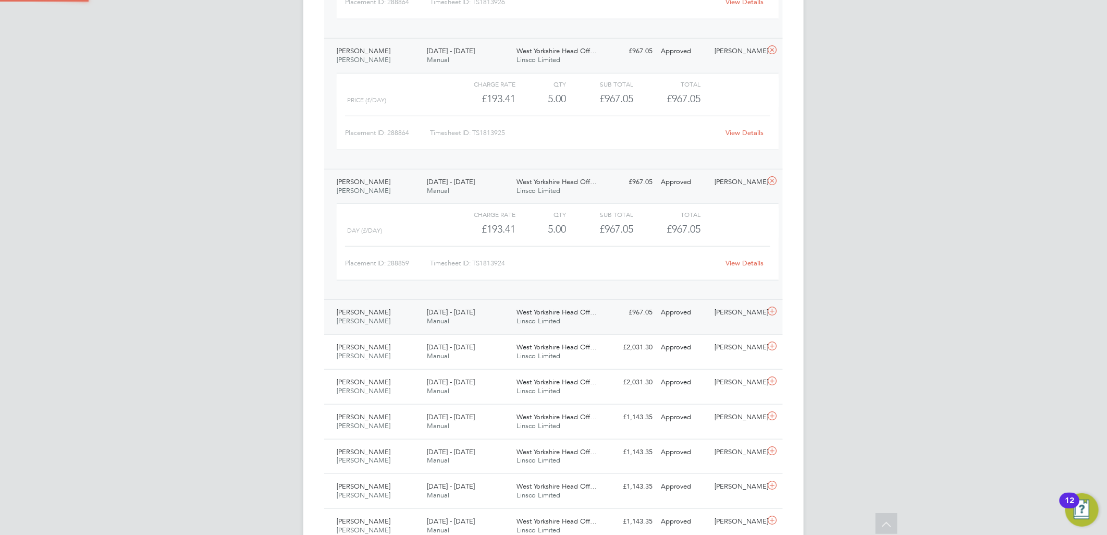
click at [397, 311] on div "Lee Hirst Joiner 18 - 24 Aug 2025" at bounding box center [378, 317] width 90 height 26
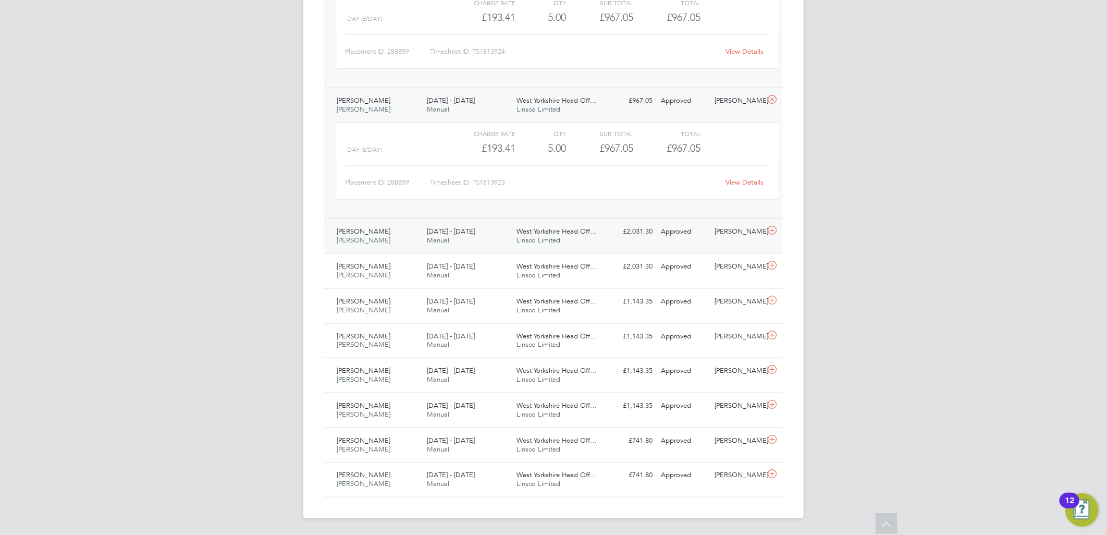
click at [403, 232] on div "Scott Hazlewood Joiner 25 - 31 Aug 2025" at bounding box center [378, 236] width 90 height 26
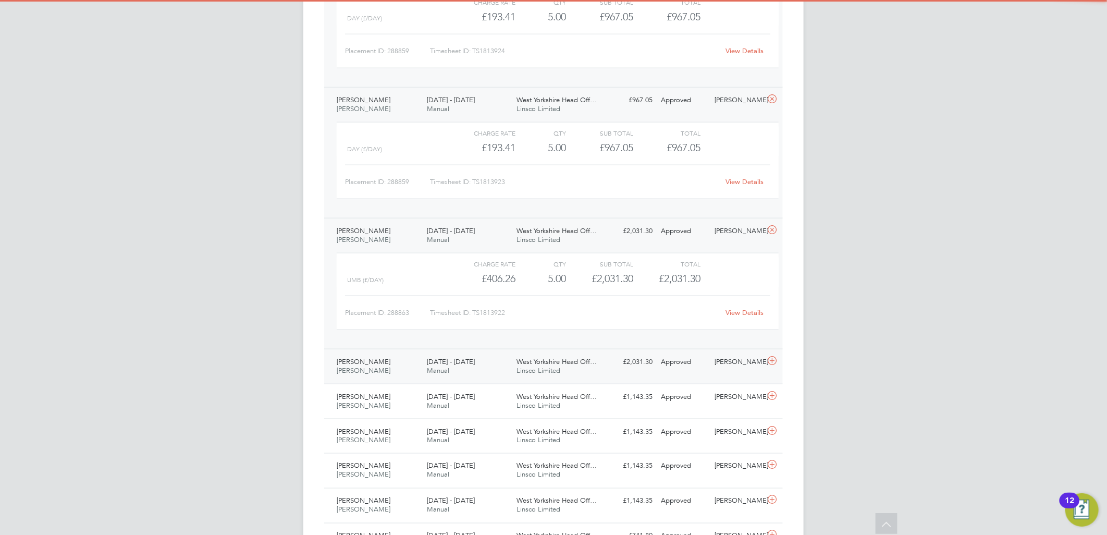
click at [381, 371] on div "Scott Hazlewood Joiner 18 - 24 Aug 2025" at bounding box center [378, 366] width 90 height 26
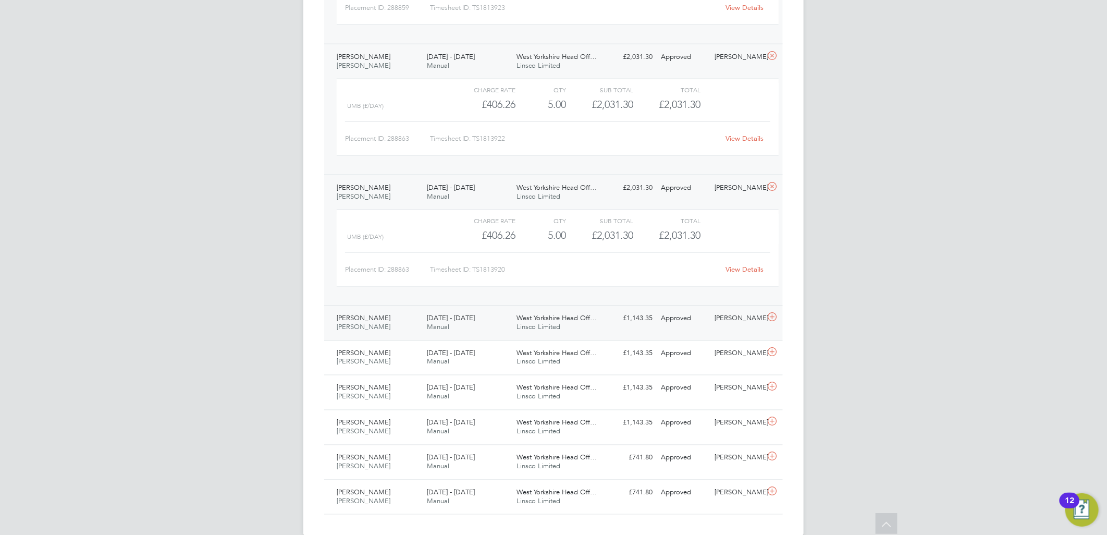
click at [425, 324] on div "25 - 31 Aug 2025 Manual" at bounding box center [468, 323] width 90 height 26
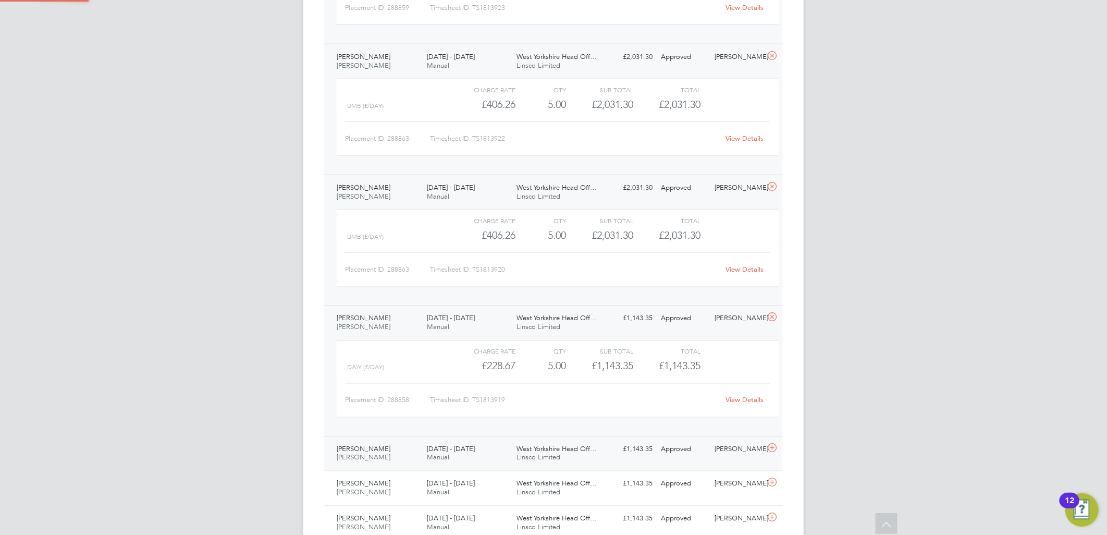
click at [365, 452] on span "[PERSON_NAME]" at bounding box center [364, 449] width 54 height 9
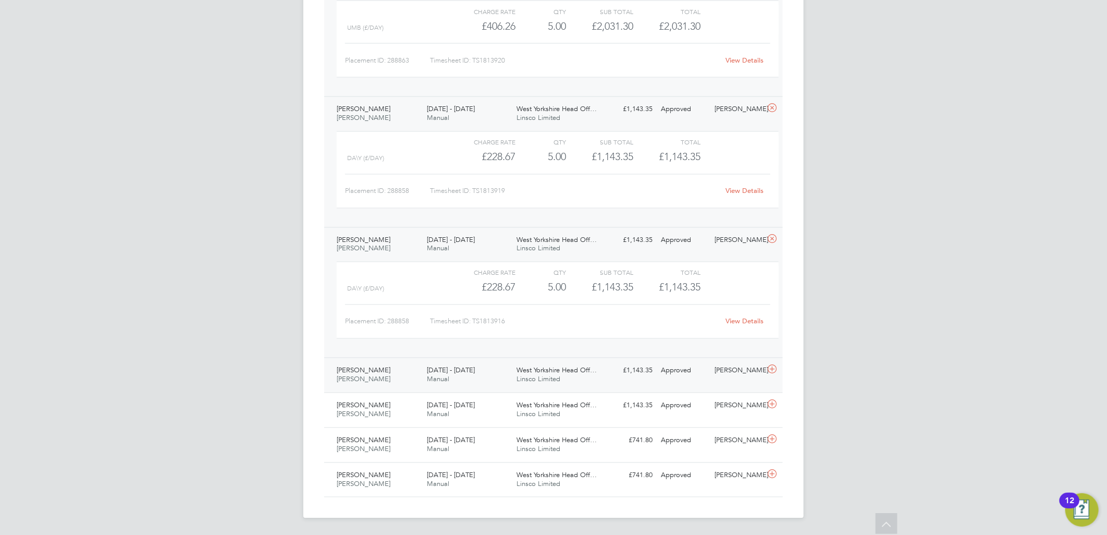
click at [388, 384] on div "Daniel Defreitas Joiner 25 - 31 Aug 2025" at bounding box center [378, 375] width 90 height 26
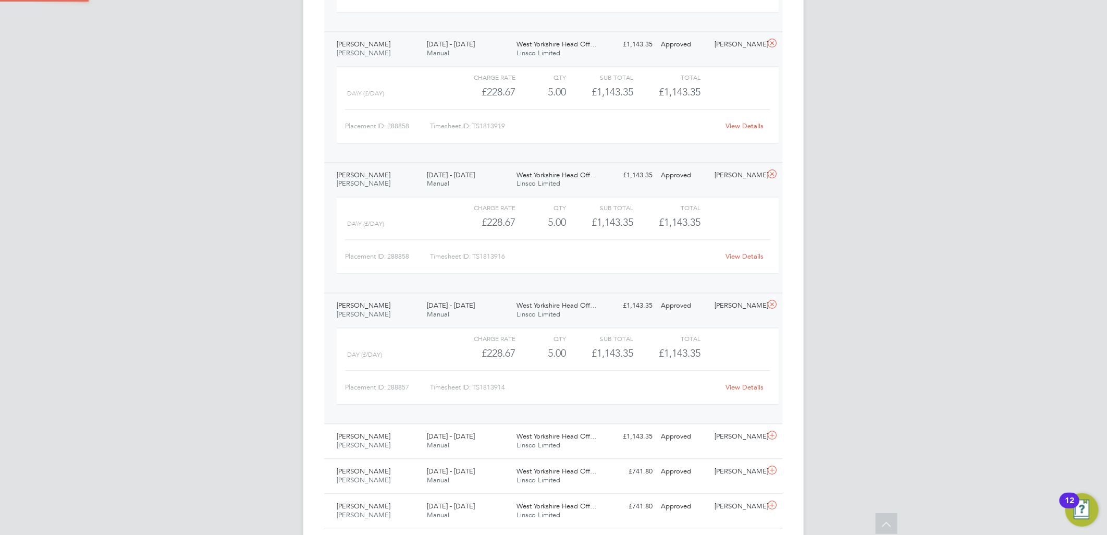
scroll to position [1243, 0]
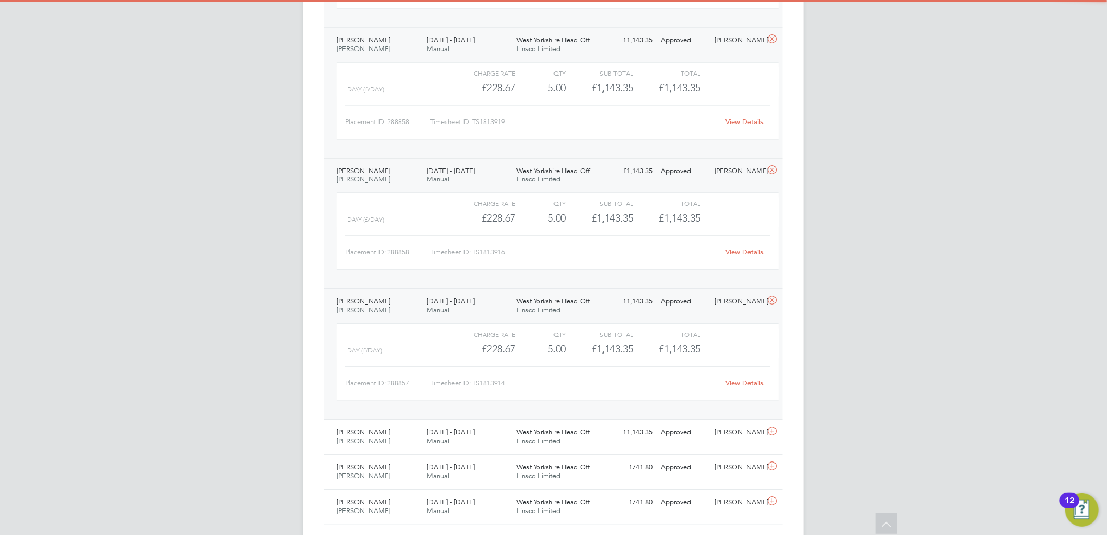
drag, startPoint x: 394, startPoint y: 444, endPoint x: 432, endPoint y: 382, distance: 72.8
click at [393, 444] on div "Daniel Defreitas Joiner 18 - 24 Aug 2025" at bounding box center [378, 437] width 90 height 26
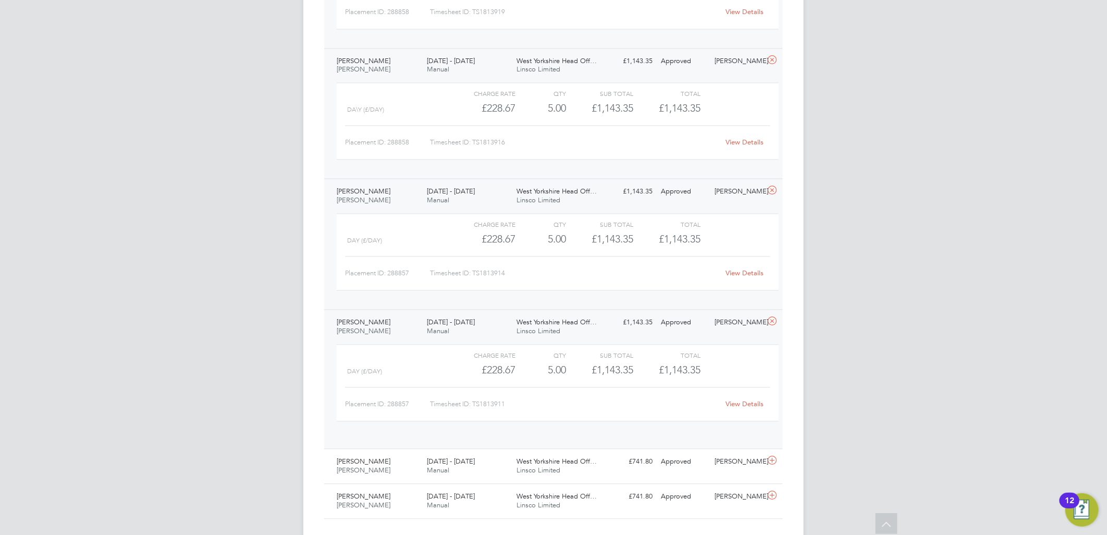
scroll to position [1359, 0]
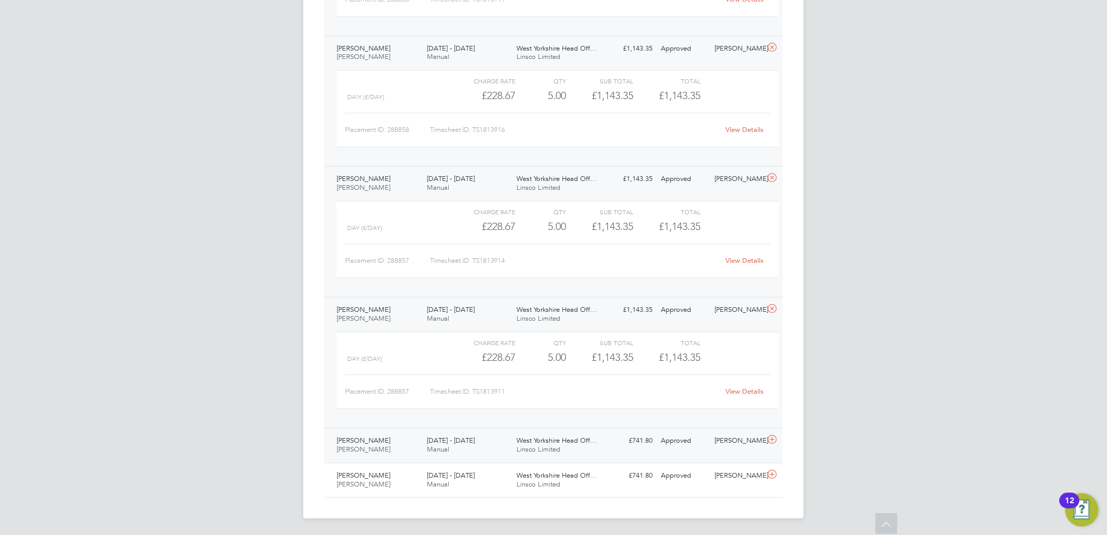
click at [415, 445] on div "Matthew Cooper Joiner 25 - 31 Aug 2025" at bounding box center [378, 445] width 90 height 26
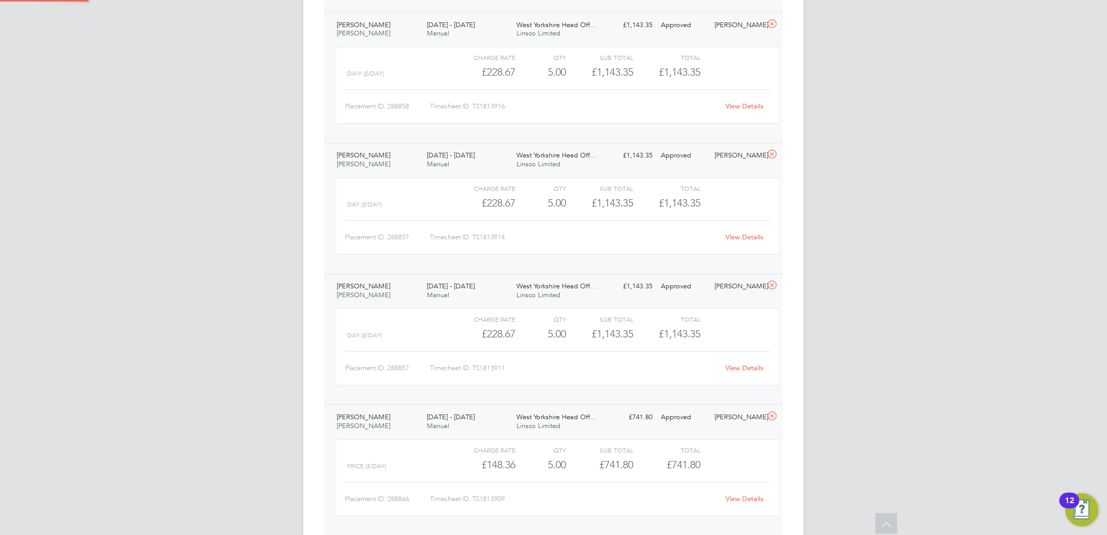
scroll to position [17, 102]
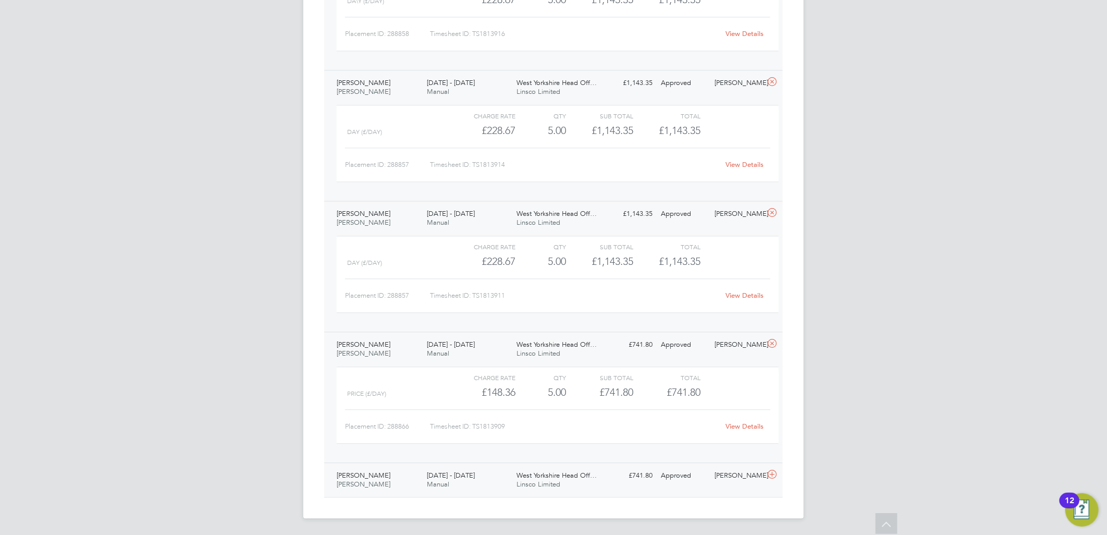
click at [457, 490] on div "18 - 24 Aug 2025 Manual" at bounding box center [468, 480] width 90 height 26
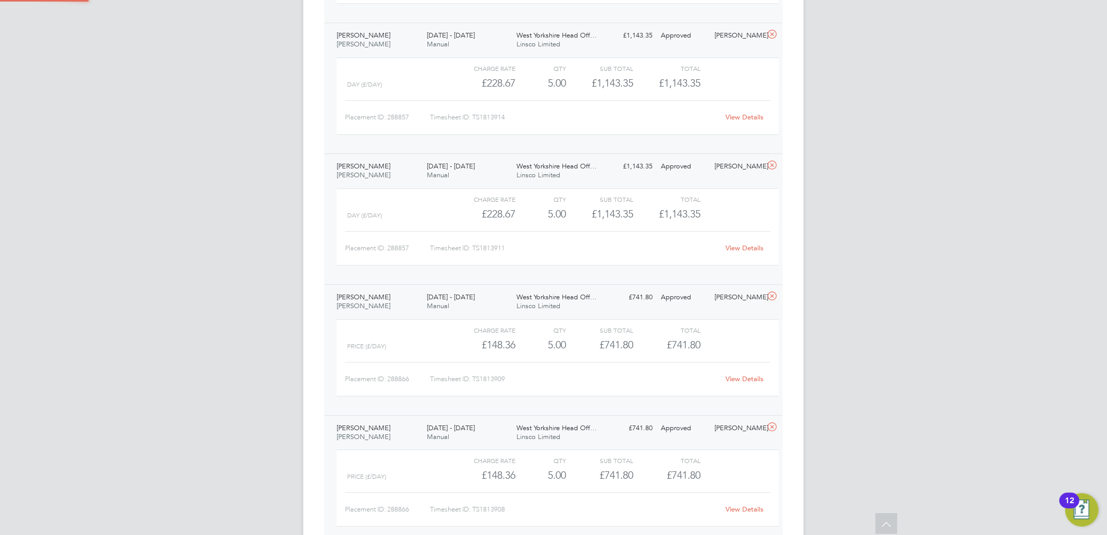
scroll to position [1523, 0]
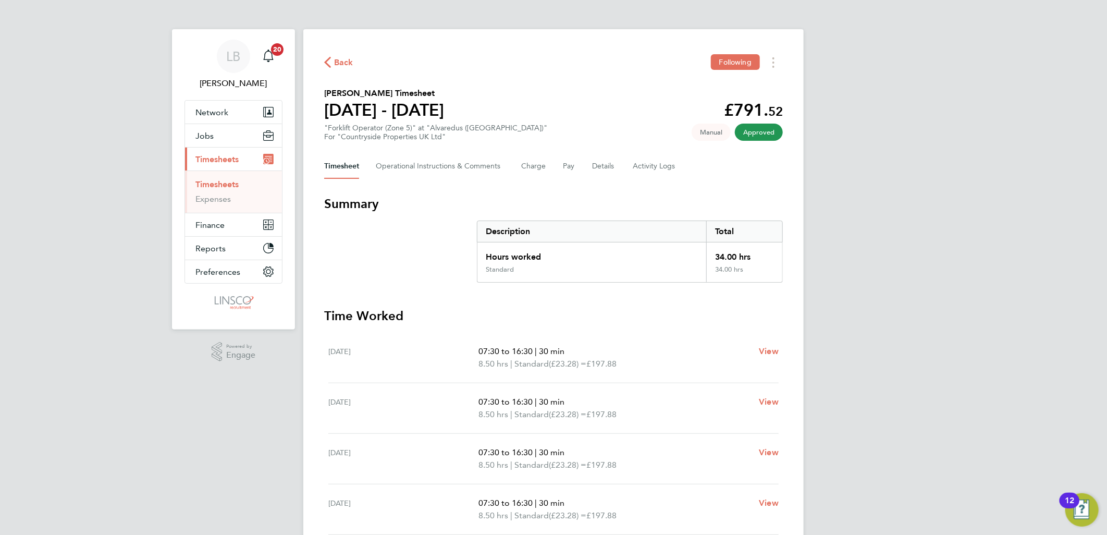
click at [342, 60] on span "Back" at bounding box center [343, 62] width 19 height 13
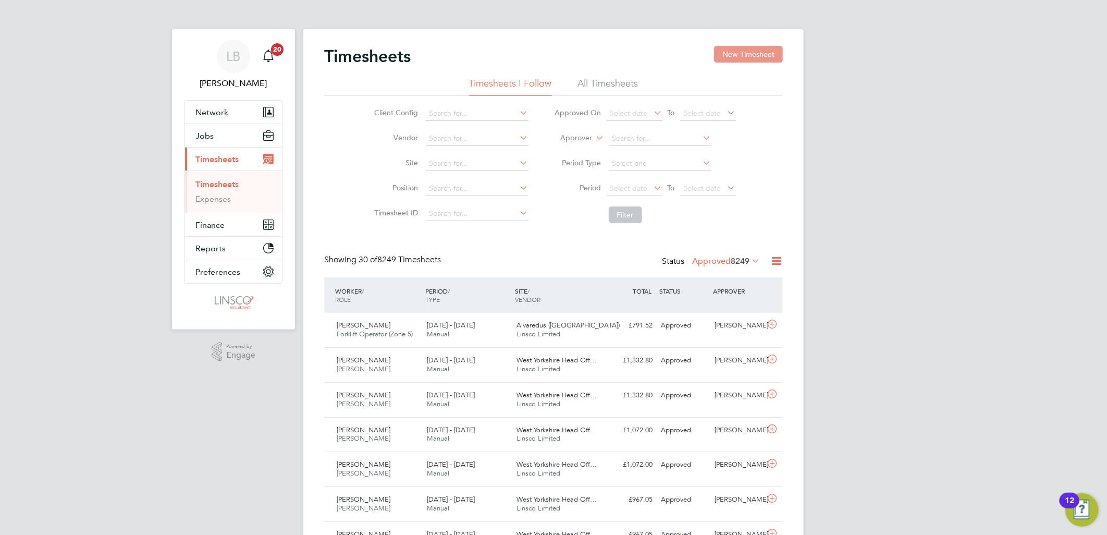
click at [753, 58] on button "New Timesheet" at bounding box center [748, 54] width 69 height 17
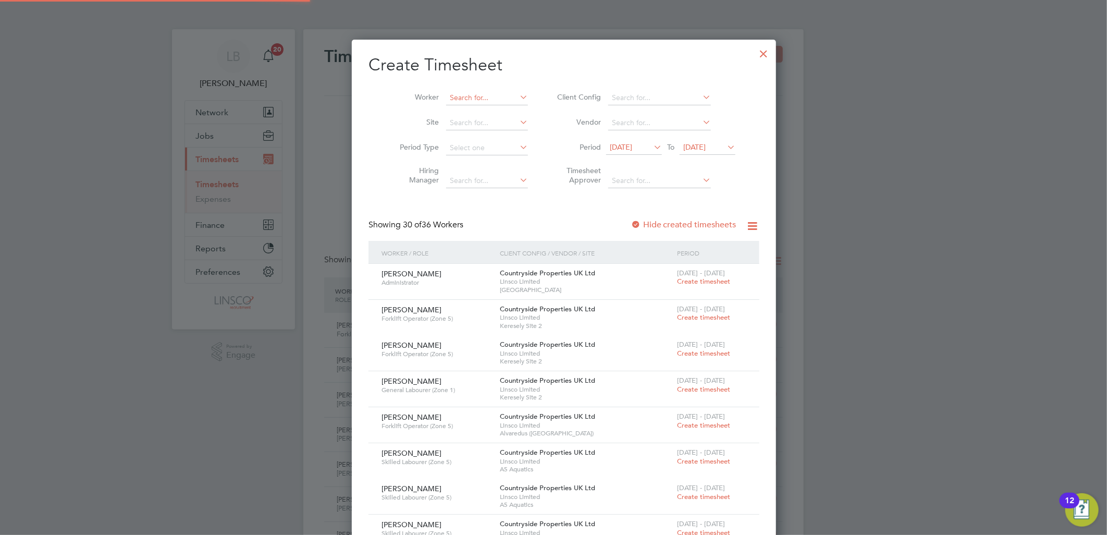
click at [459, 96] on input at bounding box center [487, 98] width 82 height 15
click at [482, 94] on input at bounding box center [487, 98] width 82 height 15
click at [755, 55] on div at bounding box center [764, 51] width 19 height 19
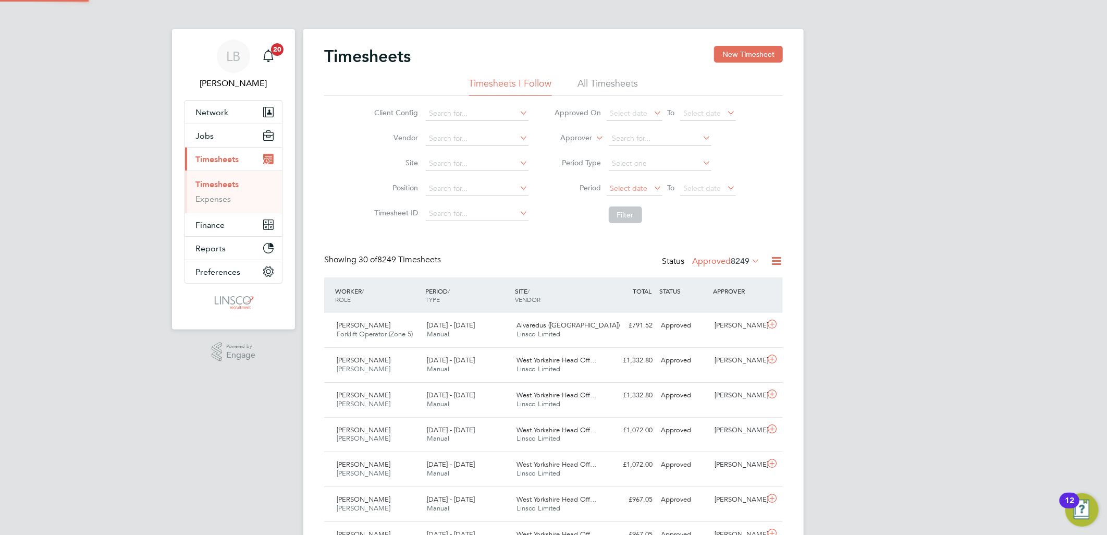
click at [619, 186] on span "Select date" at bounding box center [629, 187] width 38 height 9
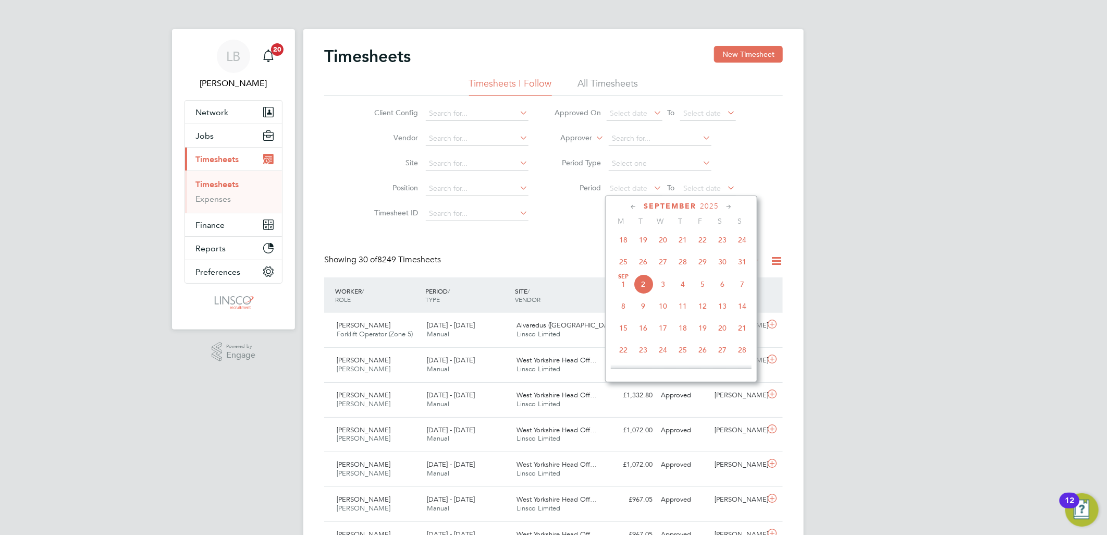
click at [623, 261] on span "25" at bounding box center [623, 262] width 20 height 20
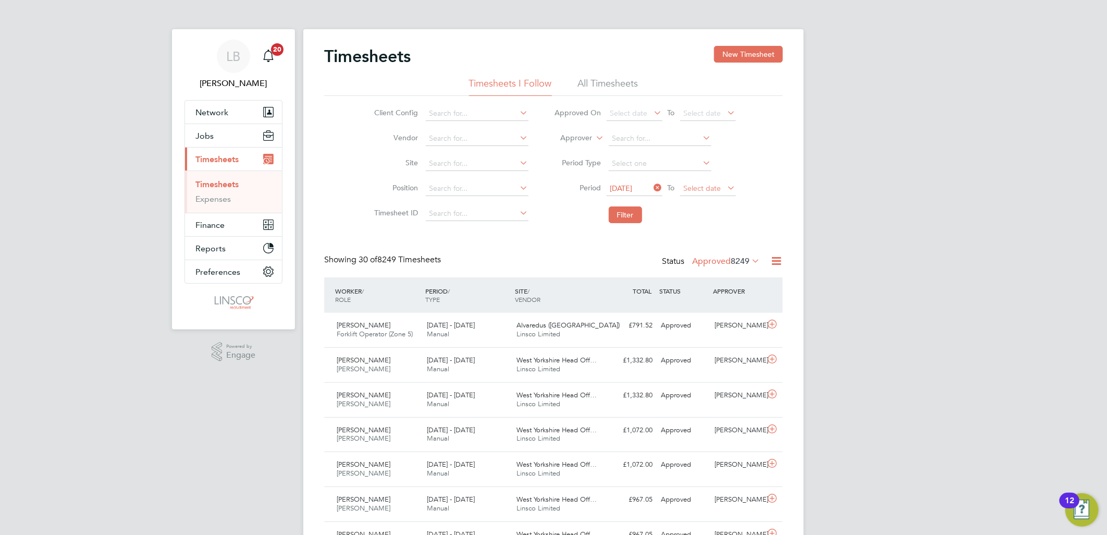
click at [702, 185] on span "Select date" at bounding box center [703, 187] width 38 height 9
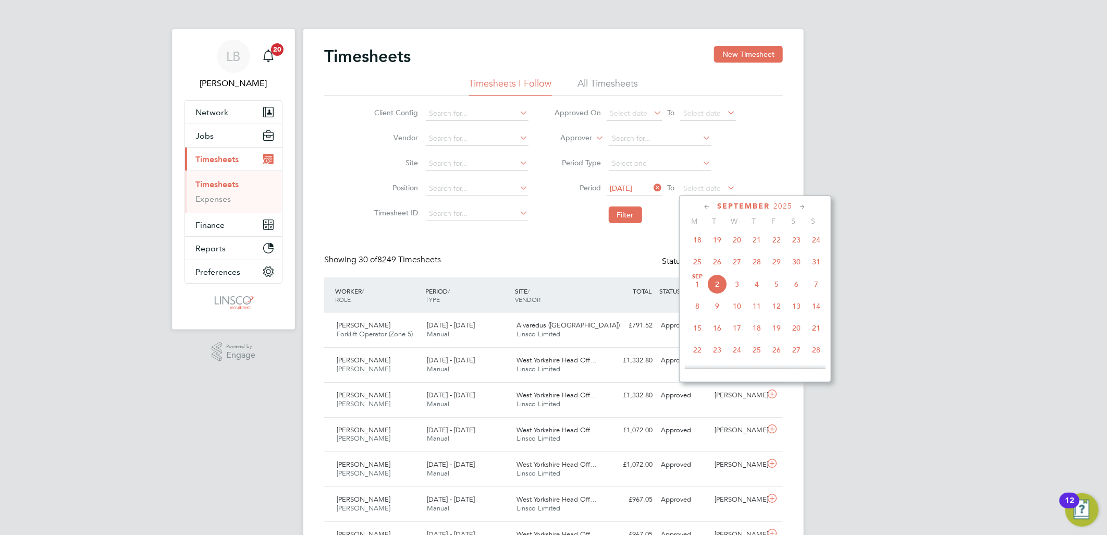
drag, startPoint x: 818, startPoint y: 263, endPoint x: 645, endPoint y: 232, distance: 175.8
click at [815, 263] on span "31" at bounding box center [816, 262] width 20 height 20
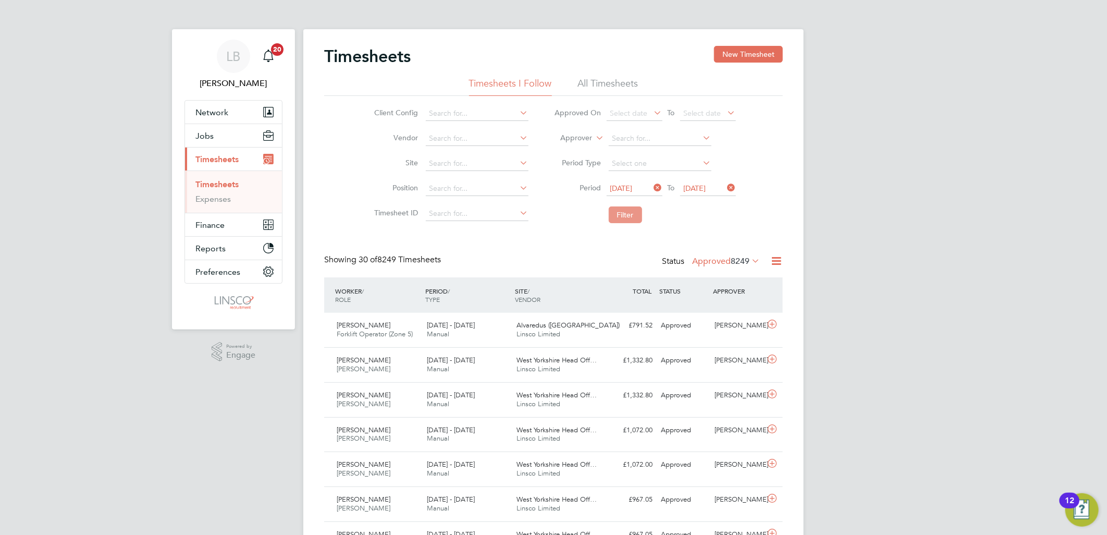
click at [621, 210] on button "Filter" at bounding box center [625, 214] width 33 height 17
click at [452, 160] on input at bounding box center [477, 163] width 103 height 15
click at [466, 199] on li "West Yo rkshire Head Office (Joiners)" at bounding box center [498, 206] width 146 height 14
type input "West Yorkshire Head Office (Joiners)"
click at [626, 209] on button "Filter" at bounding box center [625, 214] width 33 height 17
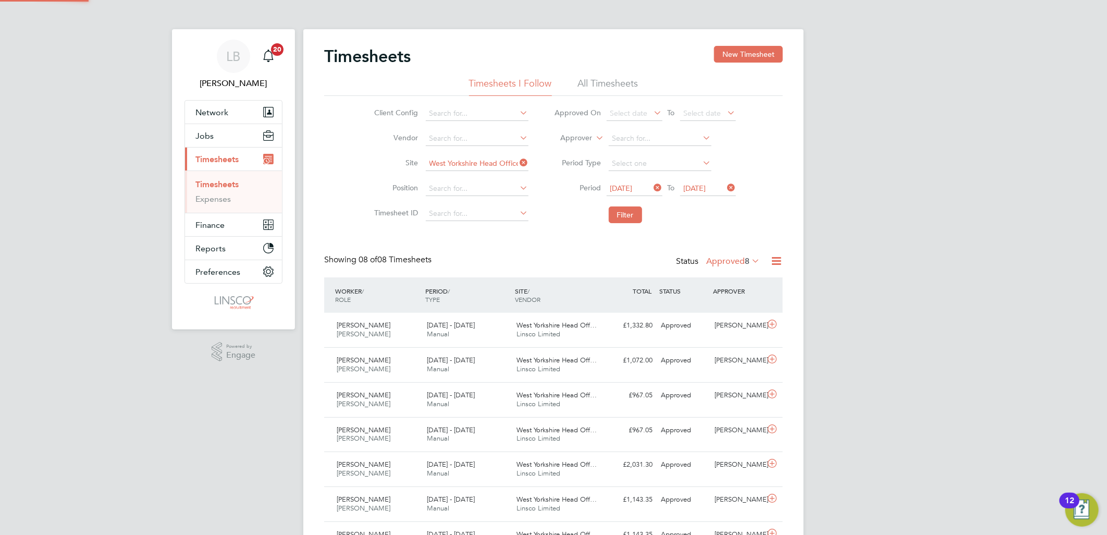
click at [628, 188] on span "25 Aug 2025" at bounding box center [621, 187] width 22 height 9
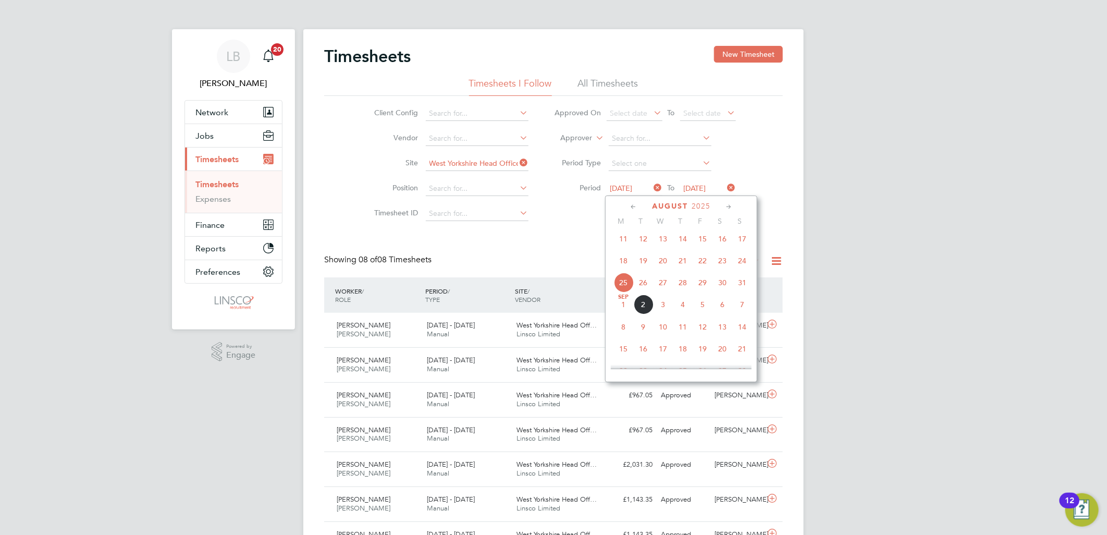
click at [626, 262] on span "18" at bounding box center [623, 261] width 20 height 20
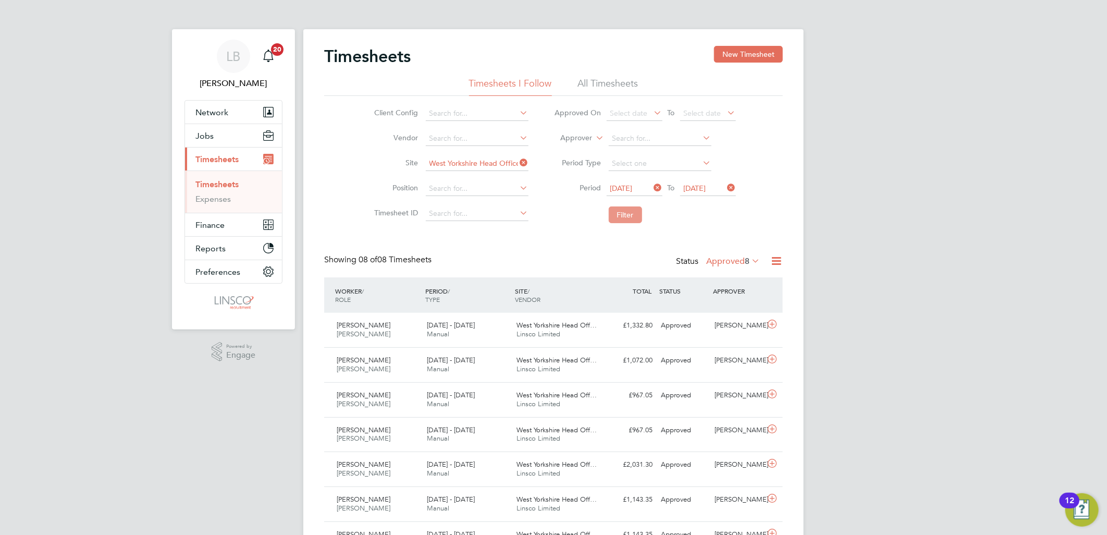
click at [627, 211] on button "Filter" at bounding box center [625, 214] width 33 height 17
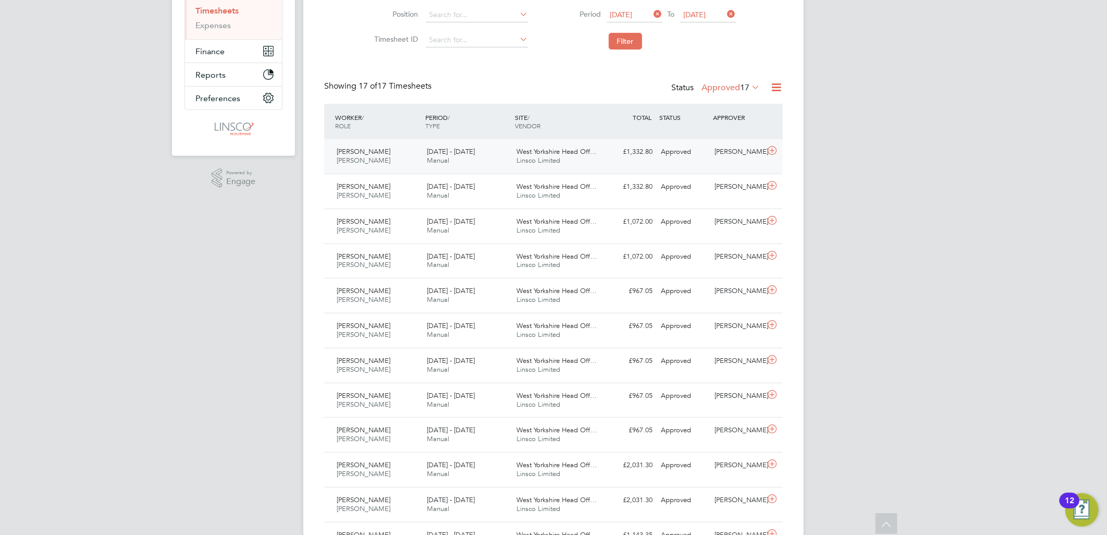
click at [464, 159] on div "[DATE] - [DATE] Manual" at bounding box center [468, 156] width 90 height 26
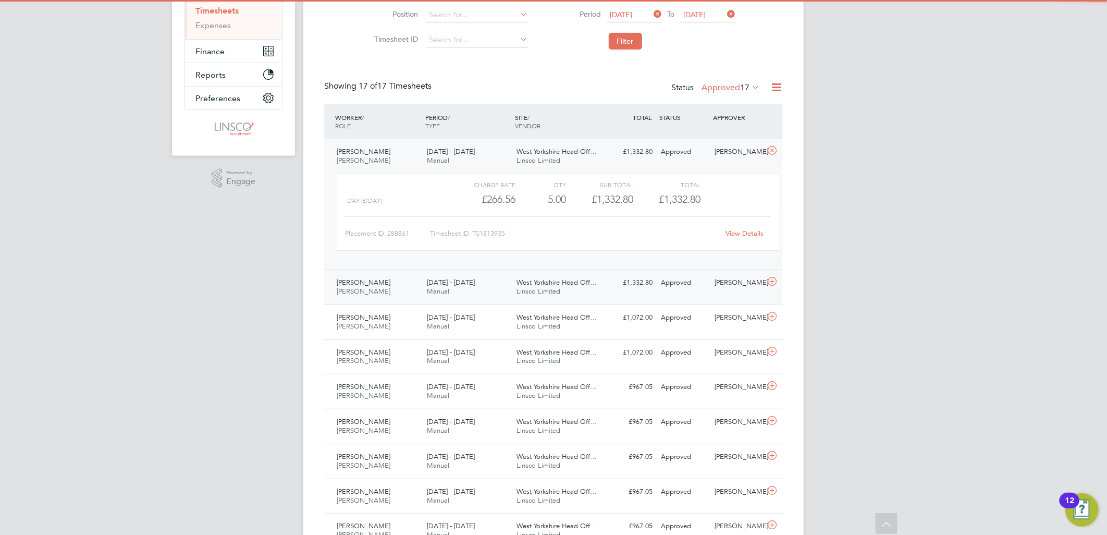
click at [475, 286] on span "[DATE] - [DATE]" at bounding box center [451, 282] width 48 height 9
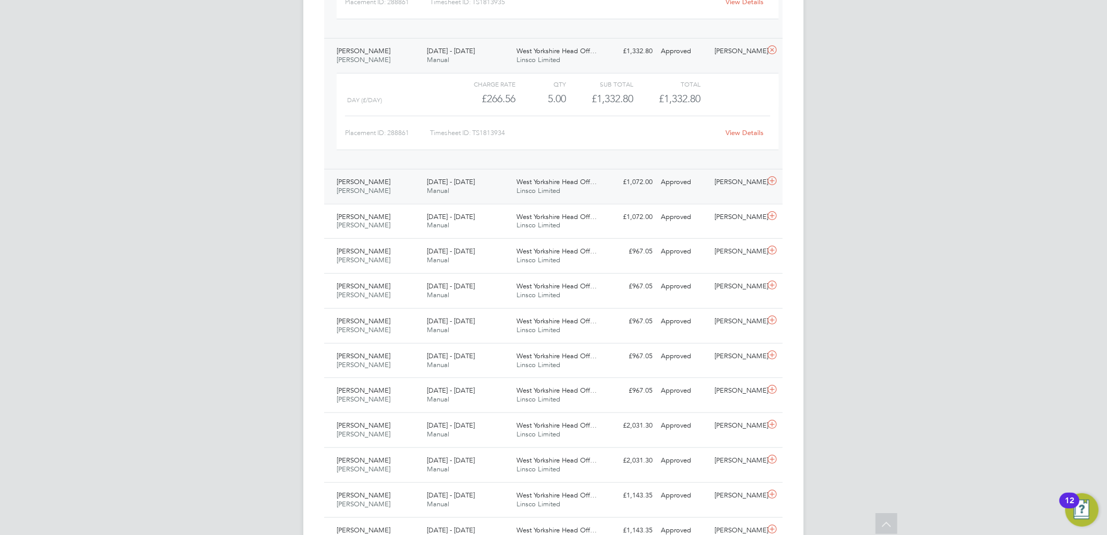
click at [388, 184] on div "Gary Shepherd Joiner 25 - 31 Aug 2025" at bounding box center [378, 187] width 90 height 26
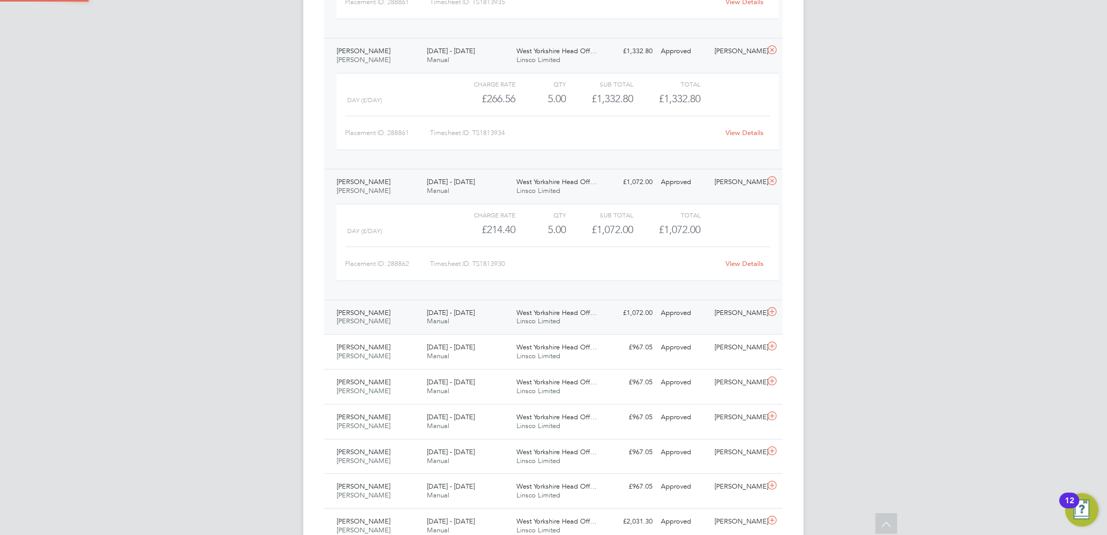
click at [382, 327] on div "Gary Shepherd Joiner 18 - 24 Aug 2025" at bounding box center [378, 317] width 90 height 26
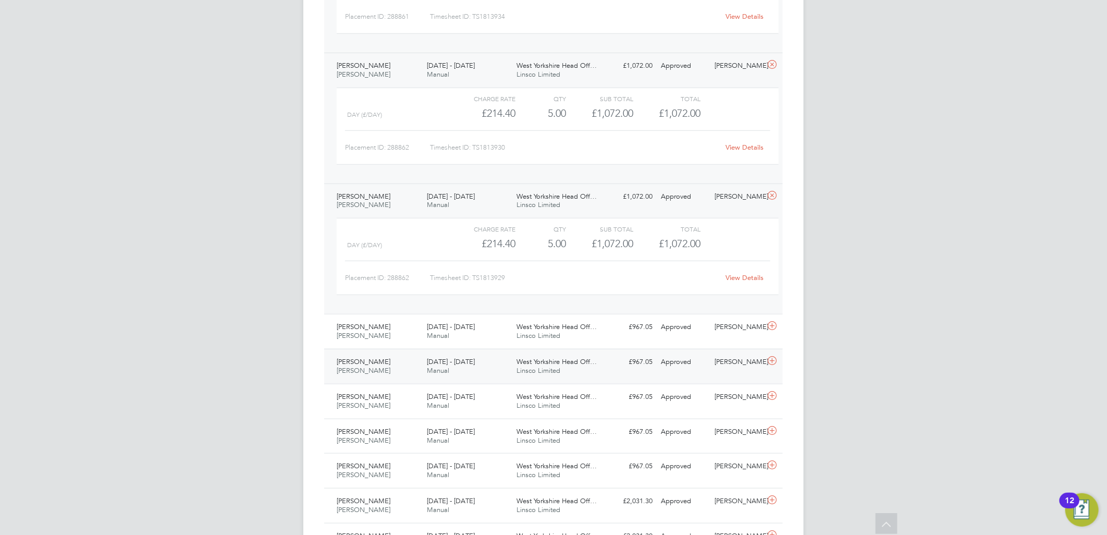
drag, startPoint x: 391, startPoint y: 339, endPoint x: 400, endPoint y: 365, distance: 27.0
click at [391, 339] on div "James Hutchinson Joiner 18 - 24 Aug 2025" at bounding box center [378, 331] width 90 height 26
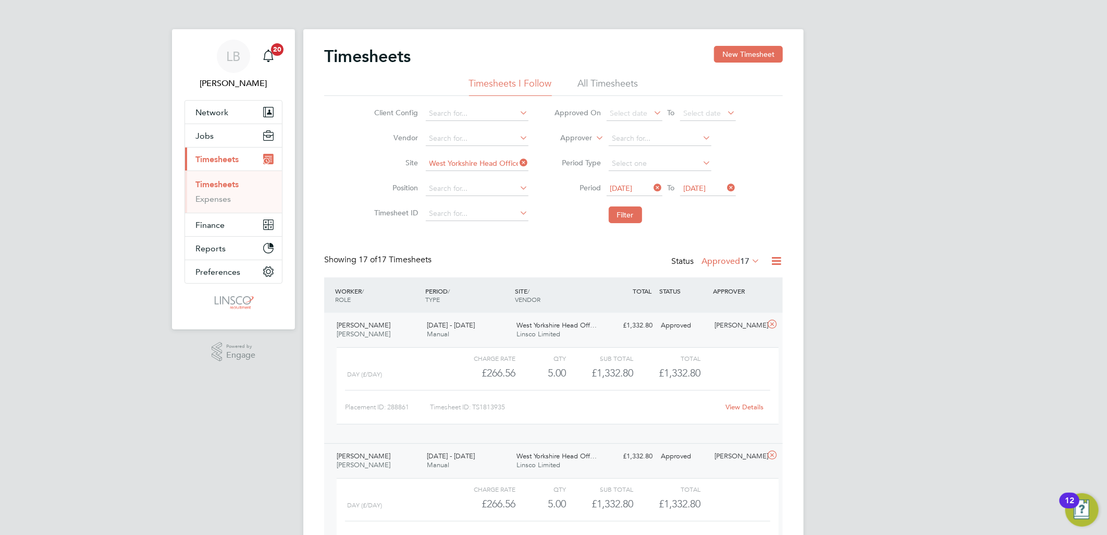
click at [741, 51] on button "New Timesheet" at bounding box center [748, 54] width 69 height 17
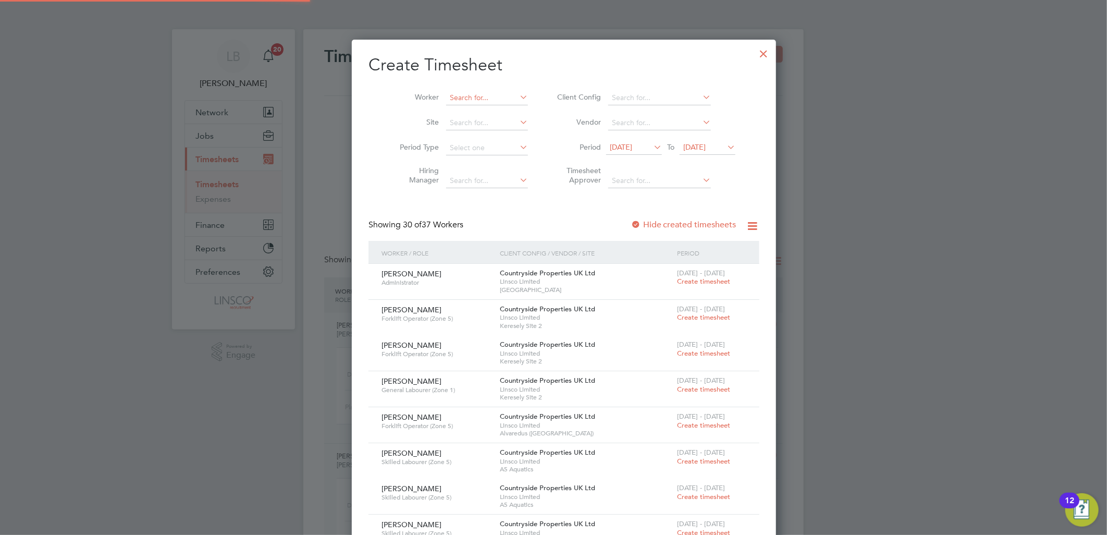
click at [475, 97] on input at bounding box center [487, 98] width 82 height 15
click at [480, 109] on li "James Hut chinson" at bounding box center [489, 112] width 108 height 14
type input "[PERSON_NAME]"
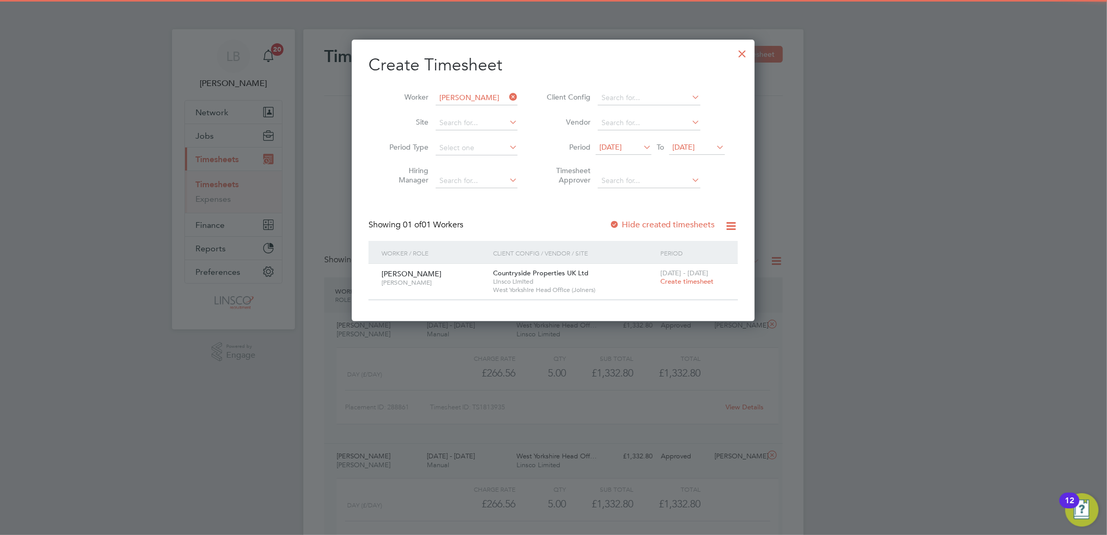
click at [683, 280] on span "Create timesheet" at bounding box center [686, 281] width 53 height 9
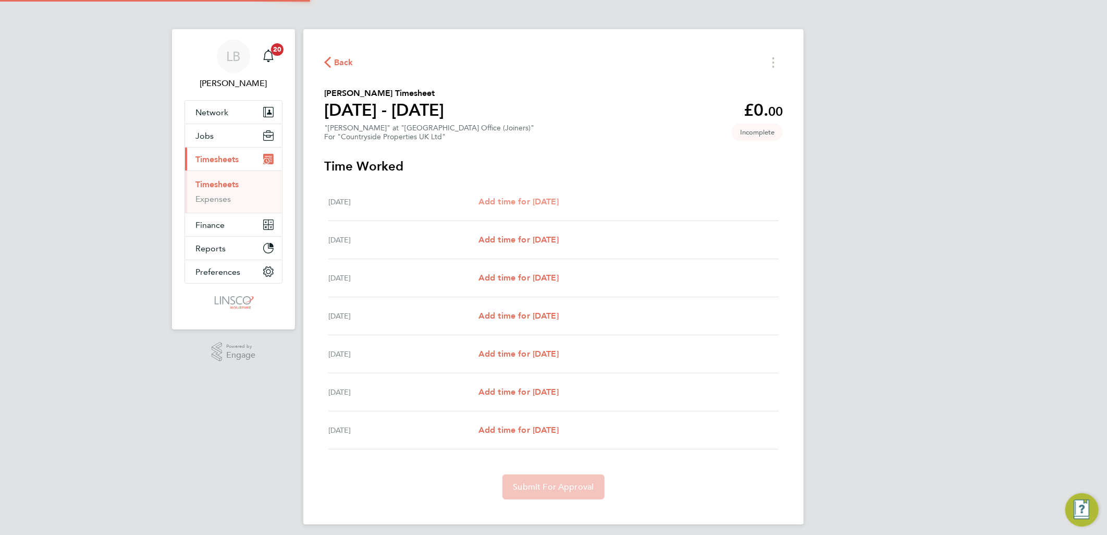
click at [546, 199] on span "Add time for Mon 25 Aug" at bounding box center [518, 201] width 80 height 10
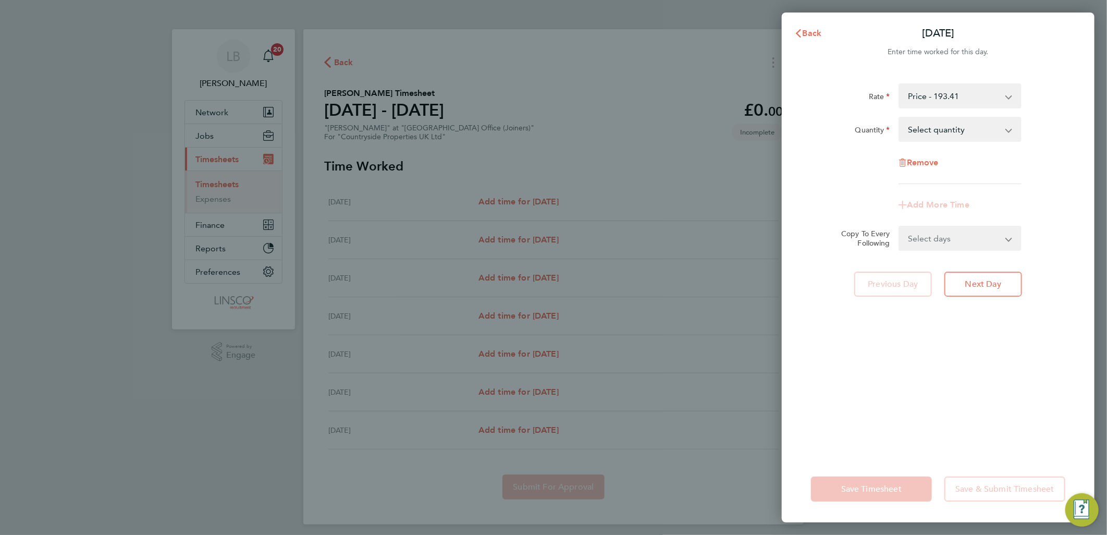
drag, startPoint x: 988, startPoint y: 126, endPoint x: 982, endPoint y: 142, distance: 17.3
click at [988, 126] on select "Select quantity 0.5 1" at bounding box center [954, 129] width 108 height 23
select select "1"
click at [900, 118] on select "Select quantity 0.5 1" at bounding box center [954, 129] width 108 height 23
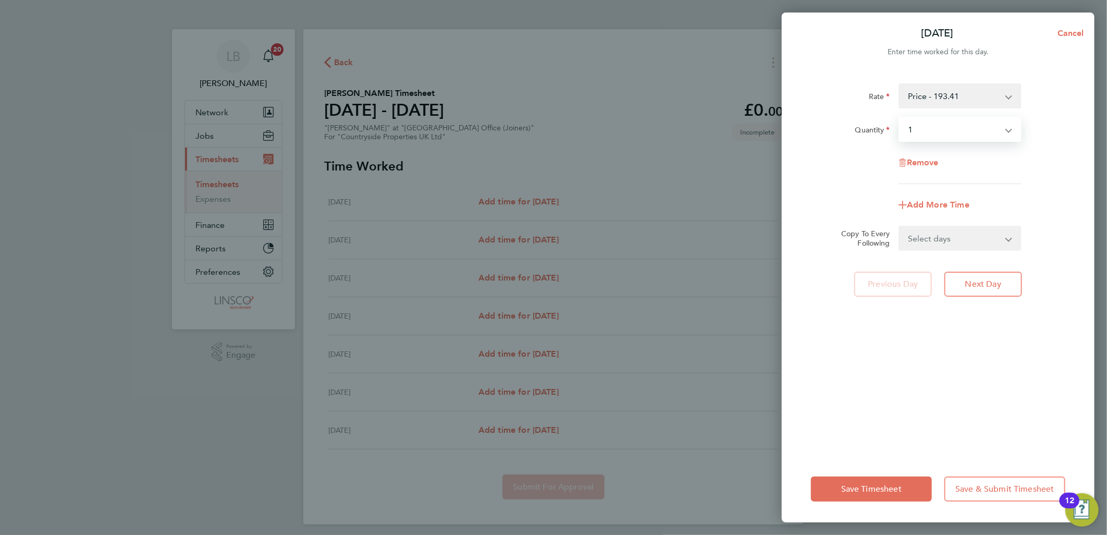
click at [949, 237] on select "Select days Day Weekday (Mon-Fri) Weekend (Sat-Sun) Tuesday Wednesday Thursday …" at bounding box center [954, 238] width 109 height 23
select select "WEEKDAY"
click at [900, 227] on select "Select days Day Weekday (Mon-Fri) Weekend (Sat-Sun) Tuesday Wednesday Thursday …" at bounding box center [954, 238] width 109 height 23
select select "2025-08-31"
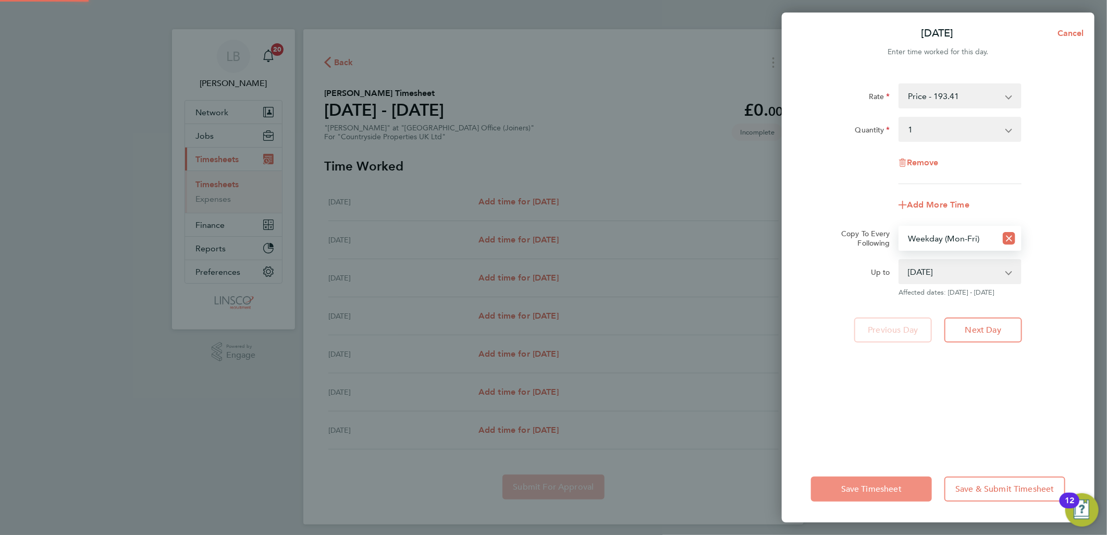
click at [840, 489] on button "Save Timesheet" at bounding box center [871, 488] width 121 height 25
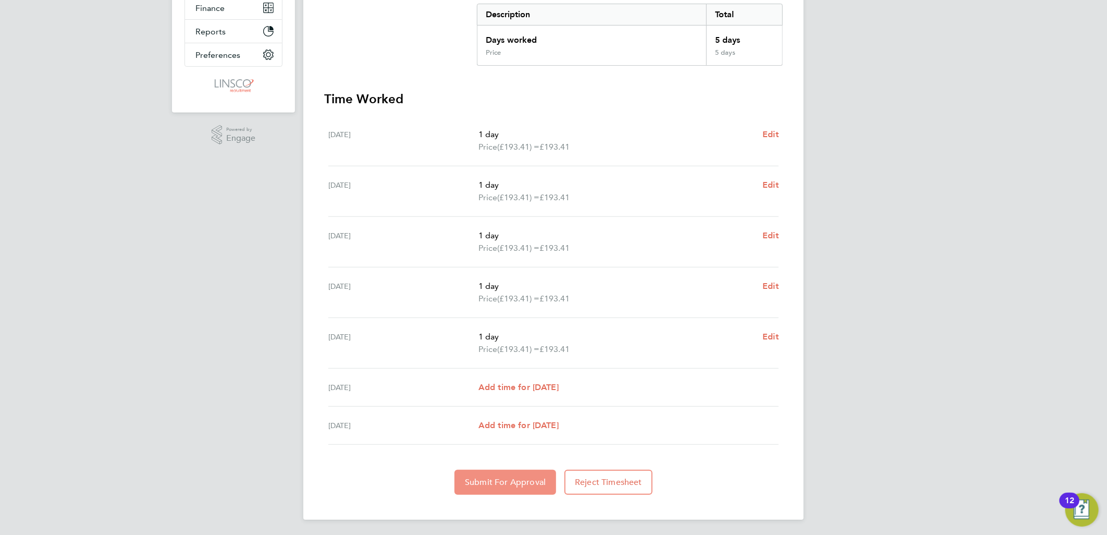
click at [466, 477] on span "Submit For Approval" at bounding box center [505, 482] width 81 height 10
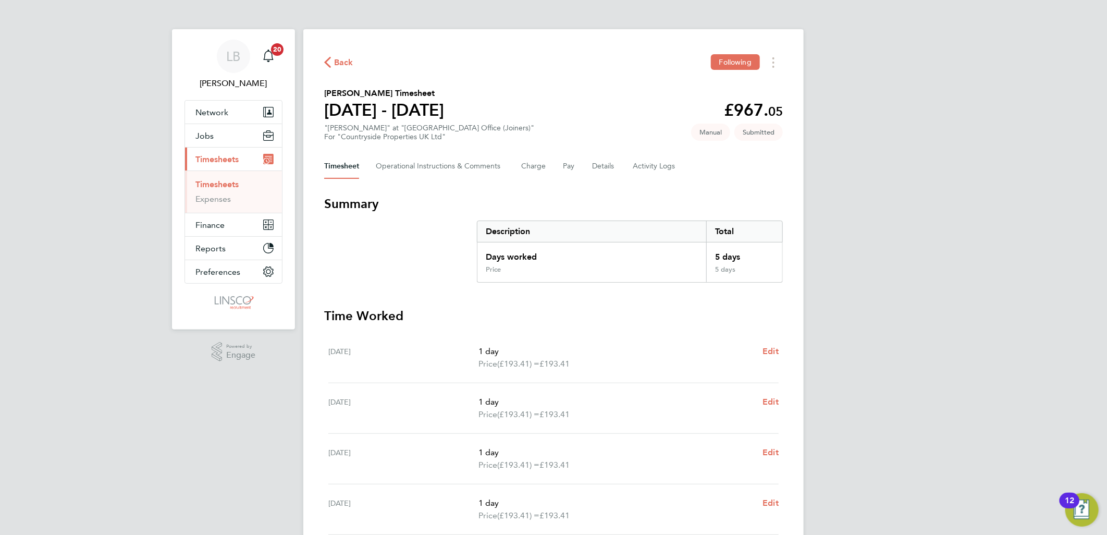
click at [342, 50] on div "Back Following James Hutchinson's Timesheet 25 - 31 Aug 2025 £967. 05 "Joiner" …" at bounding box center [553, 382] width 500 height 707
click at [347, 60] on span "Back" at bounding box center [343, 62] width 19 height 13
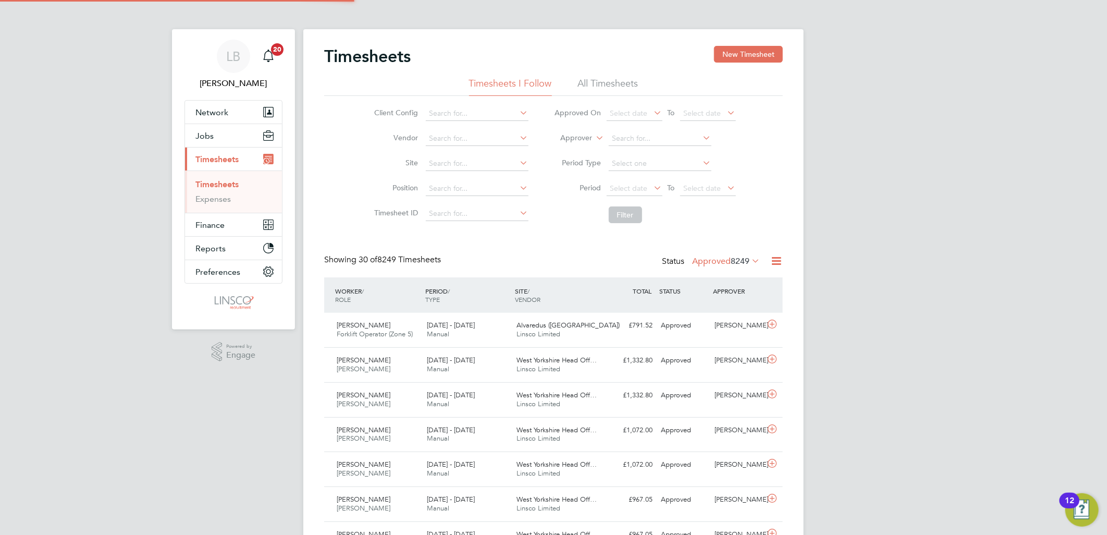
scroll to position [26, 91]
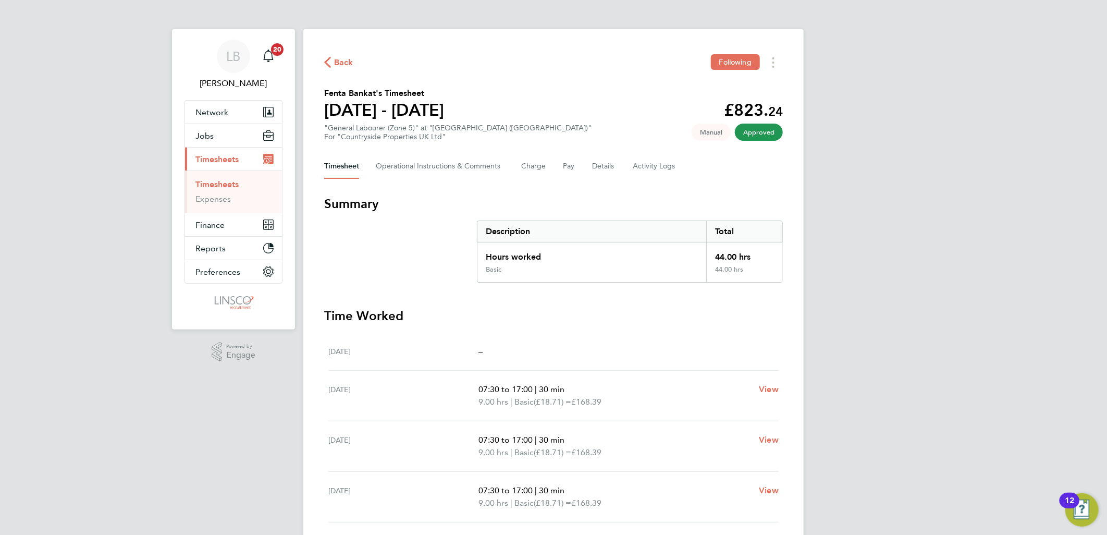
click at [333, 63] on span "Back" at bounding box center [338, 62] width 29 height 10
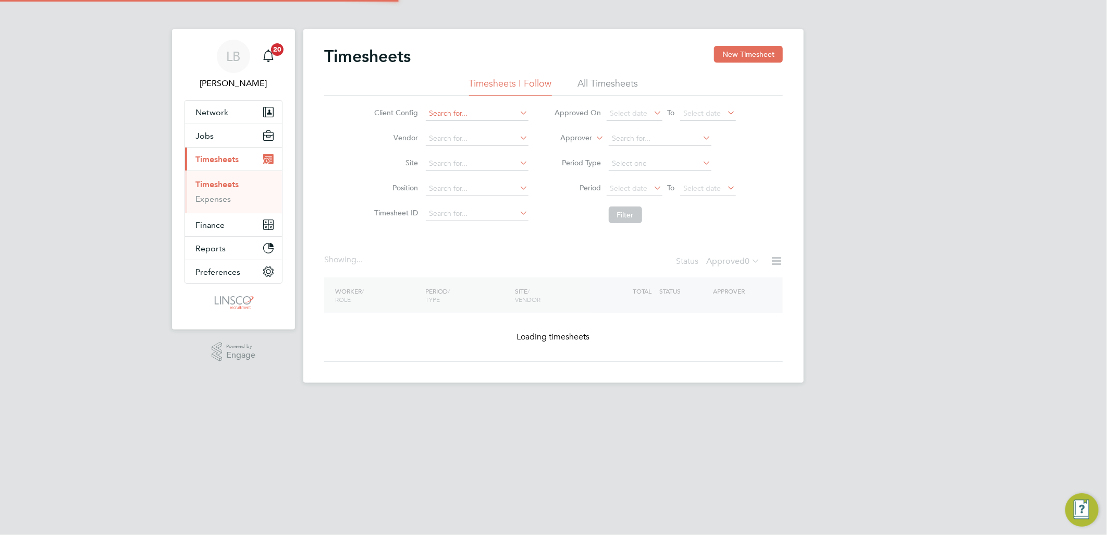
click at [751, 51] on button "New Timesheet" at bounding box center [748, 54] width 69 height 17
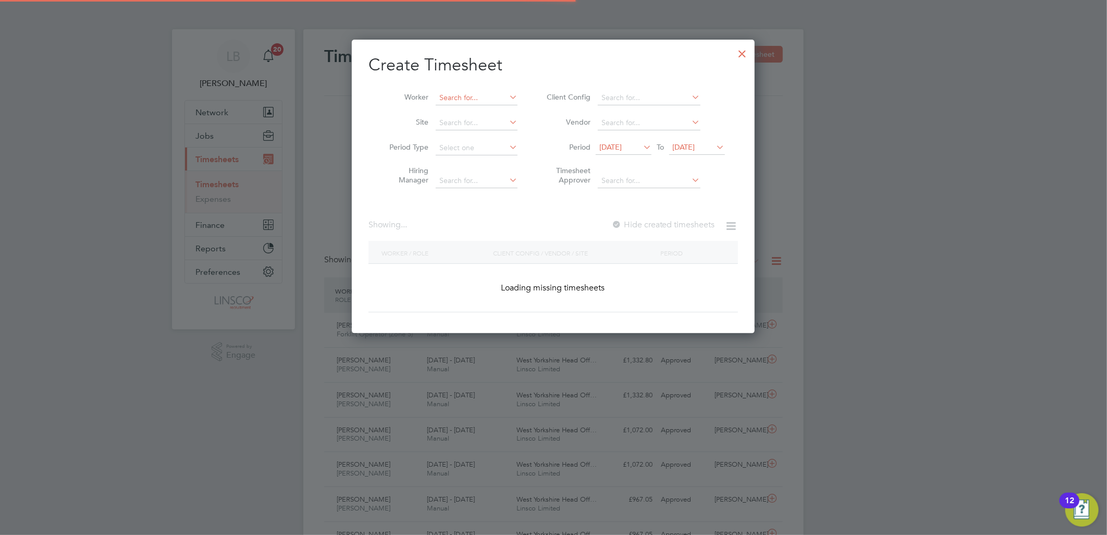
click at [452, 96] on input at bounding box center [477, 98] width 82 height 15
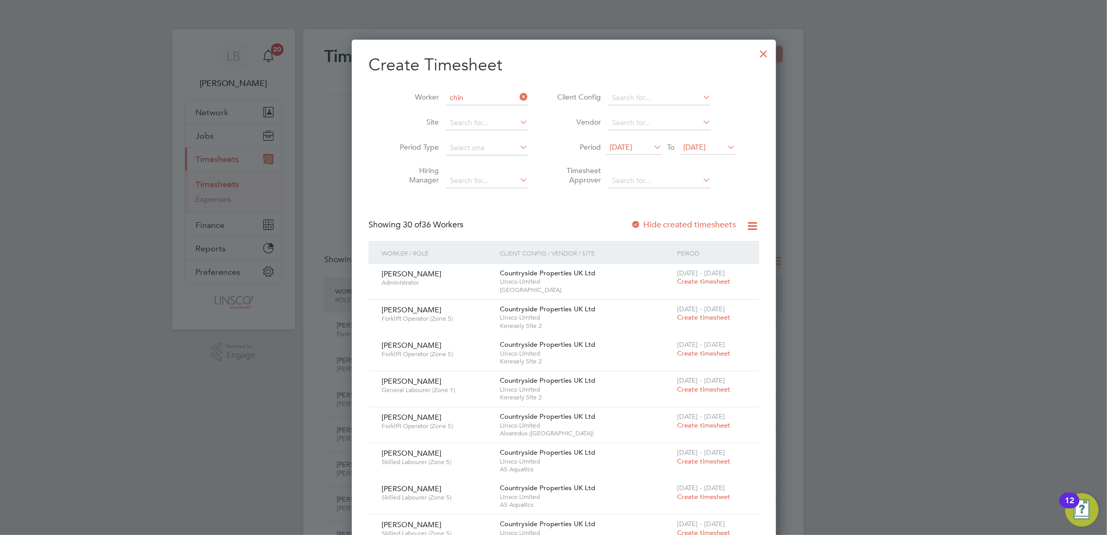
click at [485, 119] on li "Chin edu [PERSON_NAME]" at bounding box center [484, 126] width 99 height 14
type input "[DEMOGRAPHIC_DATA][PERSON_NAME] [PERSON_NAME]"
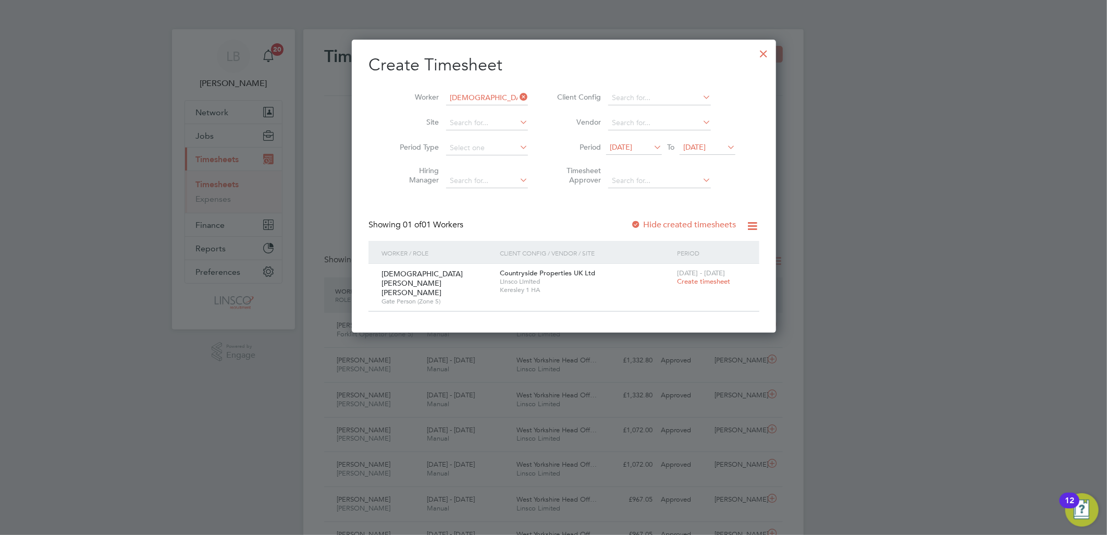
click at [645, 224] on label "Hide created timesheets" at bounding box center [684, 224] width 106 height 10
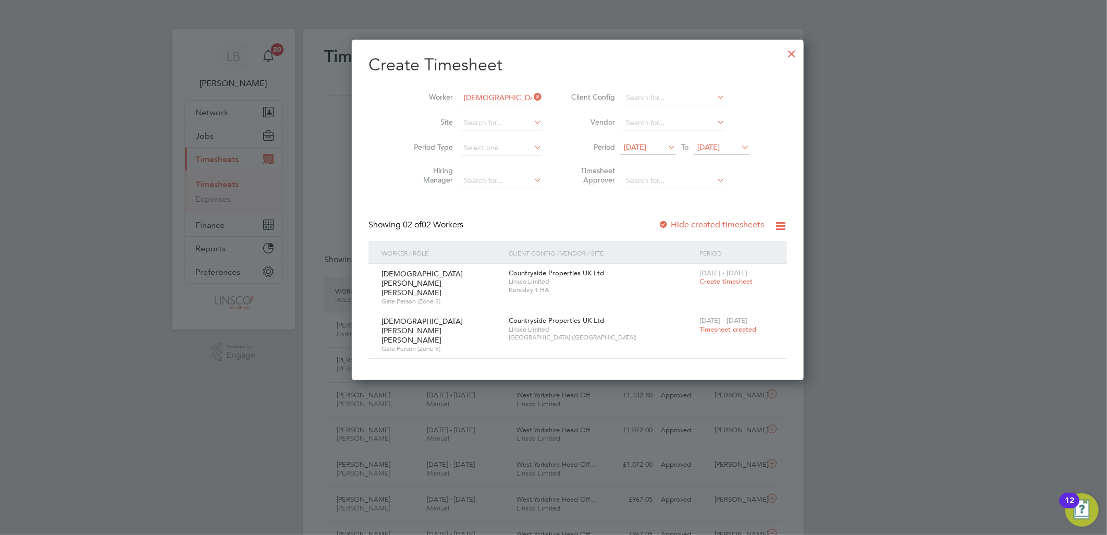
click at [699, 325] on span "Timesheet created" at bounding box center [727, 329] width 57 height 9
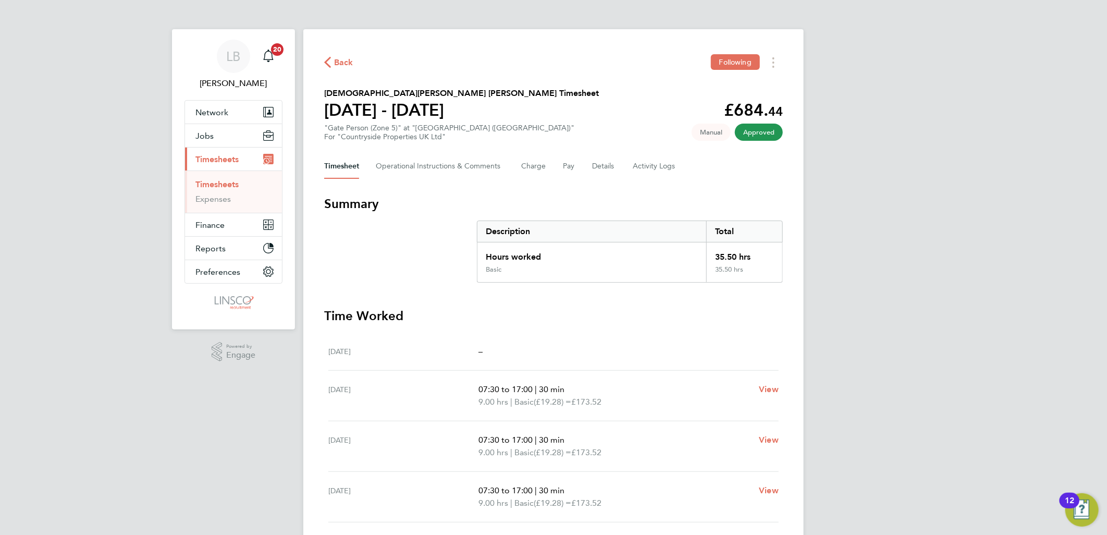
click at [340, 58] on span "Back" at bounding box center [343, 62] width 19 height 13
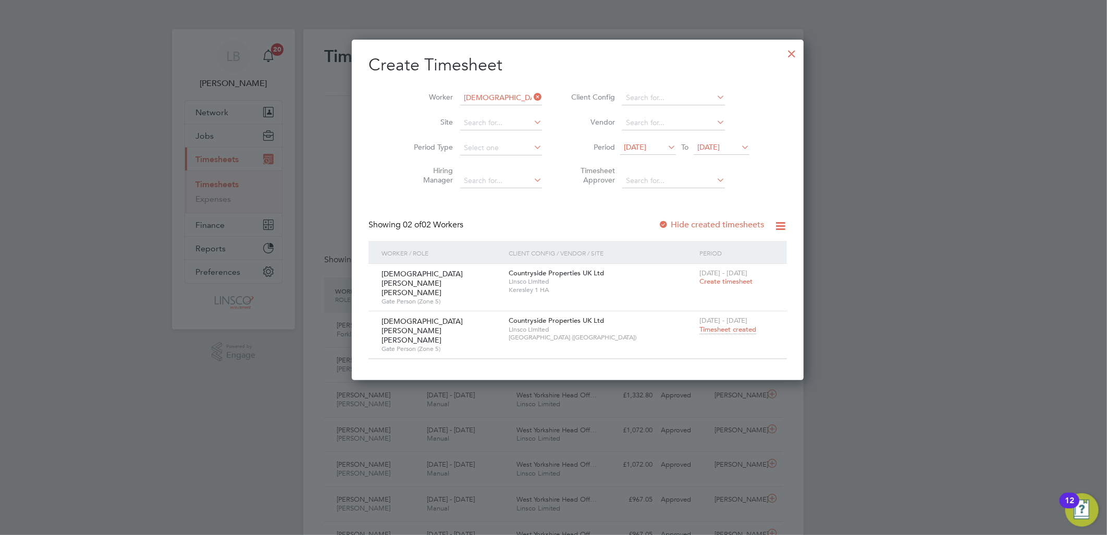
click at [782, 53] on div at bounding box center [791, 51] width 19 height 19
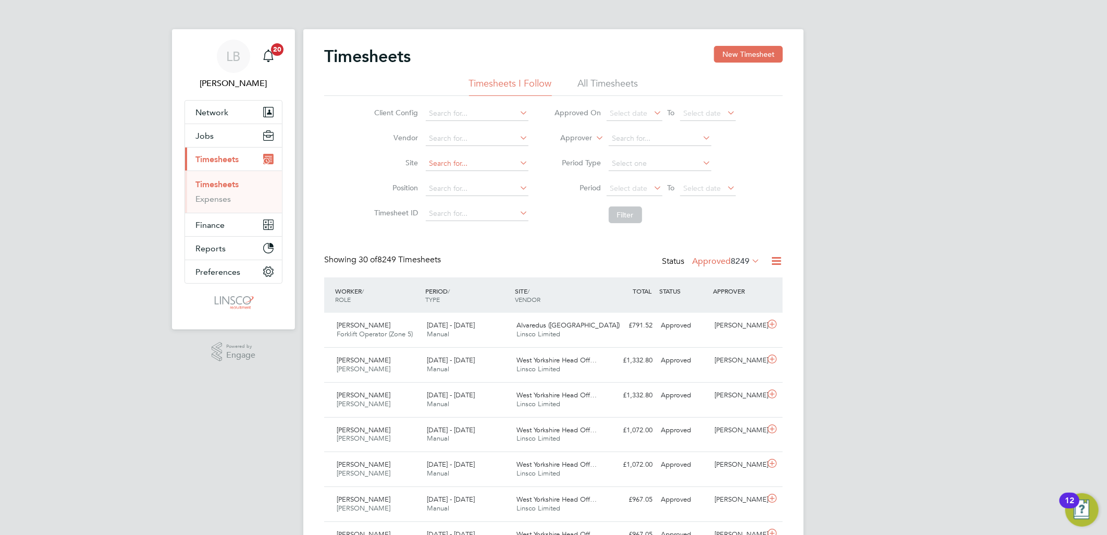
click at [445, 165] on input at bounding box center [477, 163] width 103 height 15
click at [454, 178] on li "[PERSON_NAME][GEOGRAPHIC_DATA]" at bounding box center [497, 178] width 144 height 14
type input "[GEOGRAPHIC_DATA]"
click at [630, 204] on li "Filter" at bounding box center [645, 214] width 207 height 27
click at [629, 211] on button "Filter" at bounding box center [625, 214] width 33 height 17
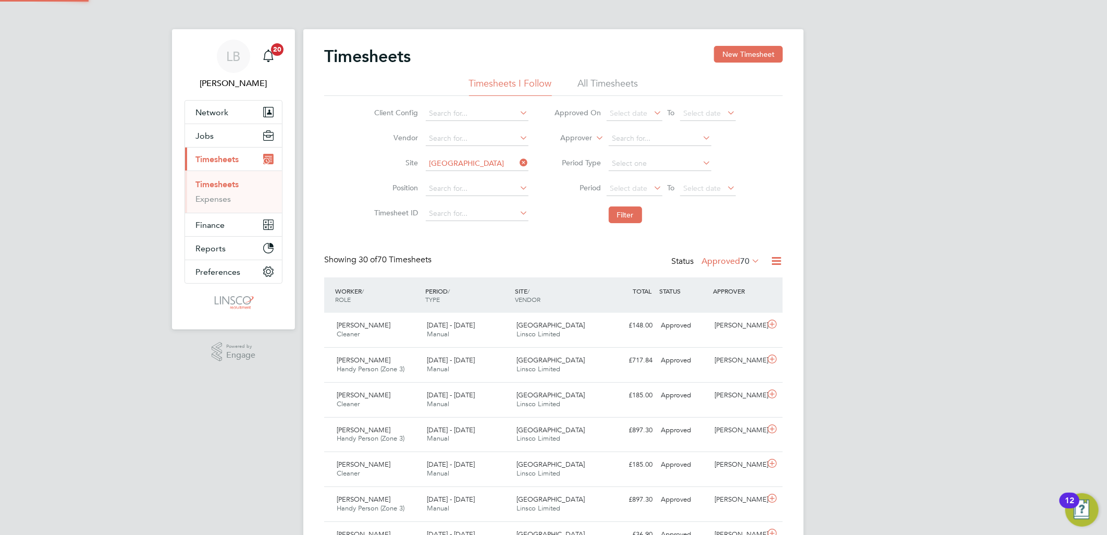
scroll to position [26, 91]
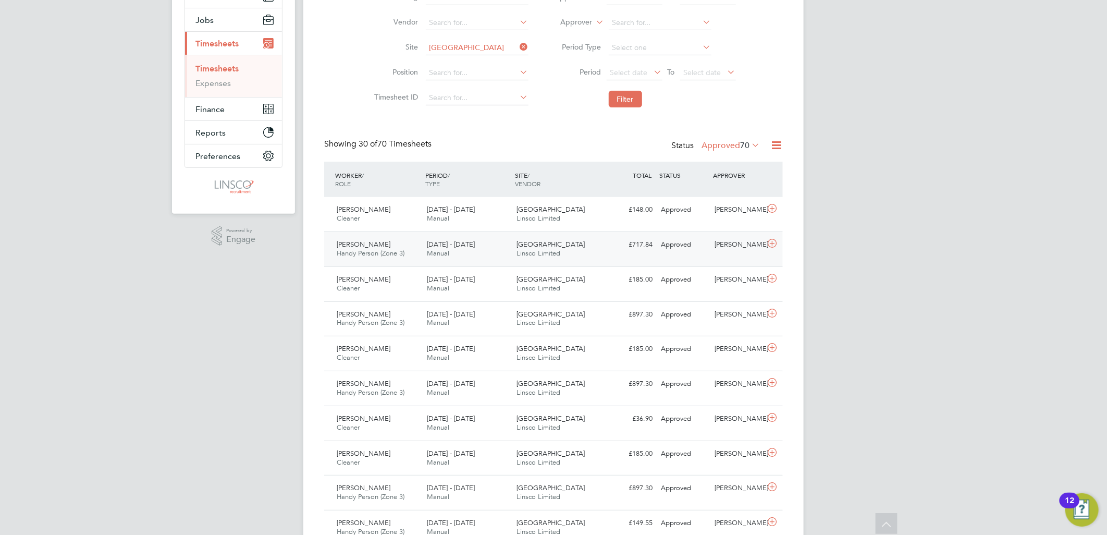
click at [488, 253] on div "[DATE] - [DATE] Manual" at bounding box center [468, 249] width 90 height 26
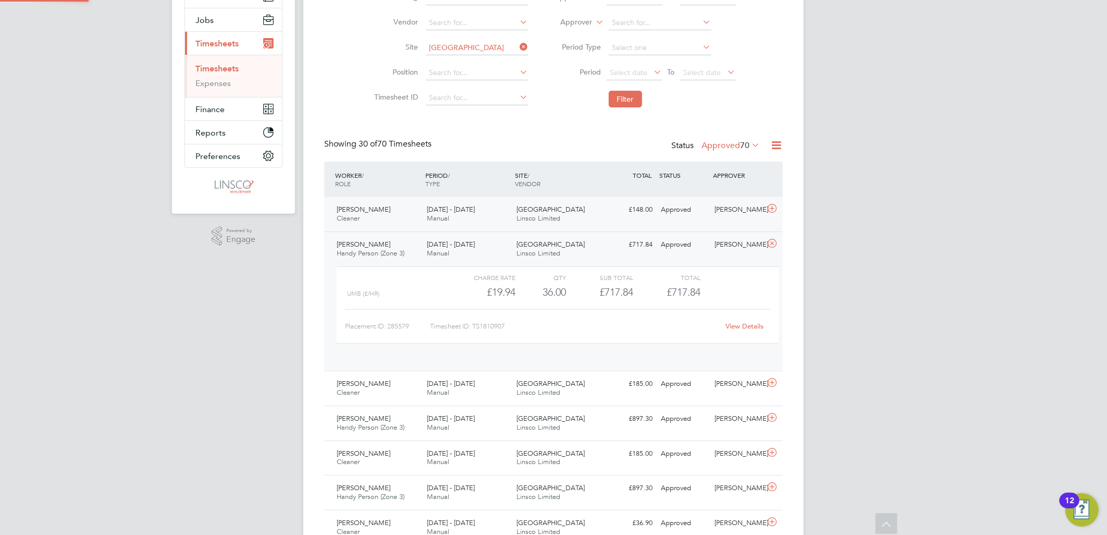
click at [484, 220] on div "[DATE] - [DATE] Manual" at bounding box center [468, 214] width 90 height 26
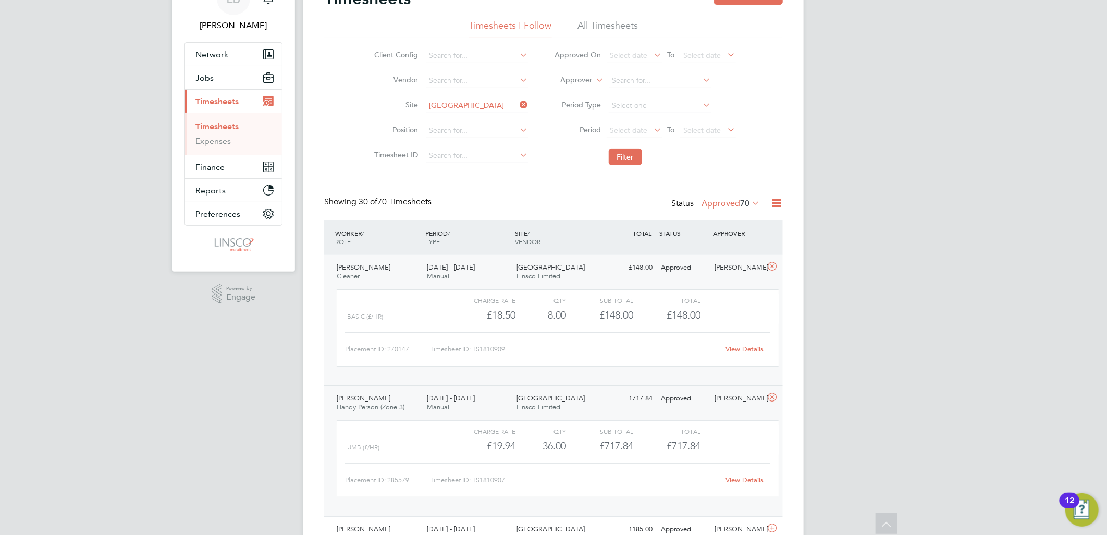
drag, startPoint x: 525, startPoint y: 100, endPoint x: 506, endPoint y: 101, distance: 18.8
click at [518, 101] on icon at bounding box center [518, 104] width 0 height 15
click at [493, 101] on input at bounding box center [477, 106] width 103 height 15
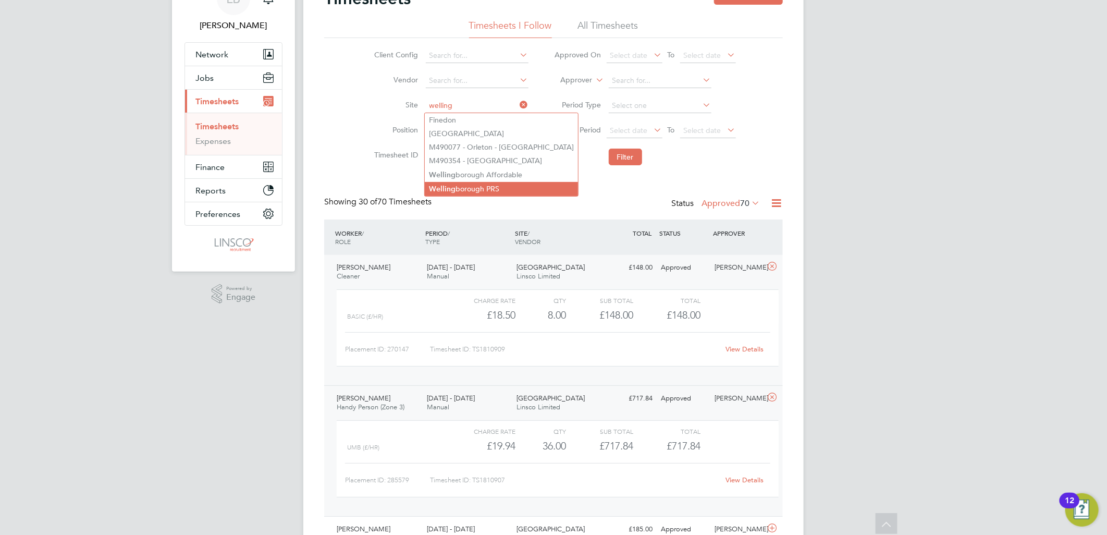
click at [497, 185] on li "Welling borough PRS" at bounding box center [501, 189] width 153 height 14
type input "Wellingborough PRS"
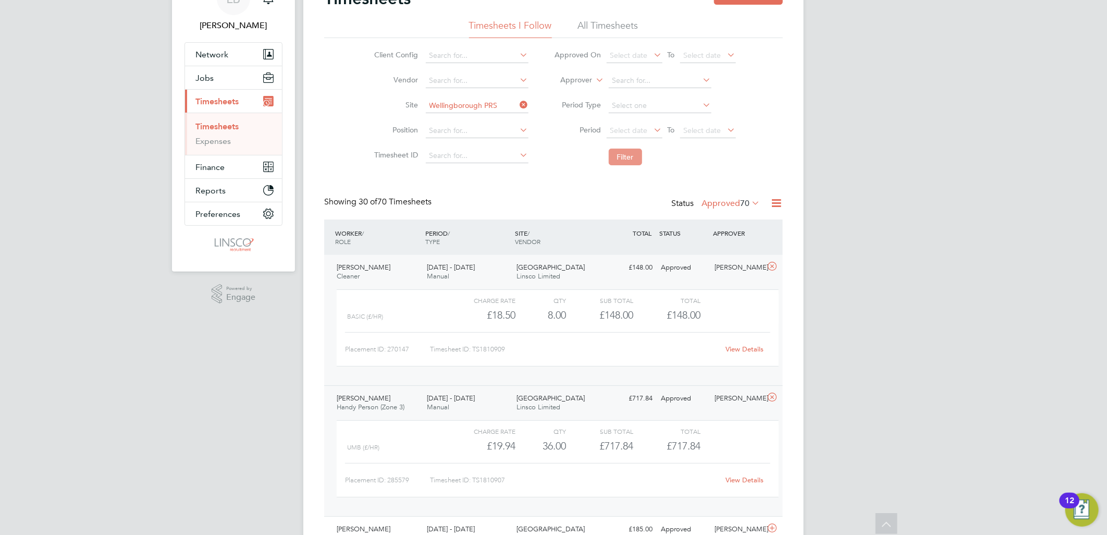
click at [631, 163] on button "Filter" at bounding box center [625, 157] width 33 height 17
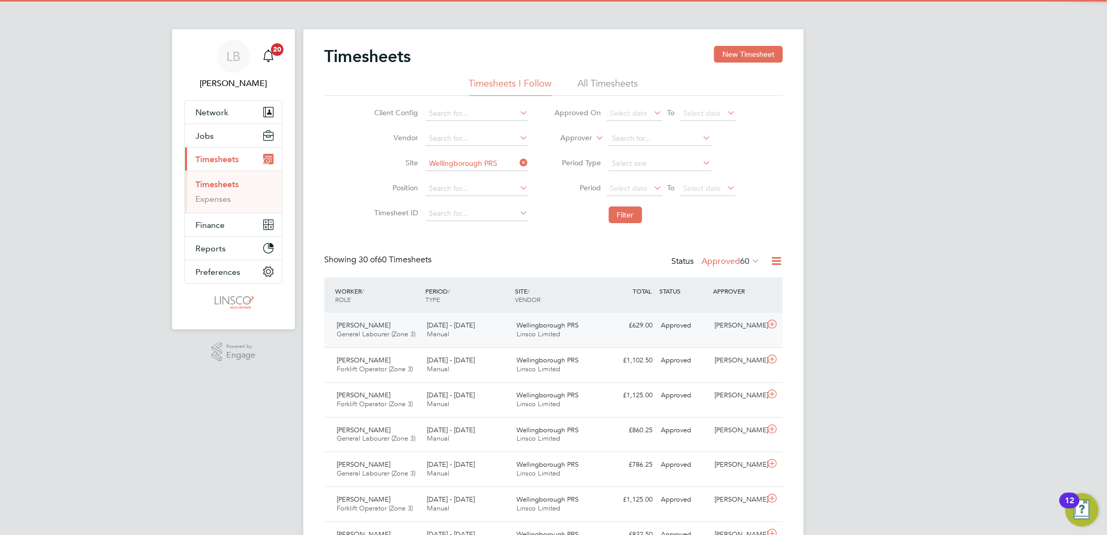
click at [447, 317] on div "[DATE] - [DATE] Manual" at bounding box center [468, 330] width 90 height 26
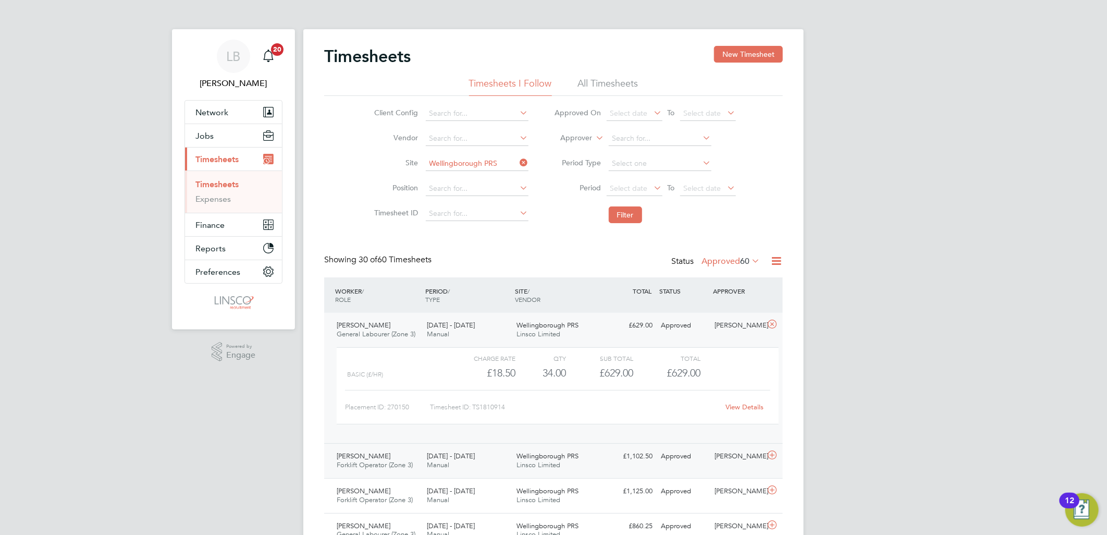
click at [461, 461] on div "[DATE] - [DATE] Manual" at bounding box center [468, 461] width 90 height 26
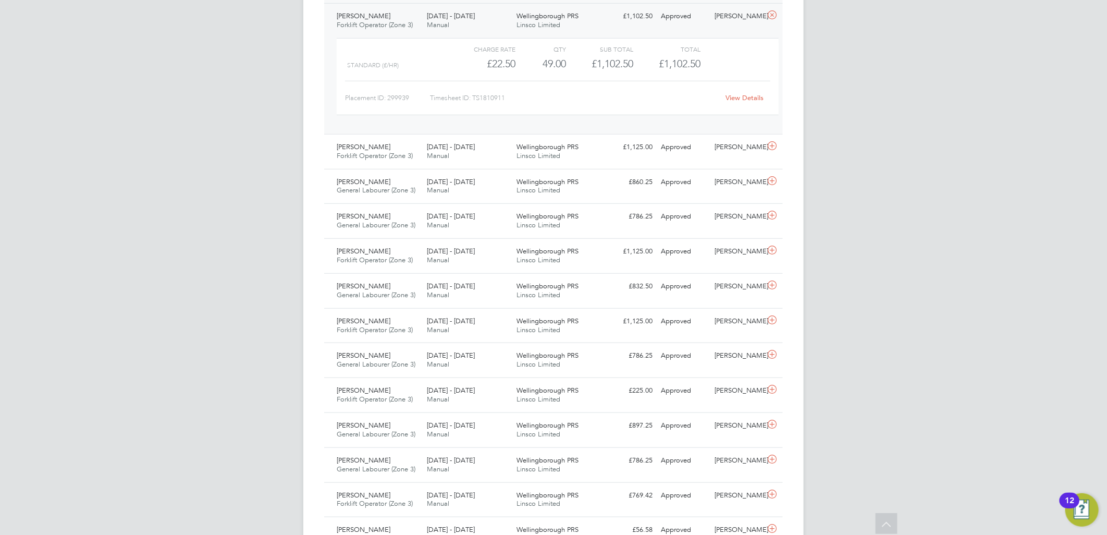
scroll to position [637, 0]
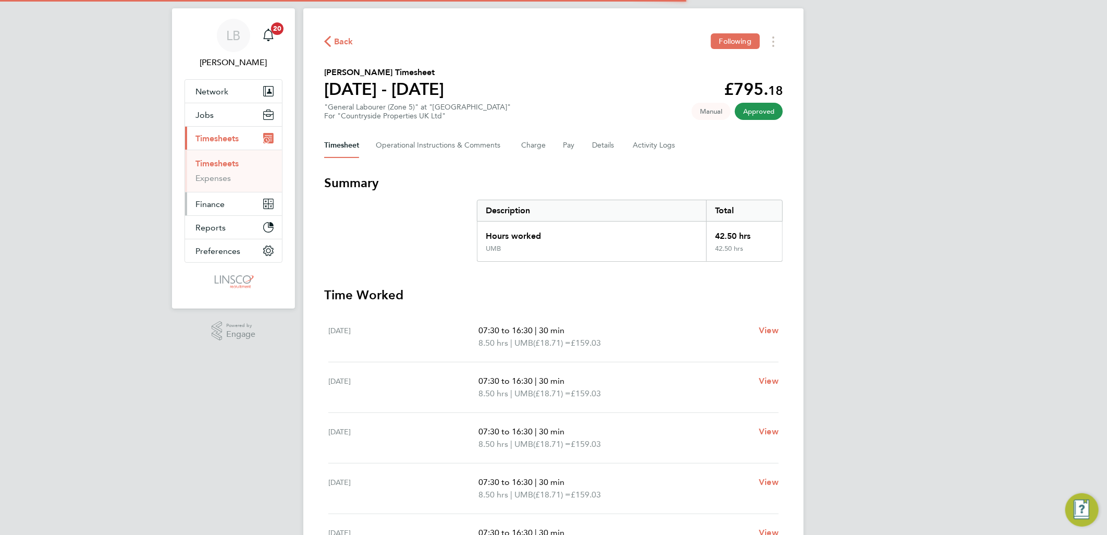
scroll to position [58, 0]
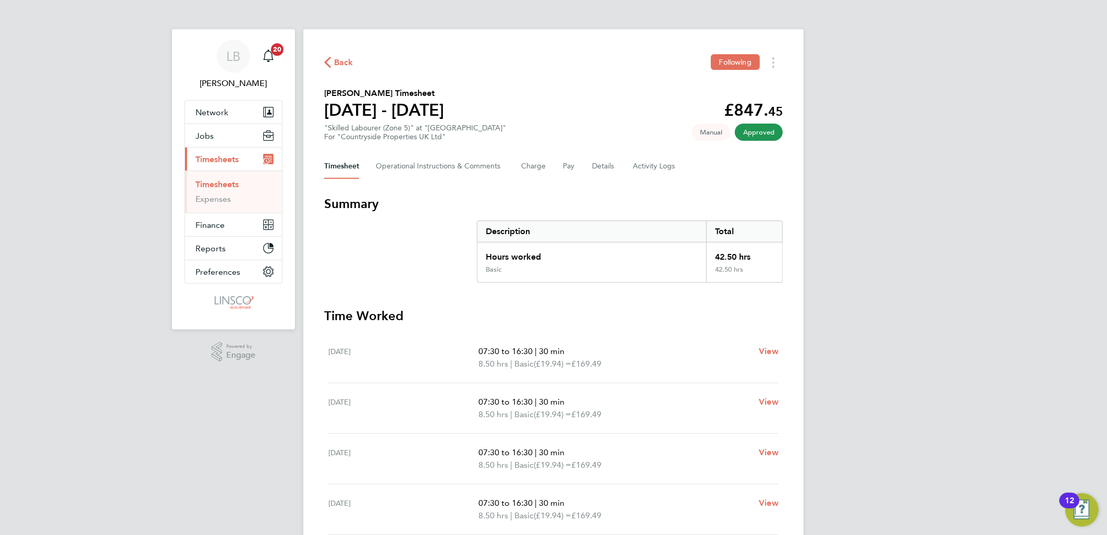
click at [342, 56] on button "Back" at bounding box center [338, 62] width 29 height 13
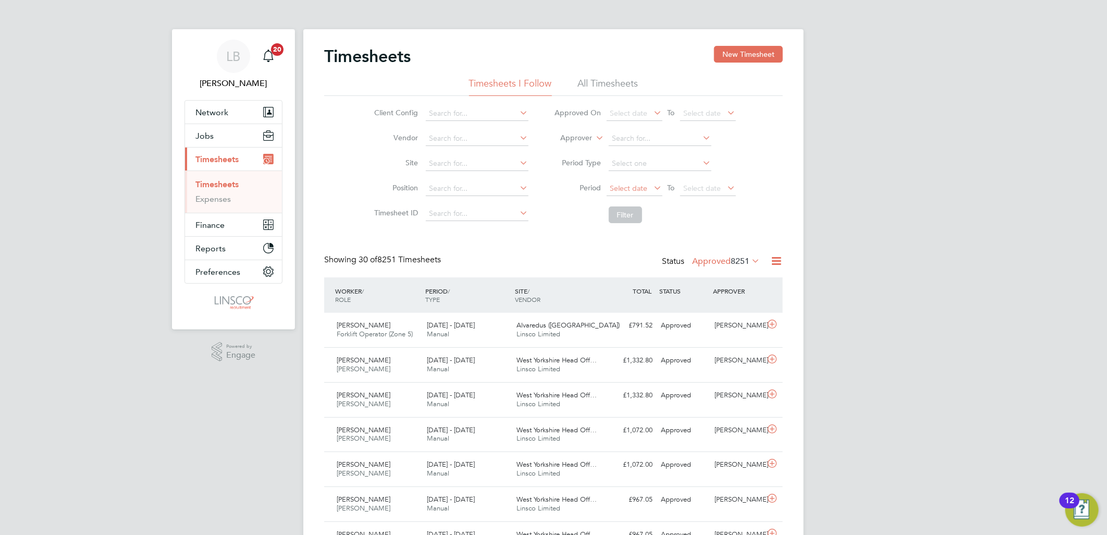
click at [610, 191] on span "Select date" at bounding box center [629, 187] width 38 height 9
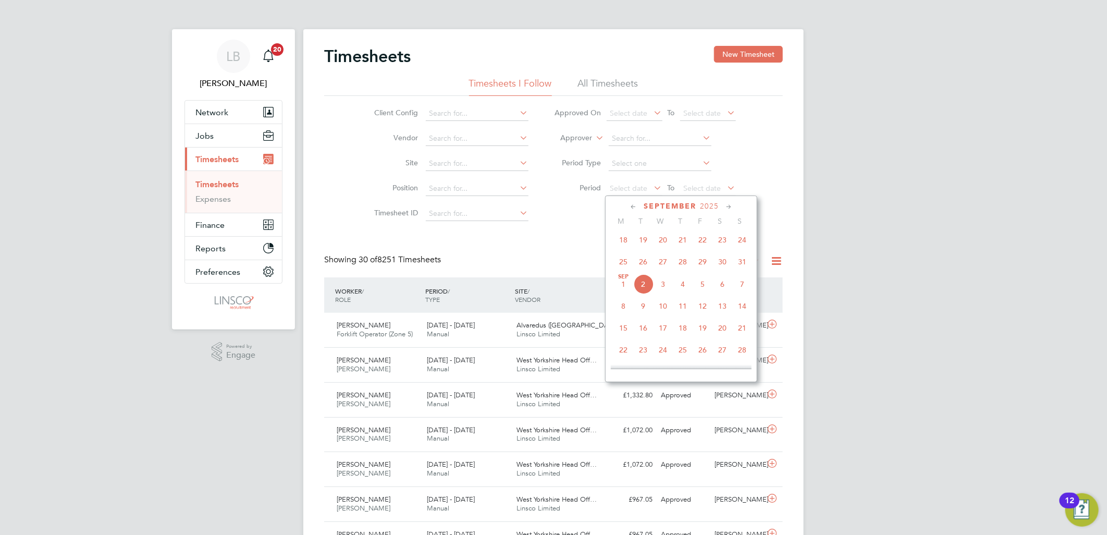
click at [622, 244] on span "18" at bounding box center [623, 240] width 20 height 20
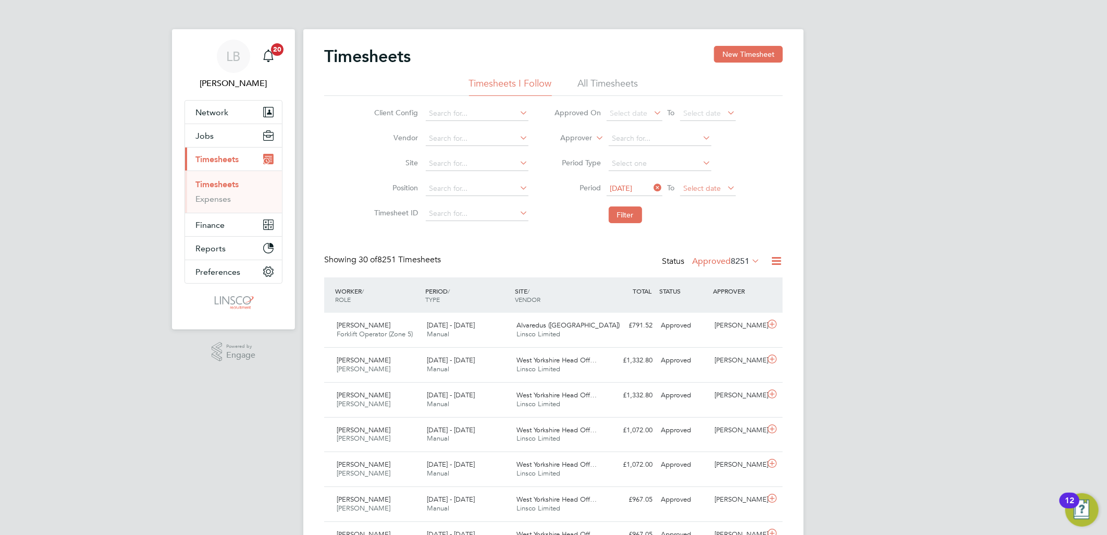
click at [707, 186] on span "Select date" at bounding box center [703, 187] width 38 height 9
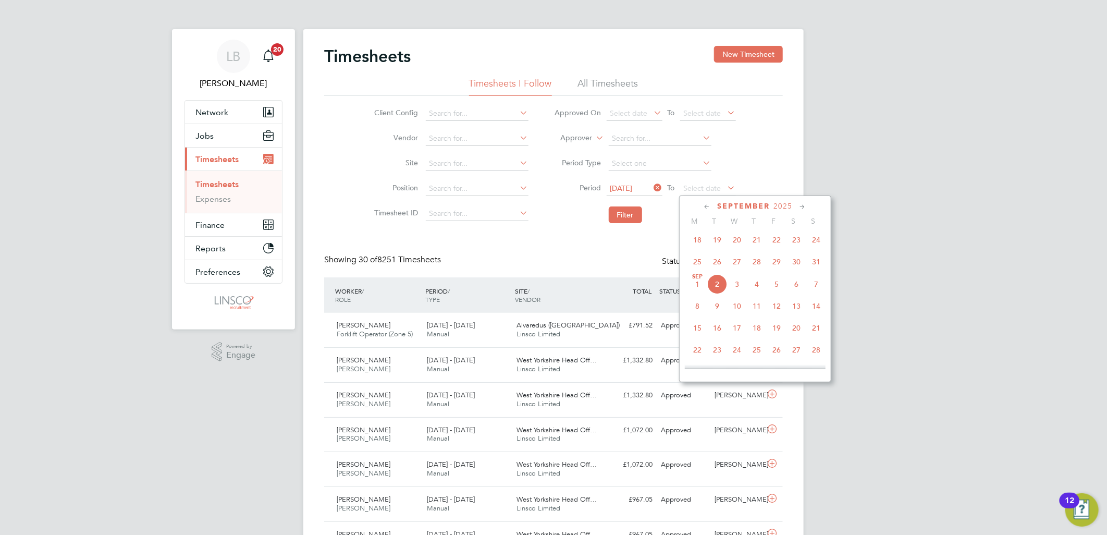
click at [816, 242] on span "24" at bounding box center [816, 240] width 20 height 20
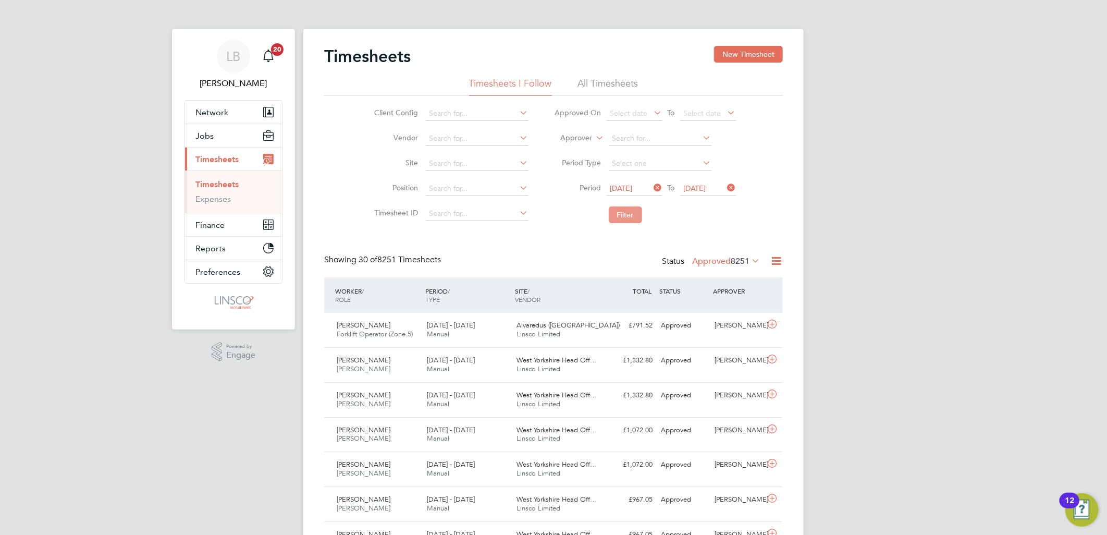
click at [623, 211] on button "Filter" at bounding box center [625, 214] width 33 height 17
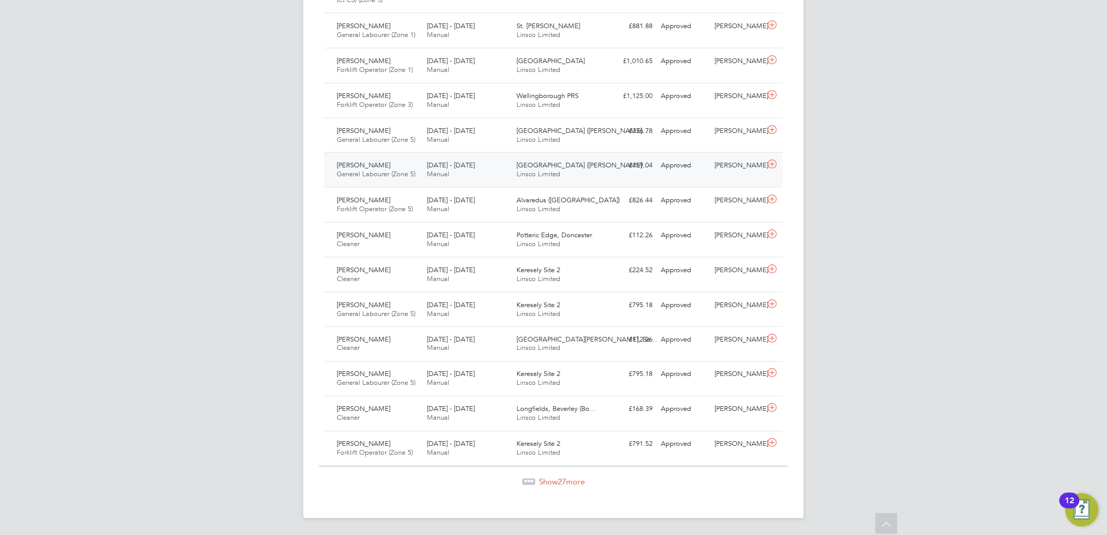
click at [423, 165] on div "18 - 24 Aug 2025 Manual" at bounding box center [468, 170] width 90 height 26
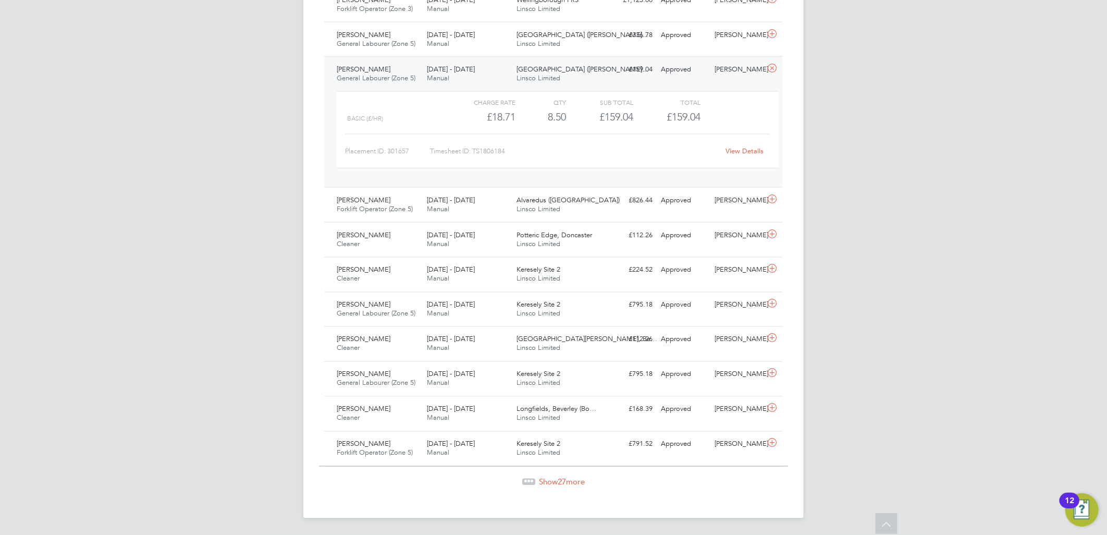
click at [550, 484] on span "Show 27 more" at bounding box center [562, 482] width 46 height 10
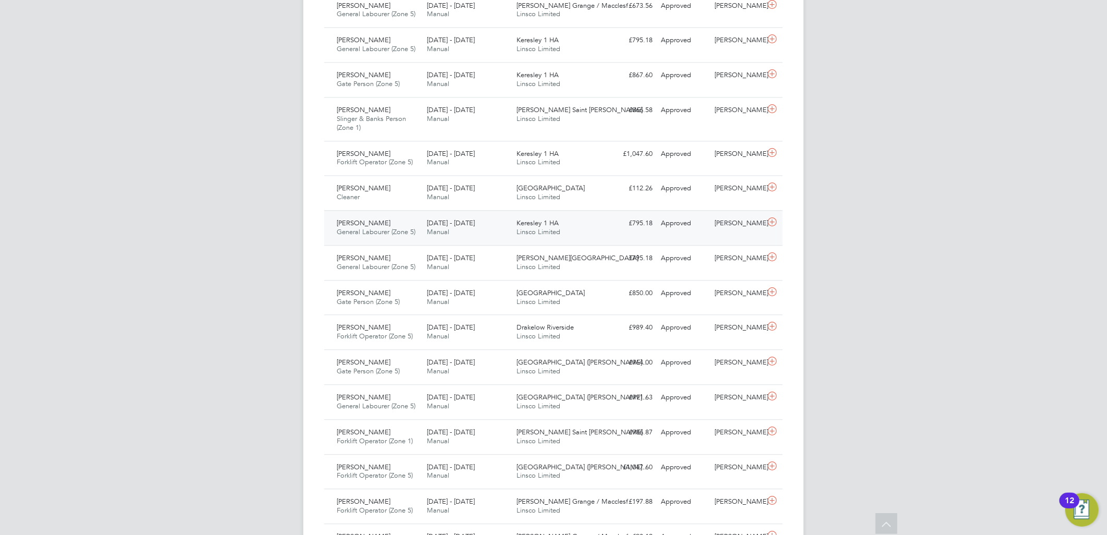
click at [375, 231] on span "General Labourer (Zone 5)" at bounding box center [376, 231] width 79 height 9
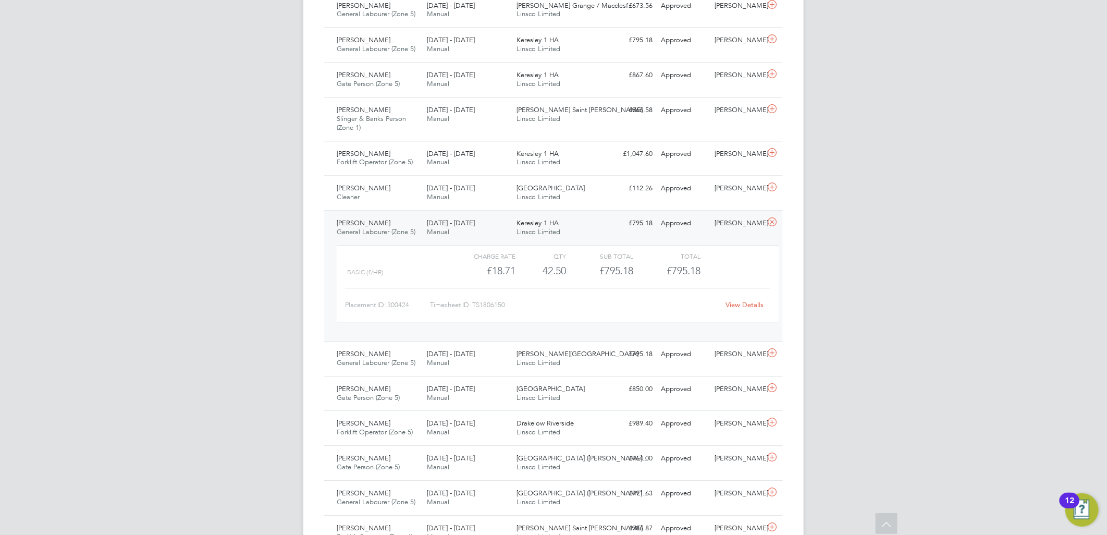
click at [375, 231] on span "General Labourer (Zone 5)" at bounding box center [376, 231] width 79 height 9
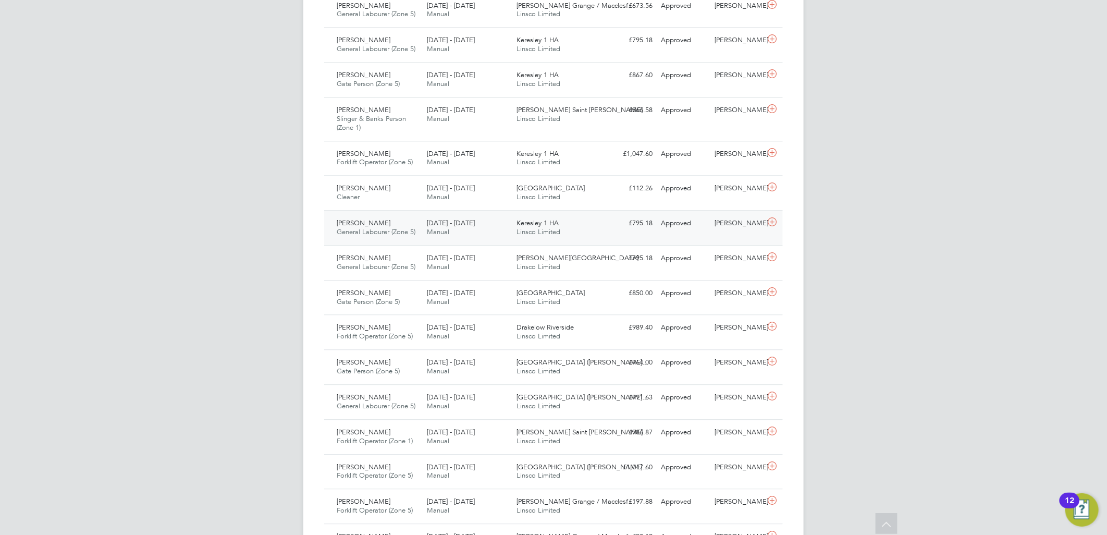
click at [390, 225] on div "Edoh Agbodja General Labourer (Zone 5) 18 - 24 Aug 2025" at bounding box center [378, 228] width 90 height 26
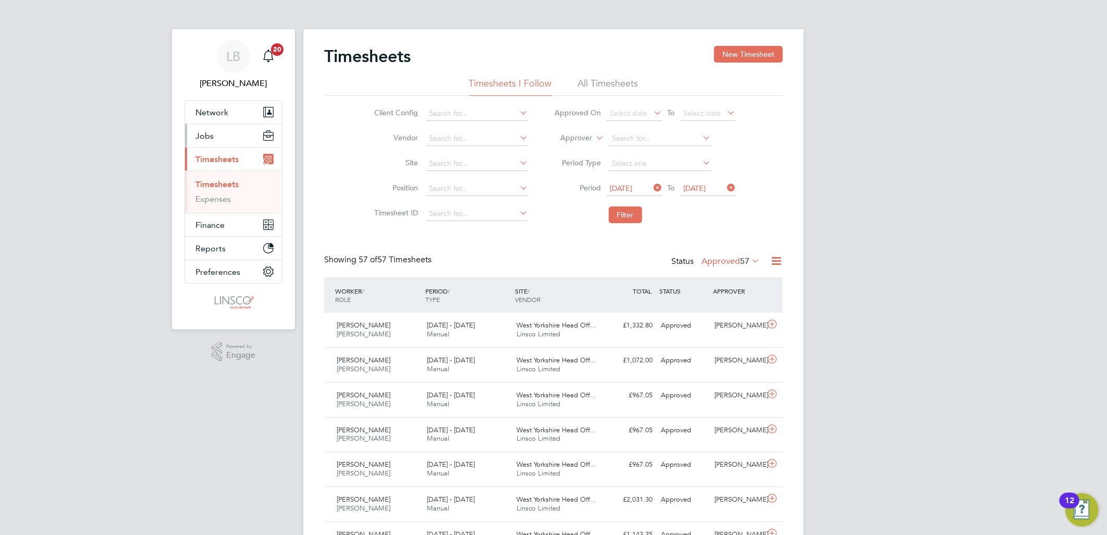
click at [205, 136] on span "Jobs" at bounding box center [204, 136] width 18 height 10
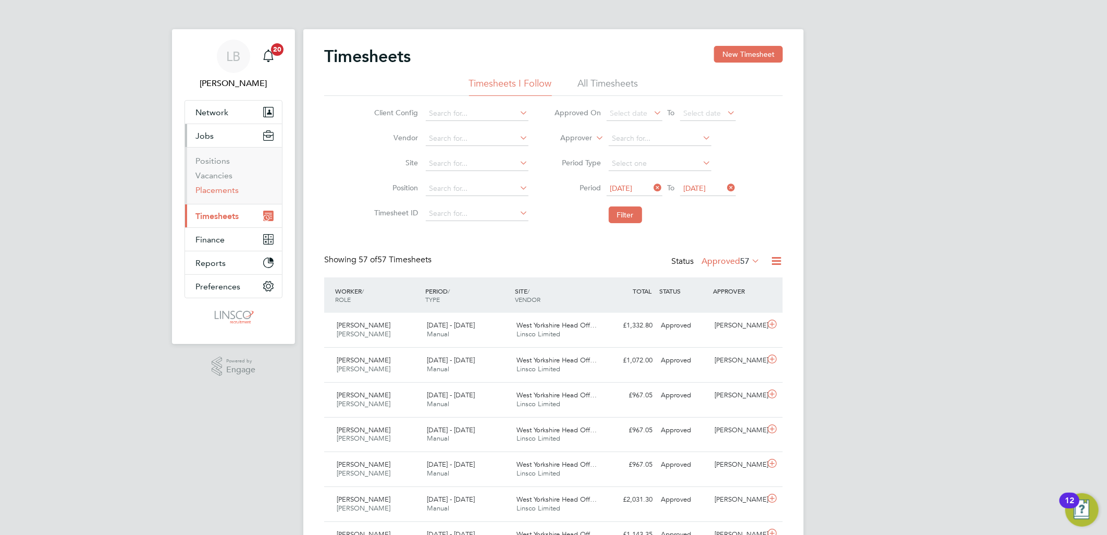
drag, startPoint x: 221, startPoint y: 190, endPoint x: 245, endPoint y: 190, distance: 24.0
click at [221, 190] on link "Placements" at bounding box center [216, 190] width 43 height 10
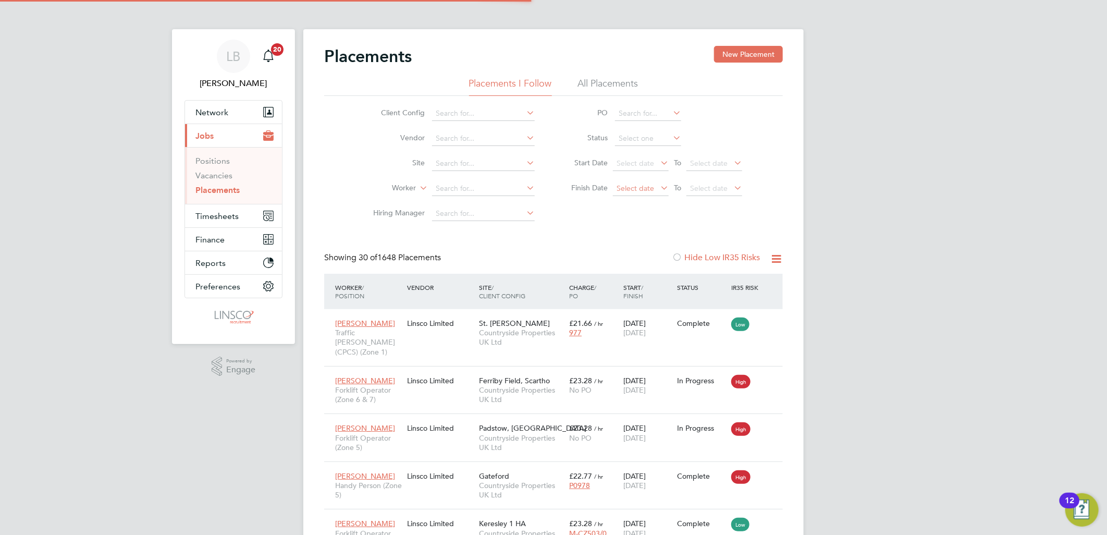
scroll to position [39, 91]
click at [637, 193] on span "Select date" at bounding box center [641, 189] width 56 height 14
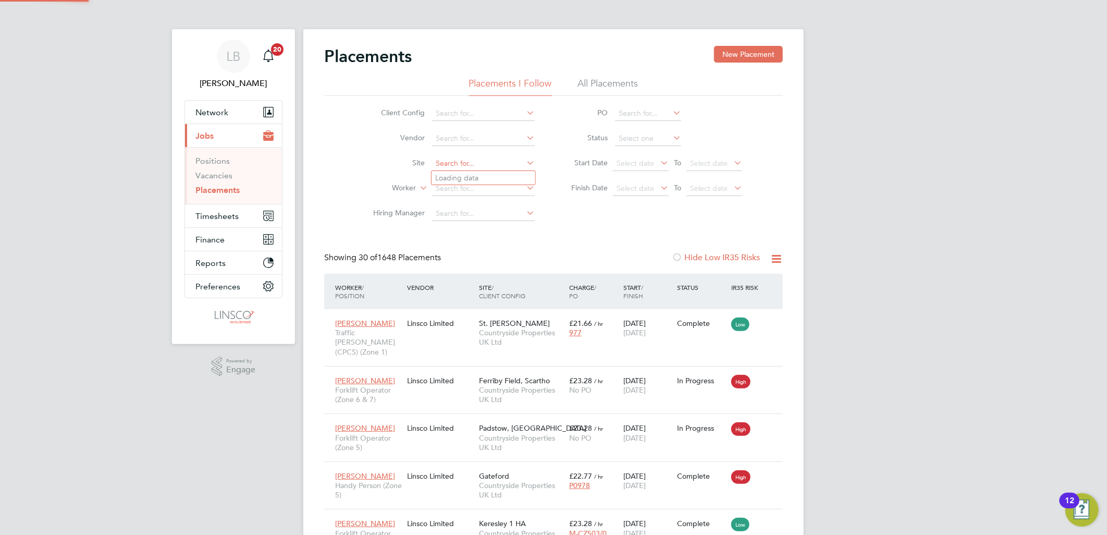
click at [450, 164] on input at bounding box center [483, 163] width 103 height 15
type input "west yo"
click at [450, 165] on input at bounding box center [483, 163] width 103 height 15
click at [457, 201] on b "Yo" at bounding box center [459, 205] width 8 height 9
type input "West Yorkshire Head Office (Joiners)"
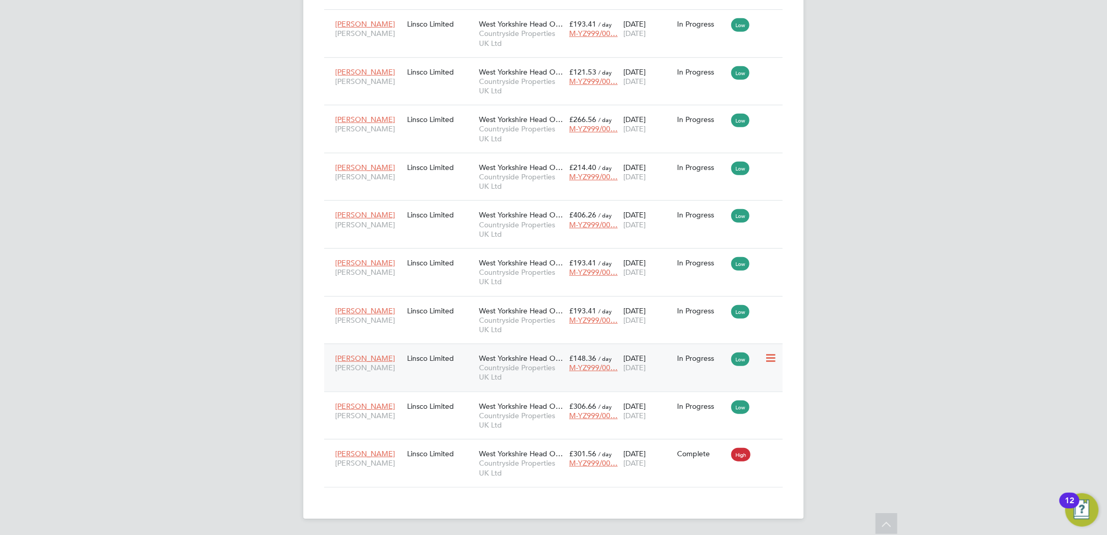
click at [417, 372] on div "Matthew Cooper Joiner Linsco Limited West Yorkshire Head O… Countryside Propert…" at bounding box center [553, 367] width 459 height 48
click at [535, 359] on span "West Yorkshire Head O…" at bounding box center [521, 357] width 84 height 9
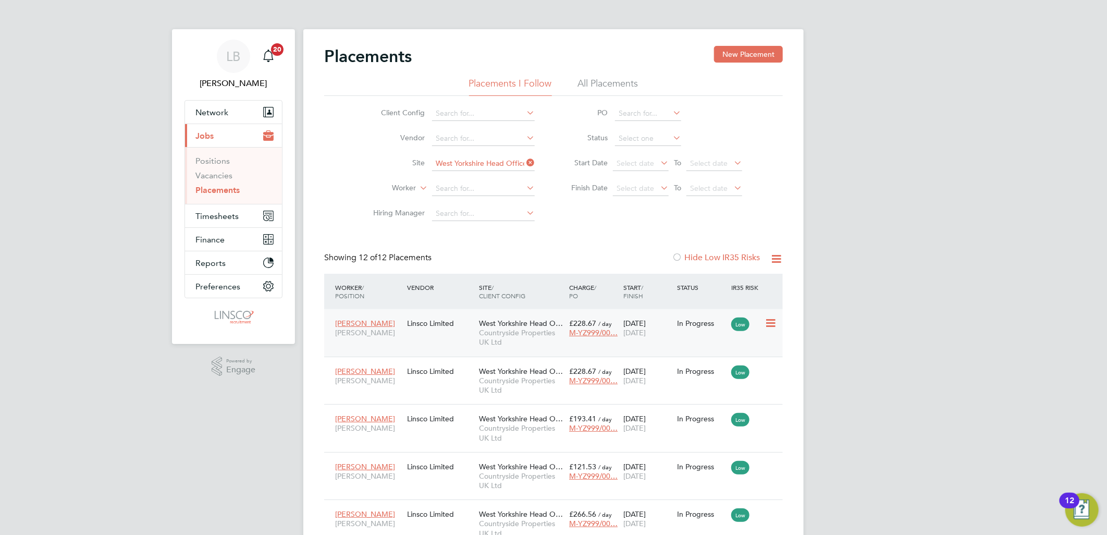
click at [452, 330] on div "Linsco Limited" at bounding box center [440, 323] width 72 height 20
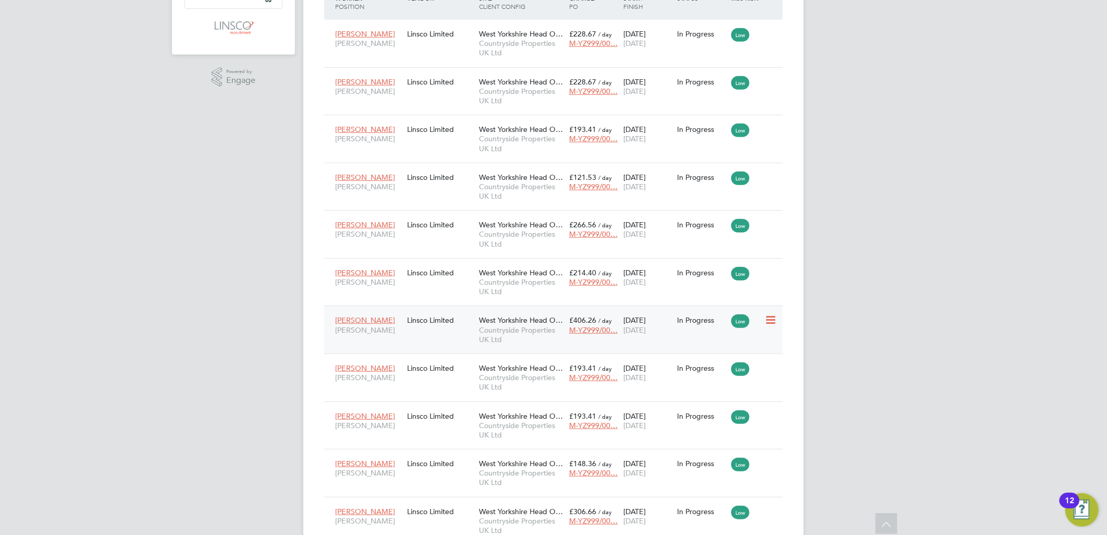
click at [459, 329] on div "Linsco Limited" at bounding box center [440, 320] width 72 height 20
drag, startPoint x: 375, startPoint y: 149, endPoint x: 382, endPoint y: 149, distance: 6.8
click at [375, 149] on div "Lee Hirst Joiner Linsco Limited West Yorkshire Head O… Countryside Properties U…" at bounding box center [553, 139] width 459 height 48
click at [447, 125] on div "Linsco Limited" at bounding box center [440, 129] width 72 height 20
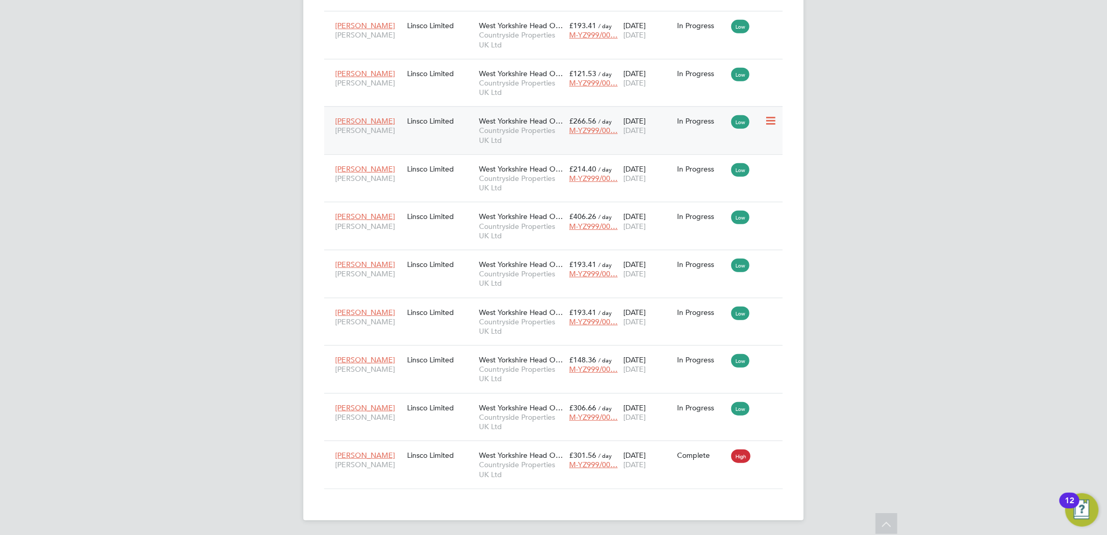
scroll to position [395, 0]
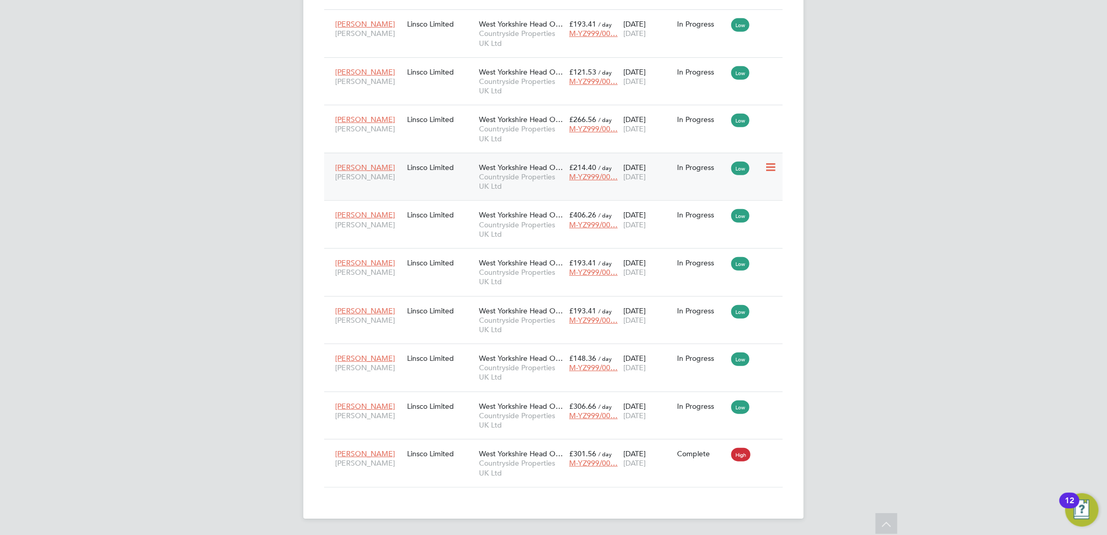
click at [423, 164] on div "Linsco Limited" at bounding box center [440, 167] width 72 height 20
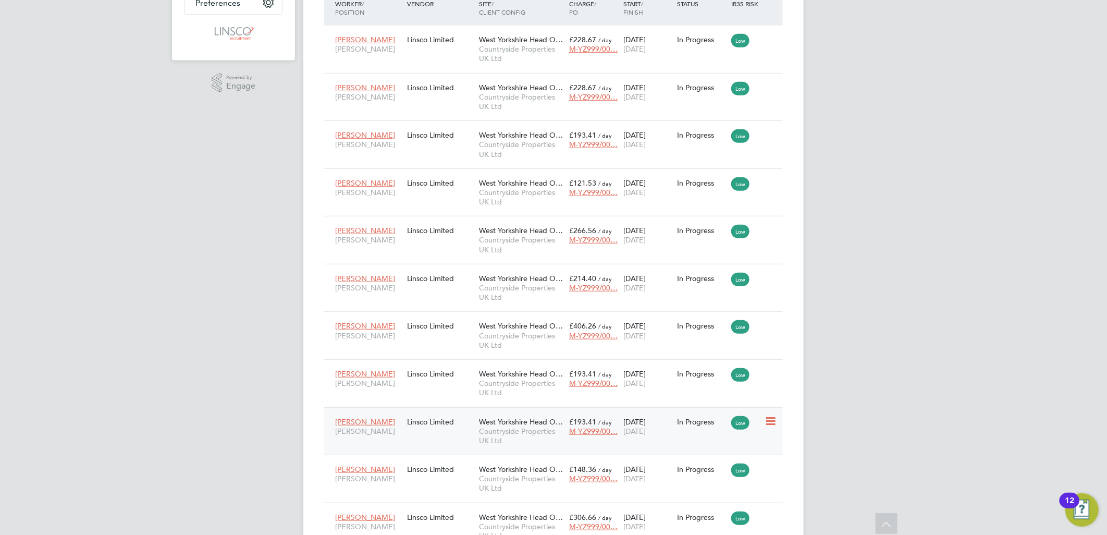
scroll to position [279, 0]
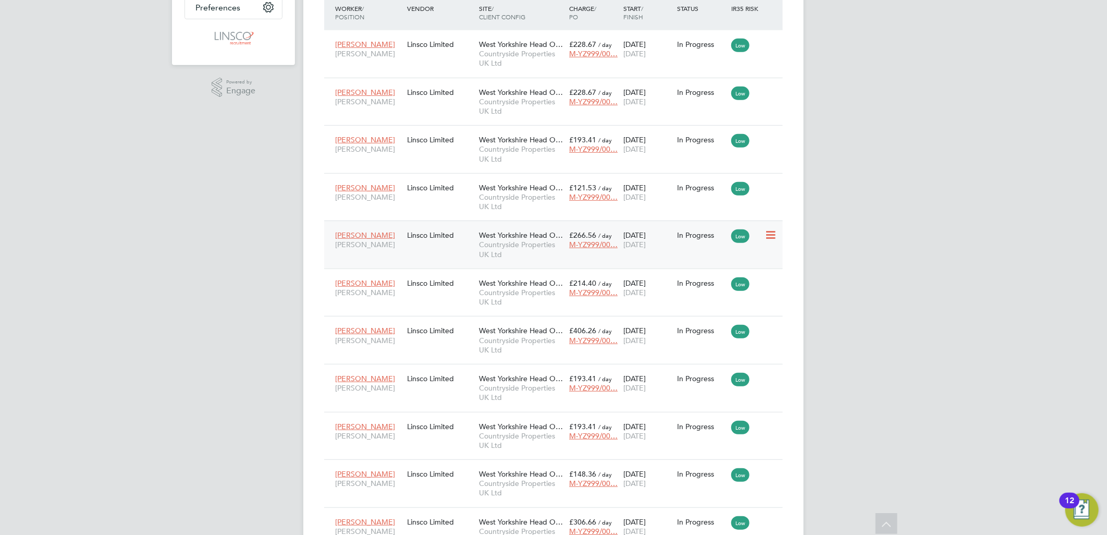
click at [451, 240] on div "Linsco Limited" at bounding box center [440, 235] width 72 height 20
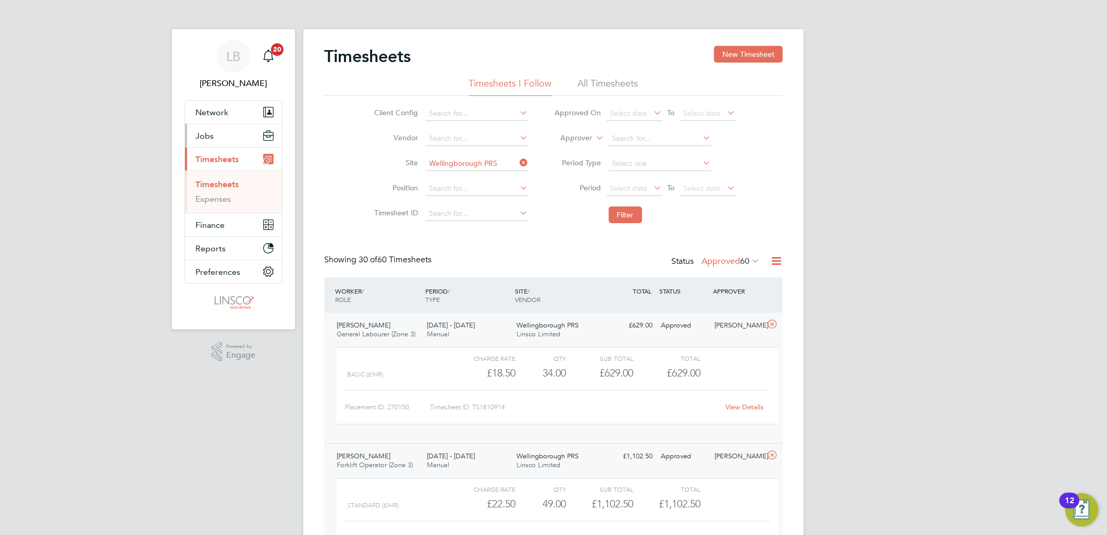
click at [208, 134] on span "Jobs" at bounding box center [204, 136] width 18 height 10
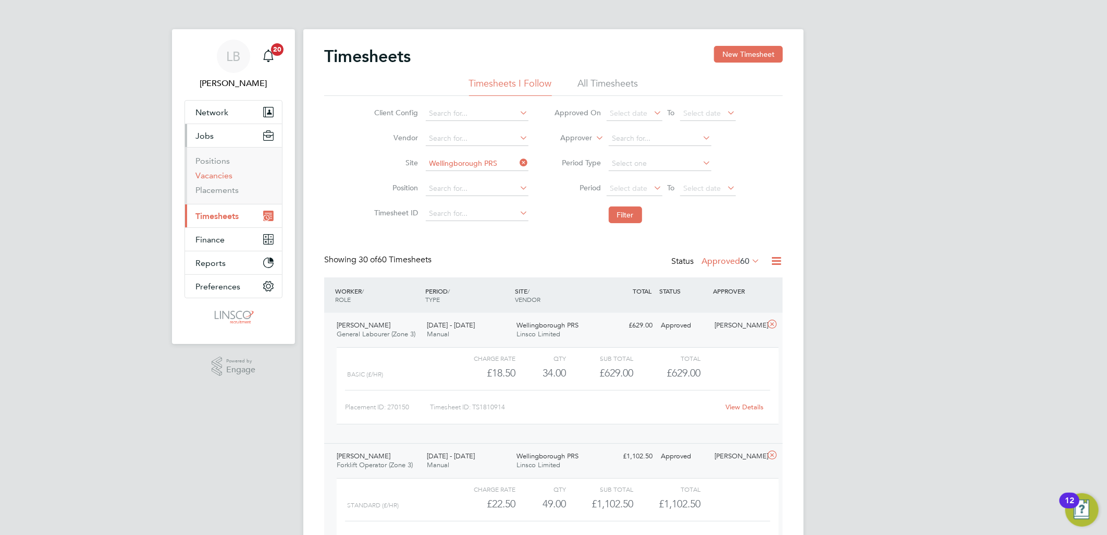
click at [212, 173] on link "Vacancies" at bounding box center [213, 175] width 37 height 10
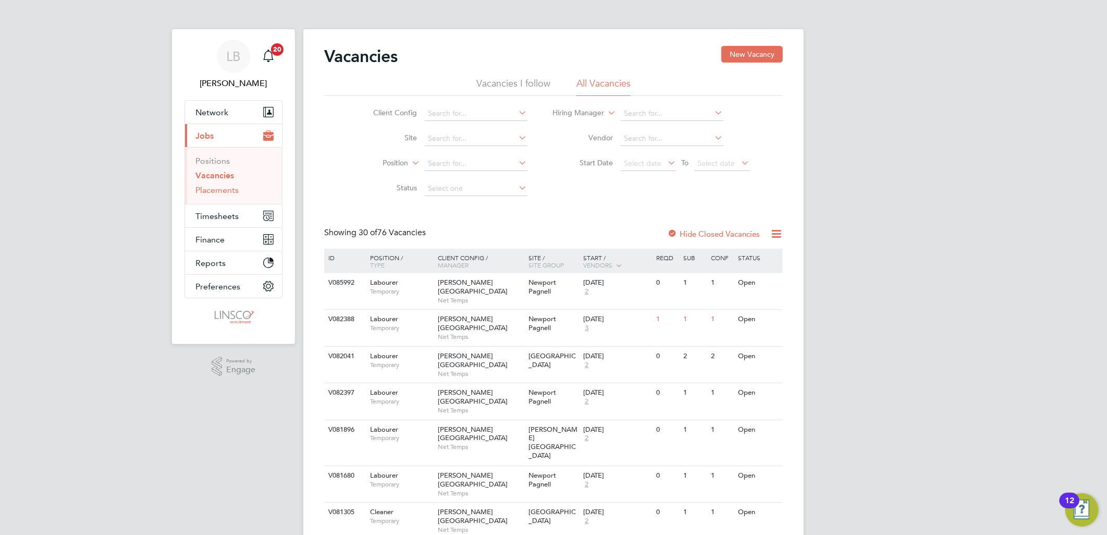
click at [213, 188] on link "Placements" at bounding box center [216, 190] width 43 height 10
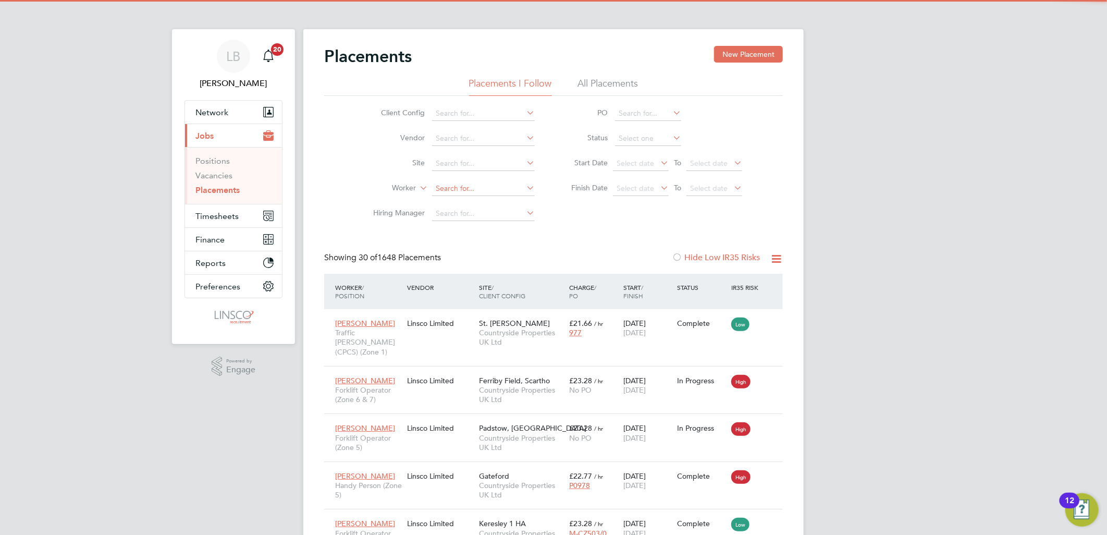
click at [449, 187] on input at bounding box center [483, 188] width 103 height 15
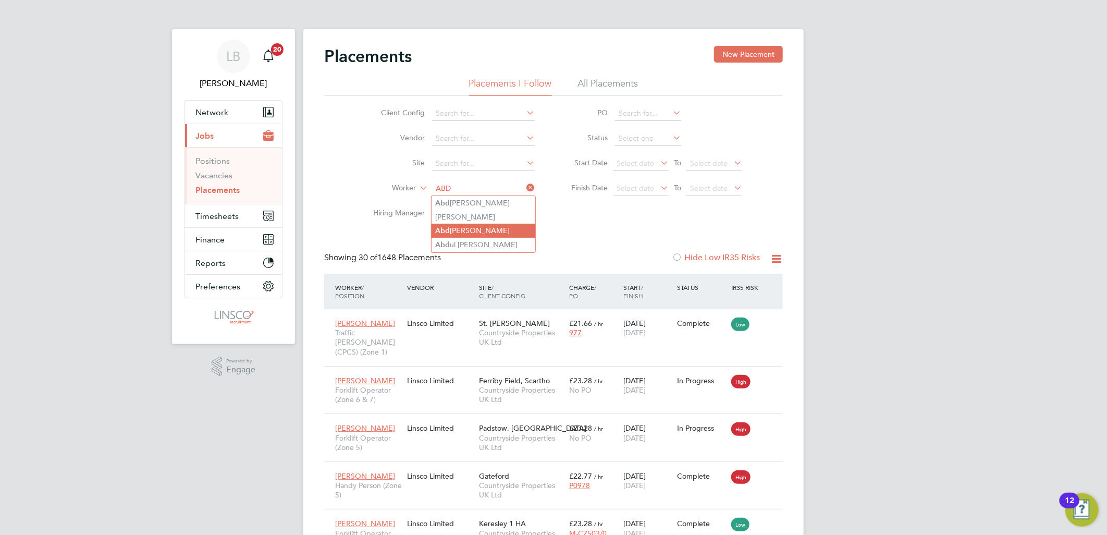
click at [492, 230] on li "[PERSON_NAME]" at bounding box center [484, 231] width 104 height 14
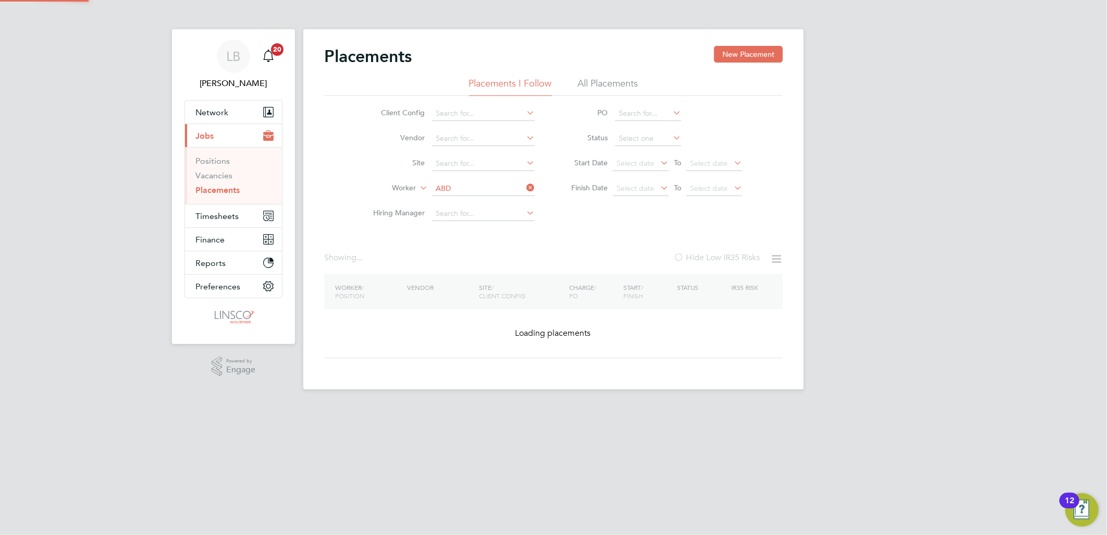
type input "[PERSON_NAME]"
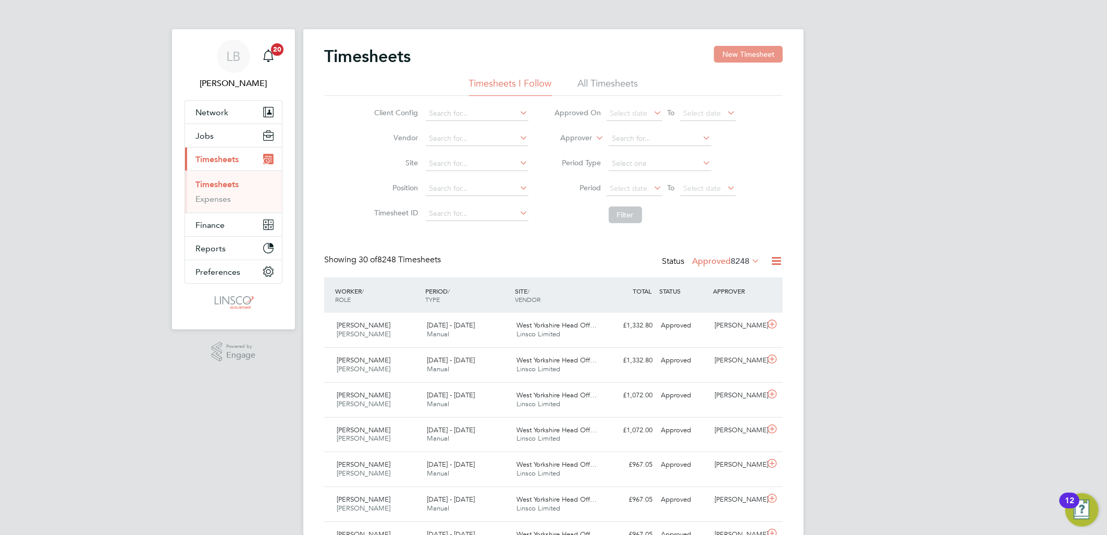
click at [759, 55] on button "New Timesheet" at bounding box center [748, 54] width 69 height 17
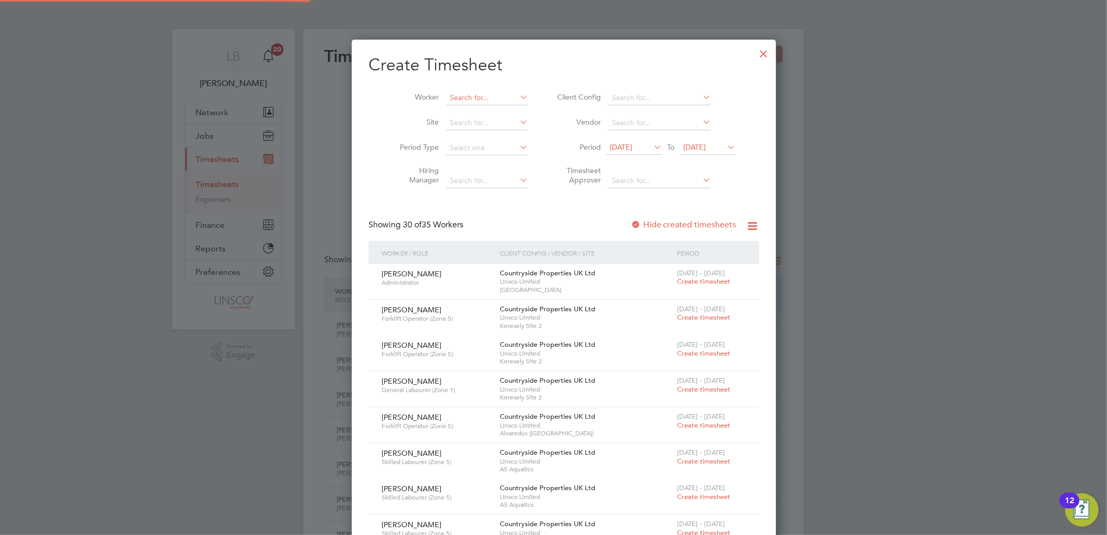
click at [446, 96] on input at bounding box center [487, 98] width 82 height 15
click at [503, 109] on li "Arman do Ymeri" at bounding box center [476, 112] width 83 height 14
type input "[PERSON_NAME]"
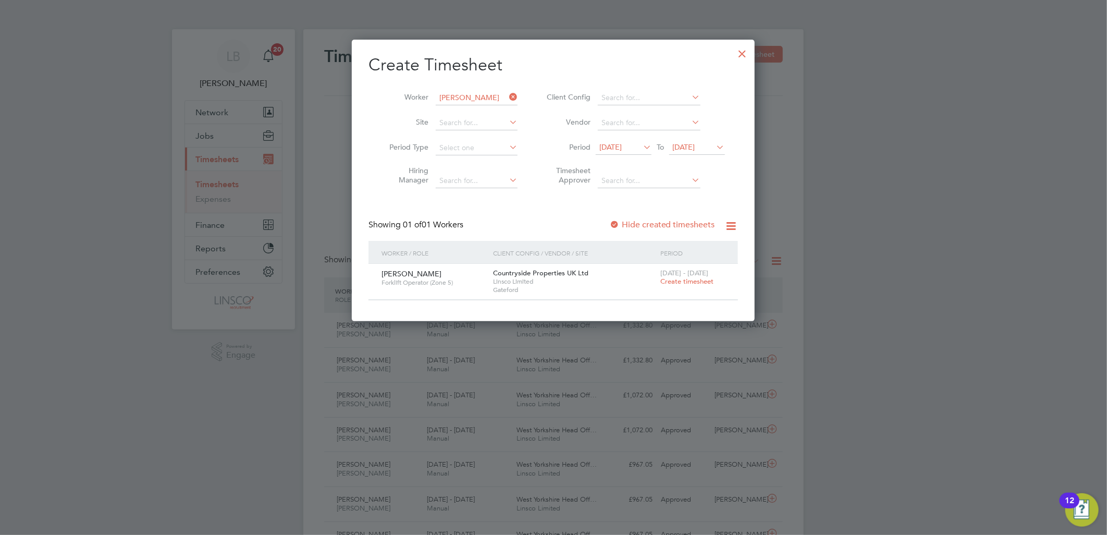
click at [668, 225] on label "Hide created timesheets" at bounding box center [662, 224] width 106 height 10
click at [680, 221] on label "Hide created timesheets" at bounding box center [662, 224] width 106 height 10
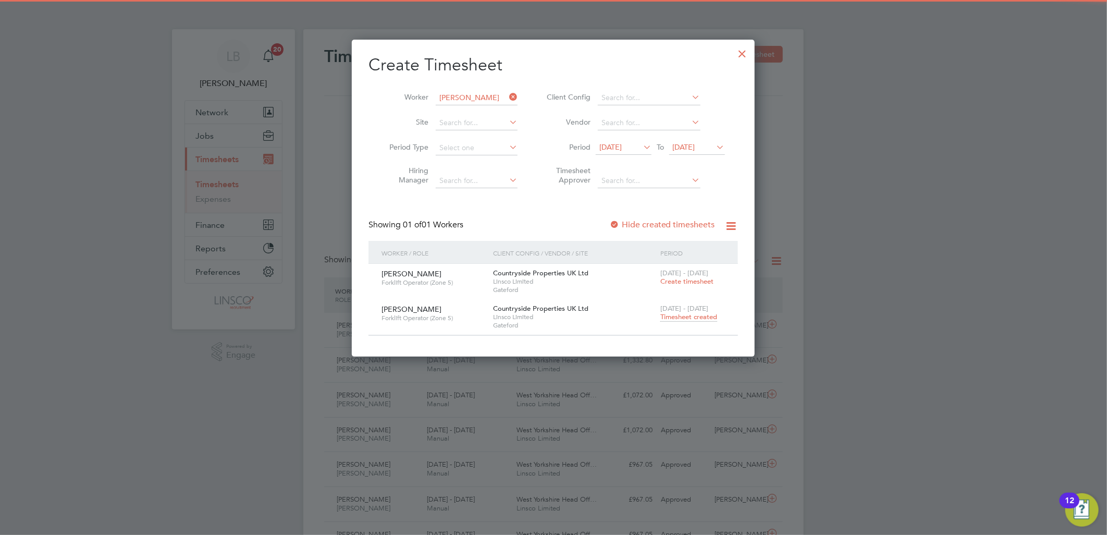
click at [689, 321] on div "[DATE] - [DATE] Timesheet created" at bounding box center [693, 313] width 70 height 28
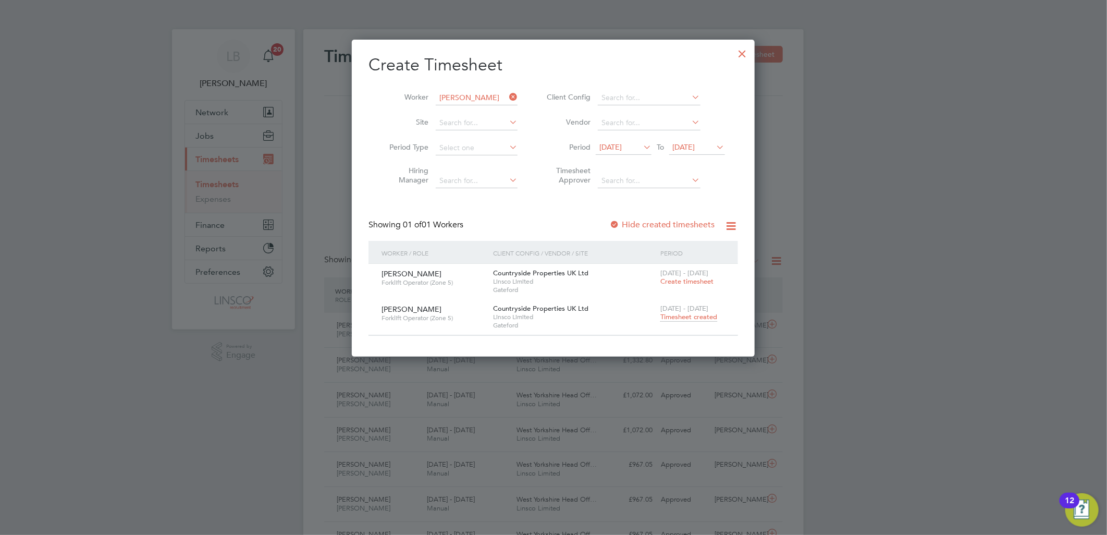
click at [689, 318] on span "Timesheet created" at bounding box center [688, 316] width 57 height 9
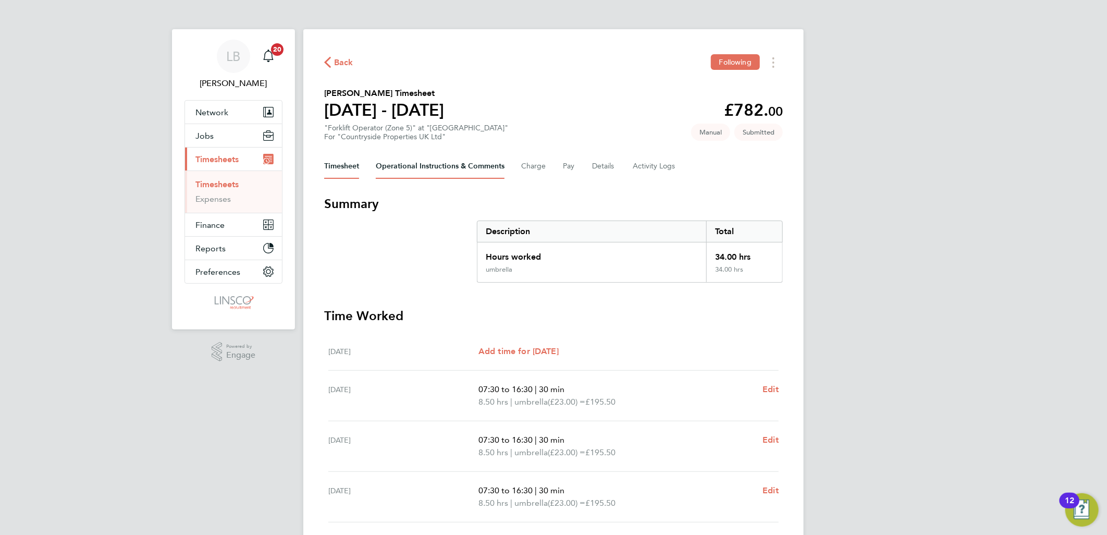
click at [438, 168] on Comments-tab "Operational Instructions & Comments" at bounding box center [440, 166] width 129 height 25
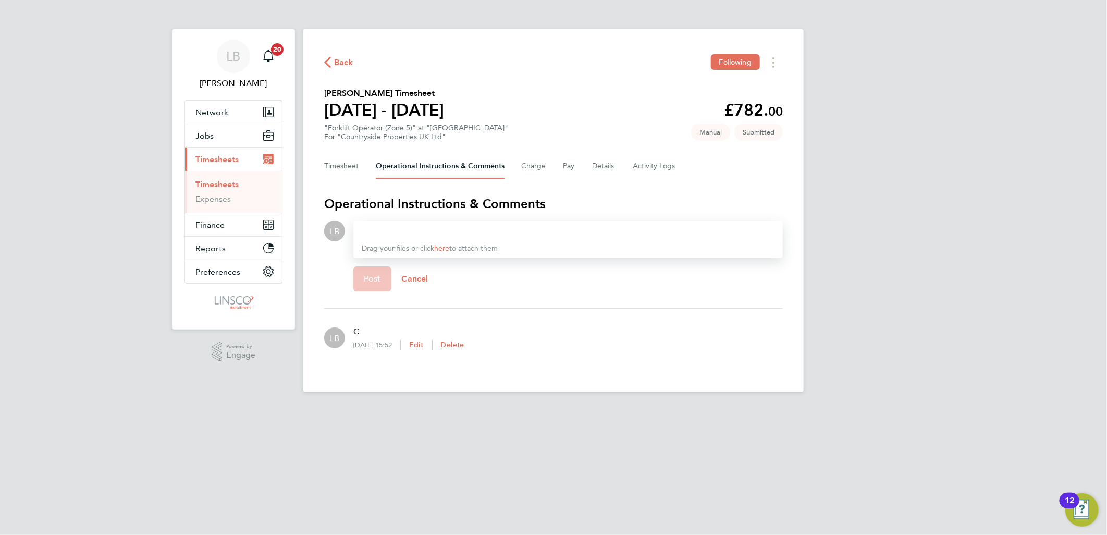
click at [439, 225] on div at bounding box center [568, 231] width 413 height 13
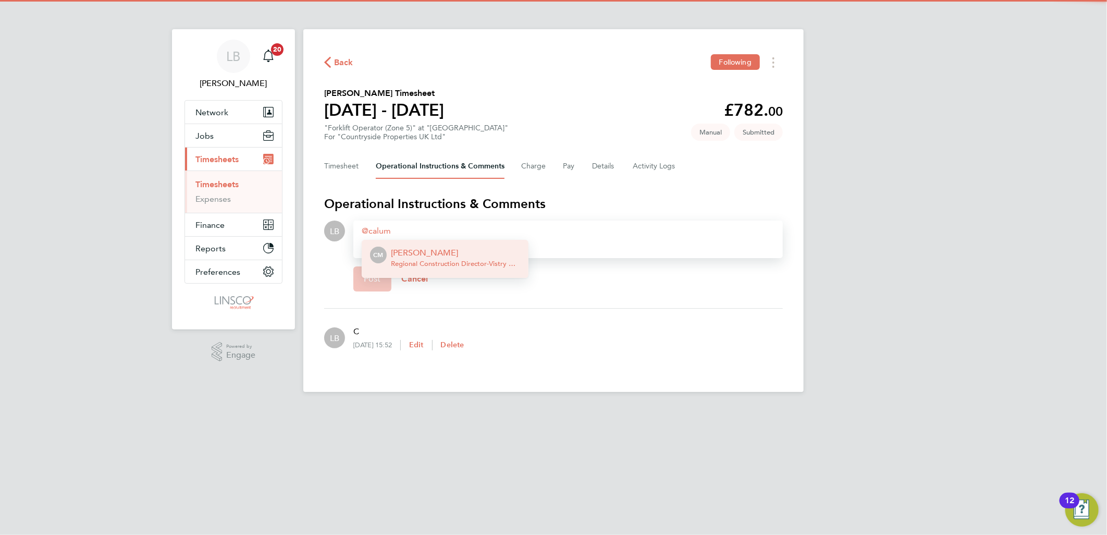
click at [442, 249] on p "[PERSON_NAME]" at bounding box center [455, 253] width 129 height 13
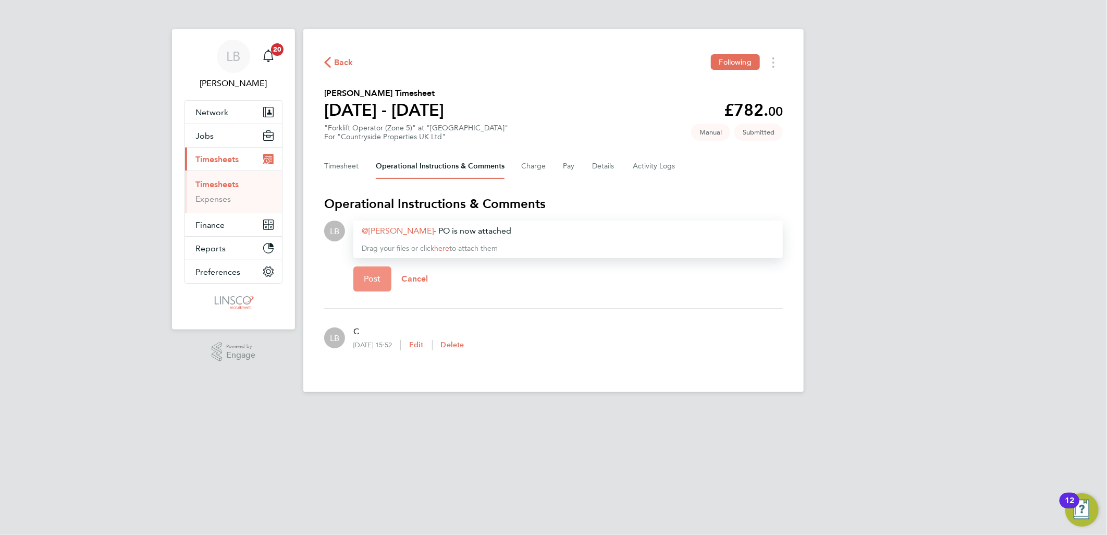
click at [382, 275] on button "Post" at bounding box center [372, 278] width 38 height 25
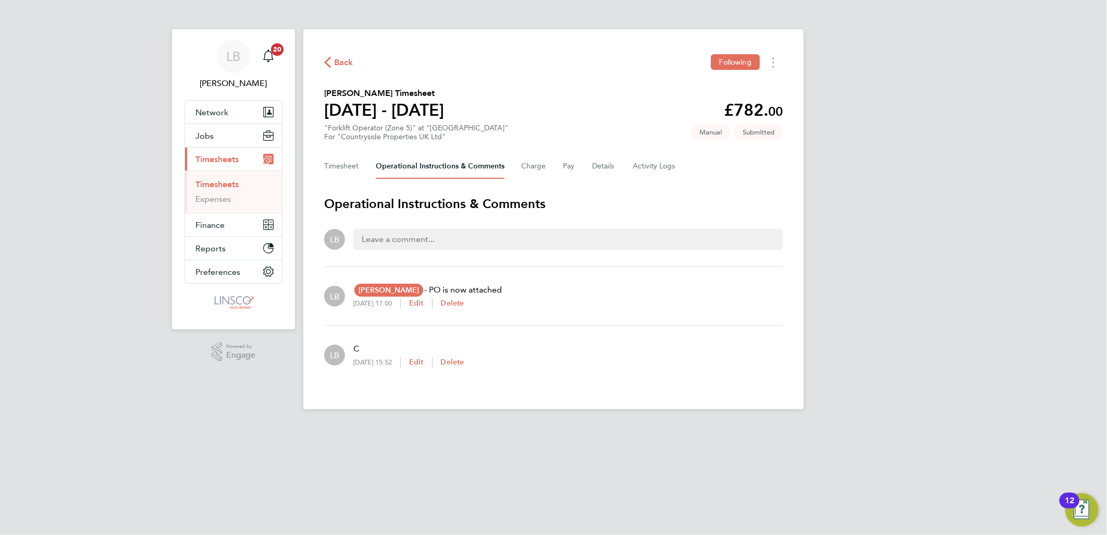
click at [336, 63] on span "Back" at bounding box center [343, 62] width 19 height 13
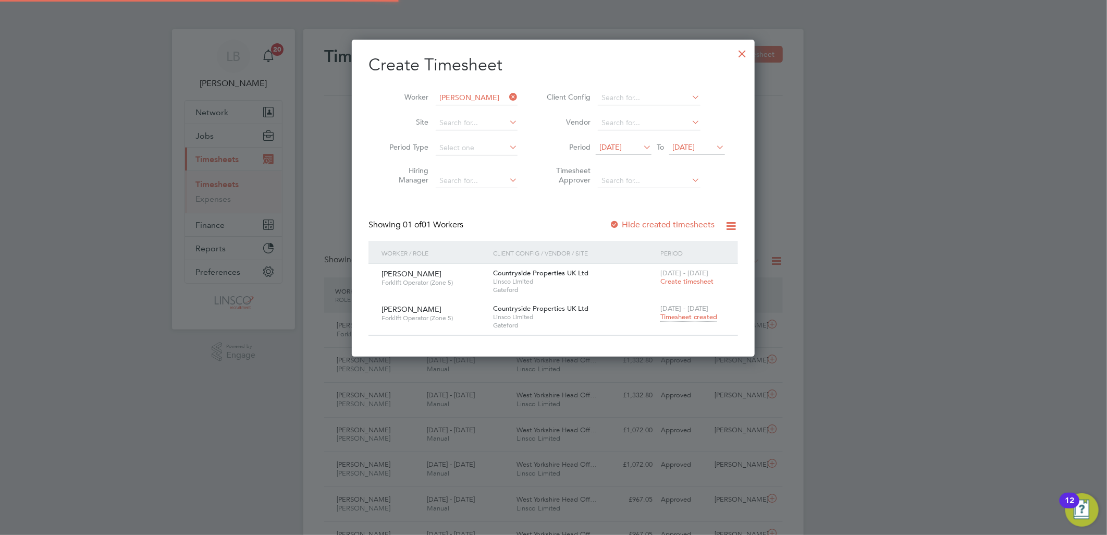
scroll to position [26, 91]
click at [507, 95] on icon at bounding box center [507, 97] width 0 height 15
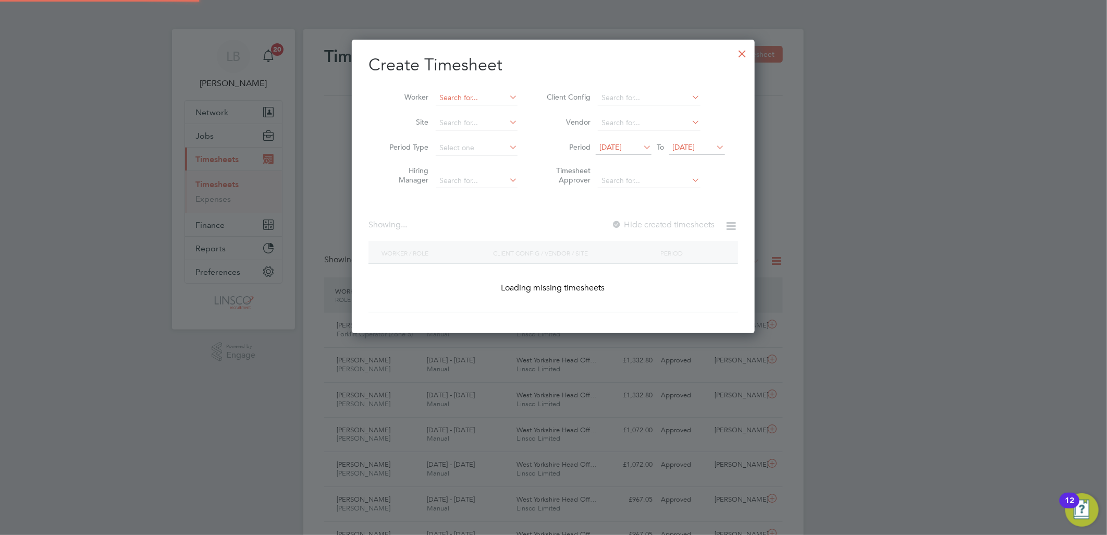
click at [453, 99] on input at bounding box center [477, 98] width 82 height 15
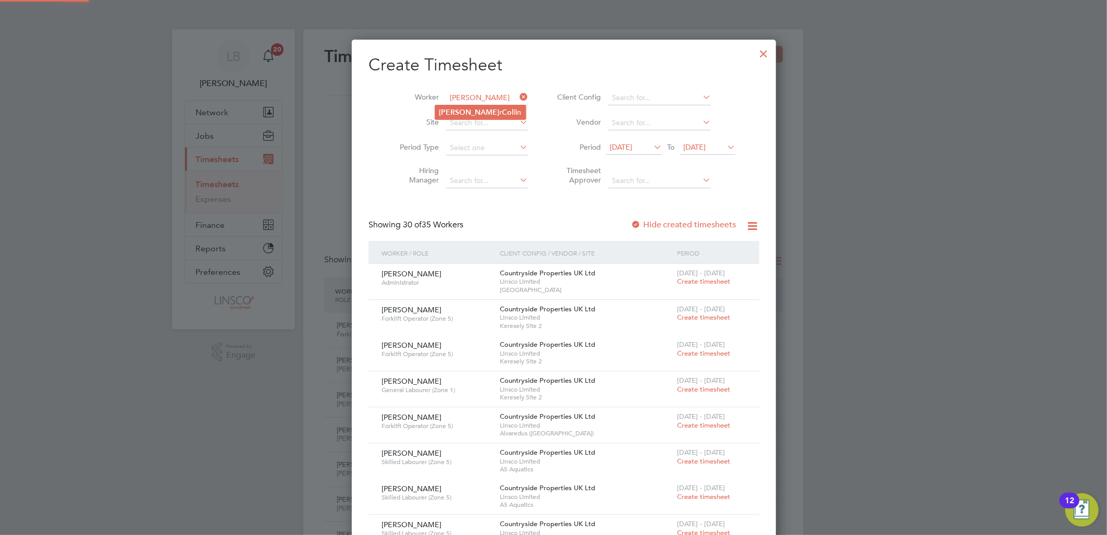
click at [459, 110] on li "[PERSON_NAME] r Col [PERSON_NAME]" at bounding box center [480, 112] width 91 height 14
type input "[PERSON_NAME]"
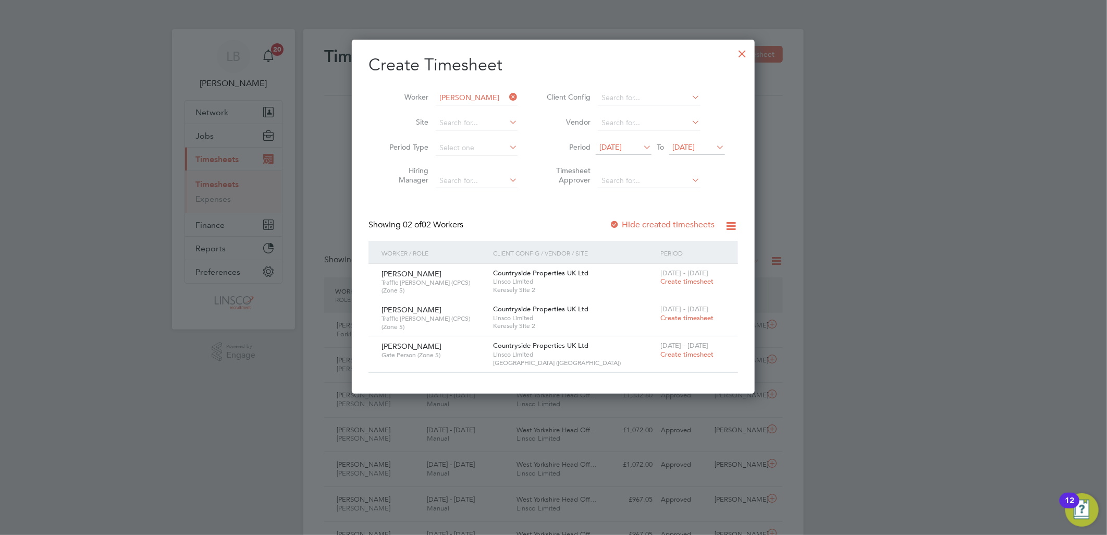
click at [653, 225] on label "Hide created timesheets" at bounding box center [662, 224] width 106 height 10
click at [662, 224] on label "Hide created timesheets" at bounding box center [662, 224] width 106 height 10
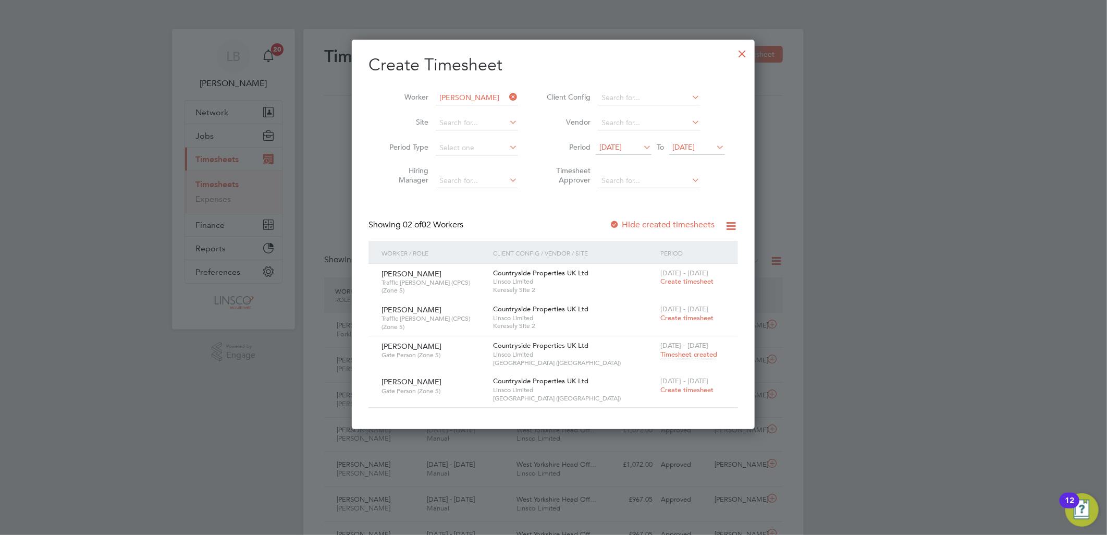
click at [671, 351] on span "Timesheet created" at bounding box center [688, 354] width 57 height 9
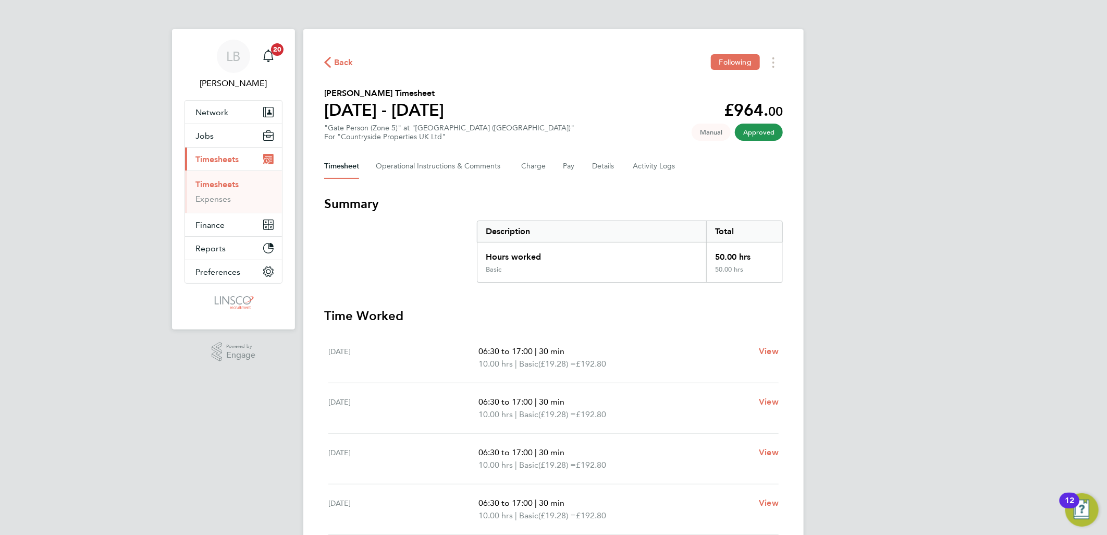
click at [334, 57] on span "Back" at bounding box center [338, 62] width 29 height 10
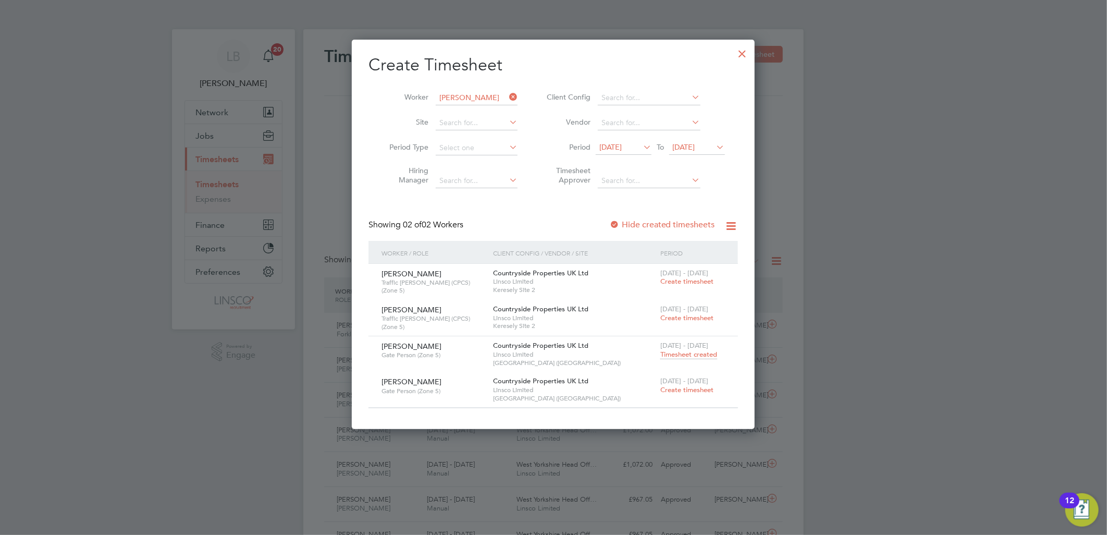
click at [741, 54] on div at bounding box center [742, 51] width 19 height 19
